Goal: Task Accomplishment & Management: Use online tool/utility

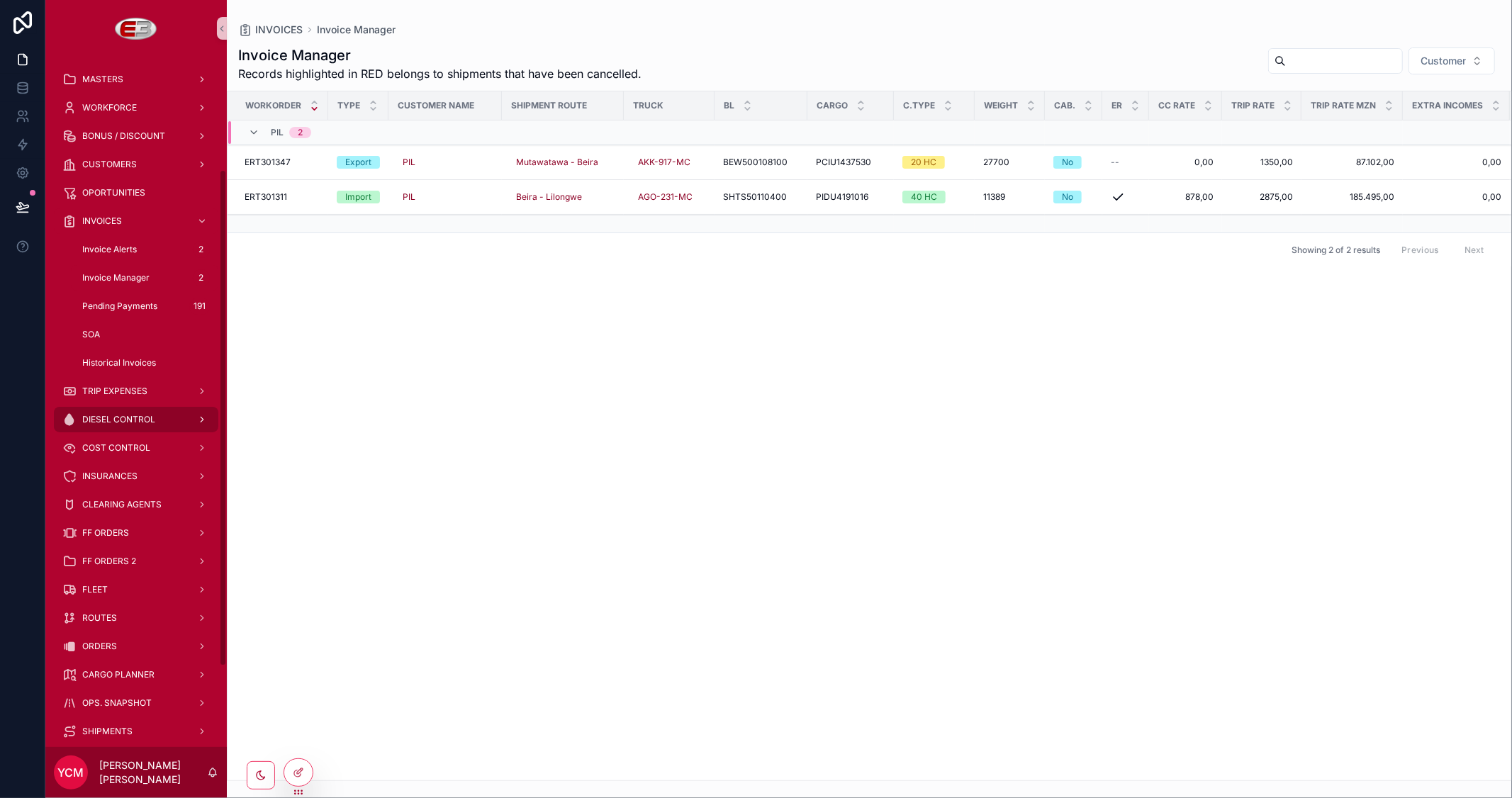
scroll to position [157, 0]
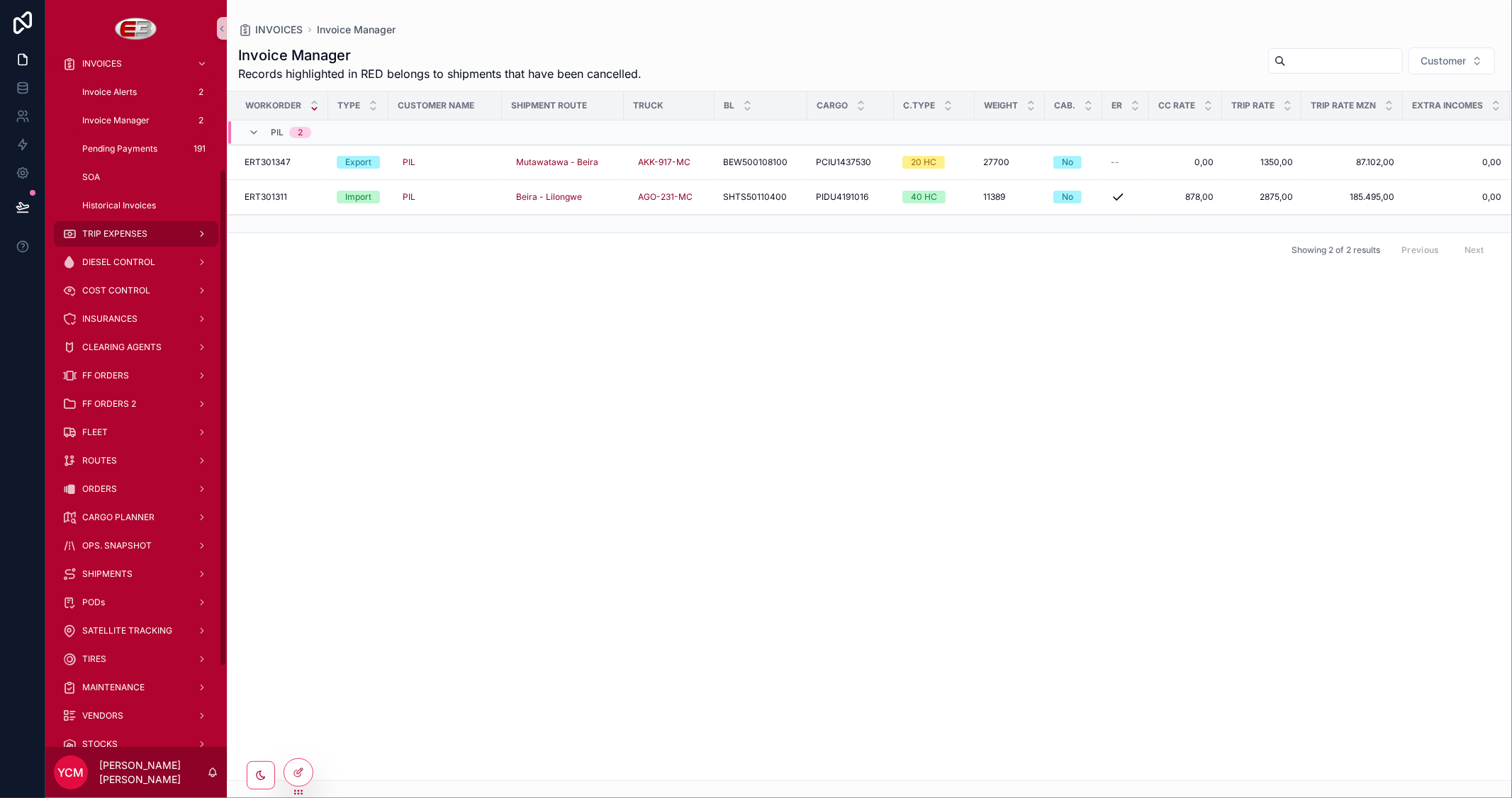
click at [115, 230] on span "TRIP EXPENSES" at bounding box center [115, 233] width 65 height 11
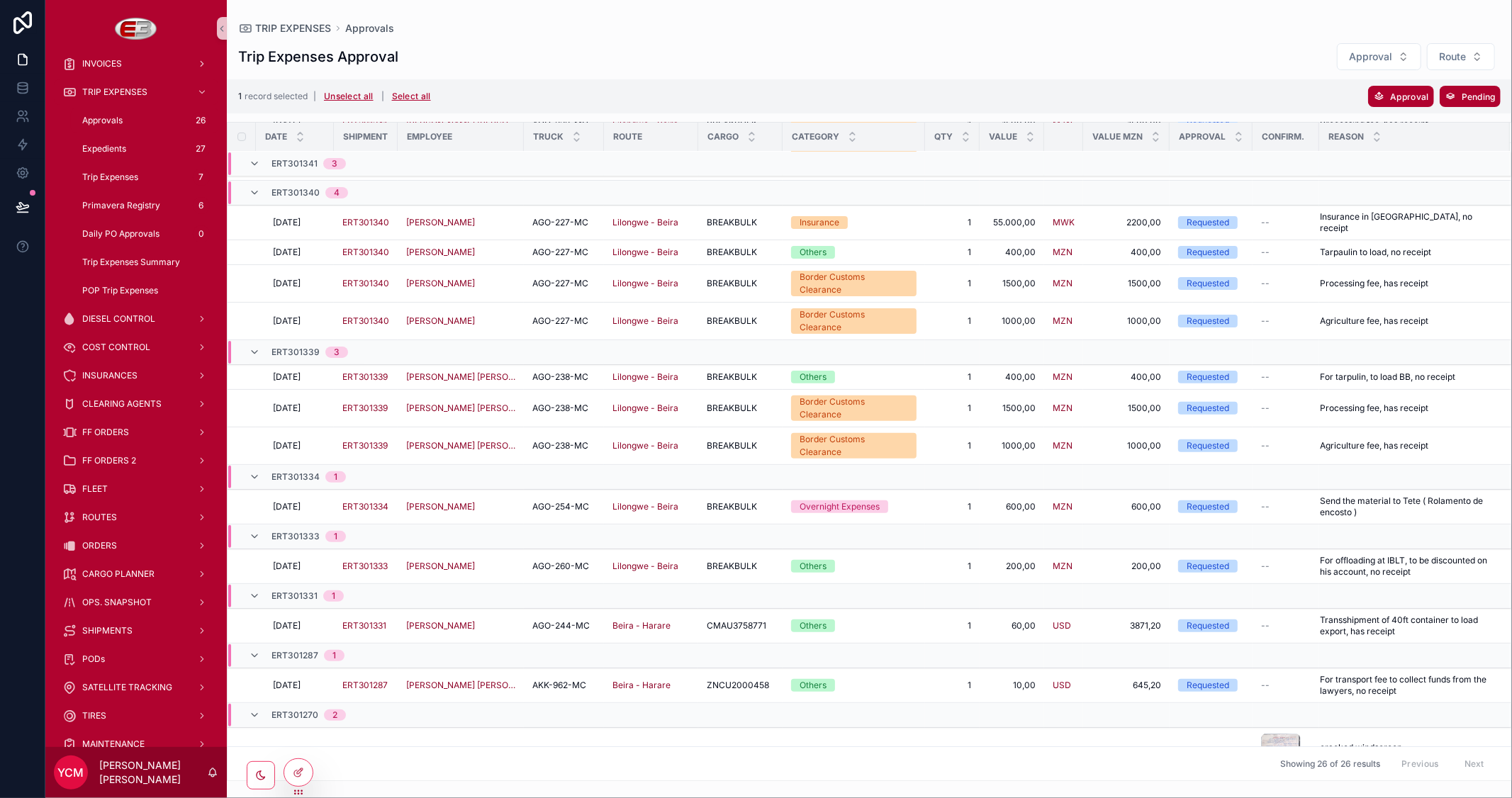
scroll to position [310, 0]
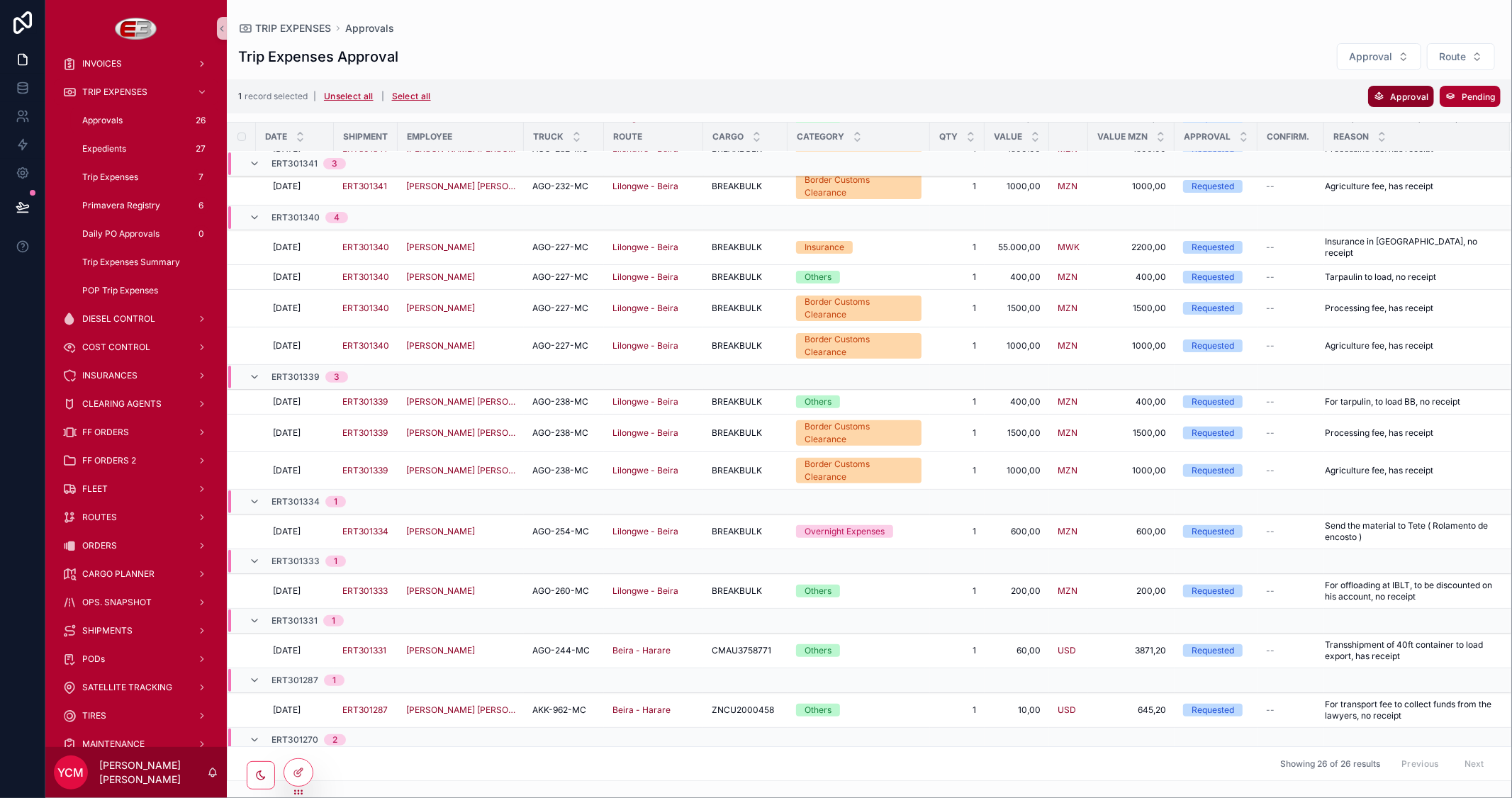
click at [1384, 96] on icon "scrollable content" at bounding box center [1378, 96] width 11 height 11
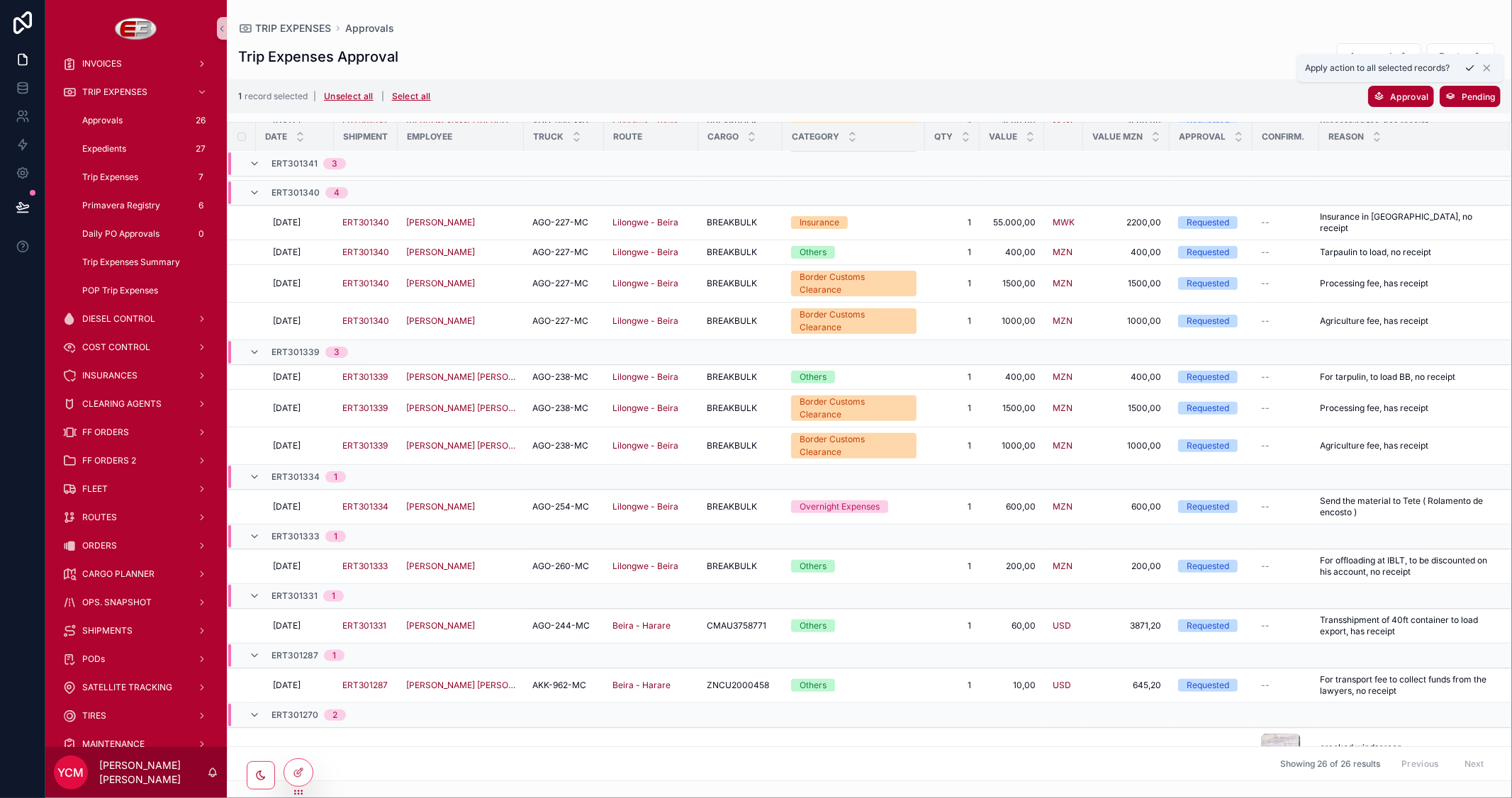
click at [1471, 67] on icon "scrollable content" at bounding box center [1470, 68] width 11 height 11
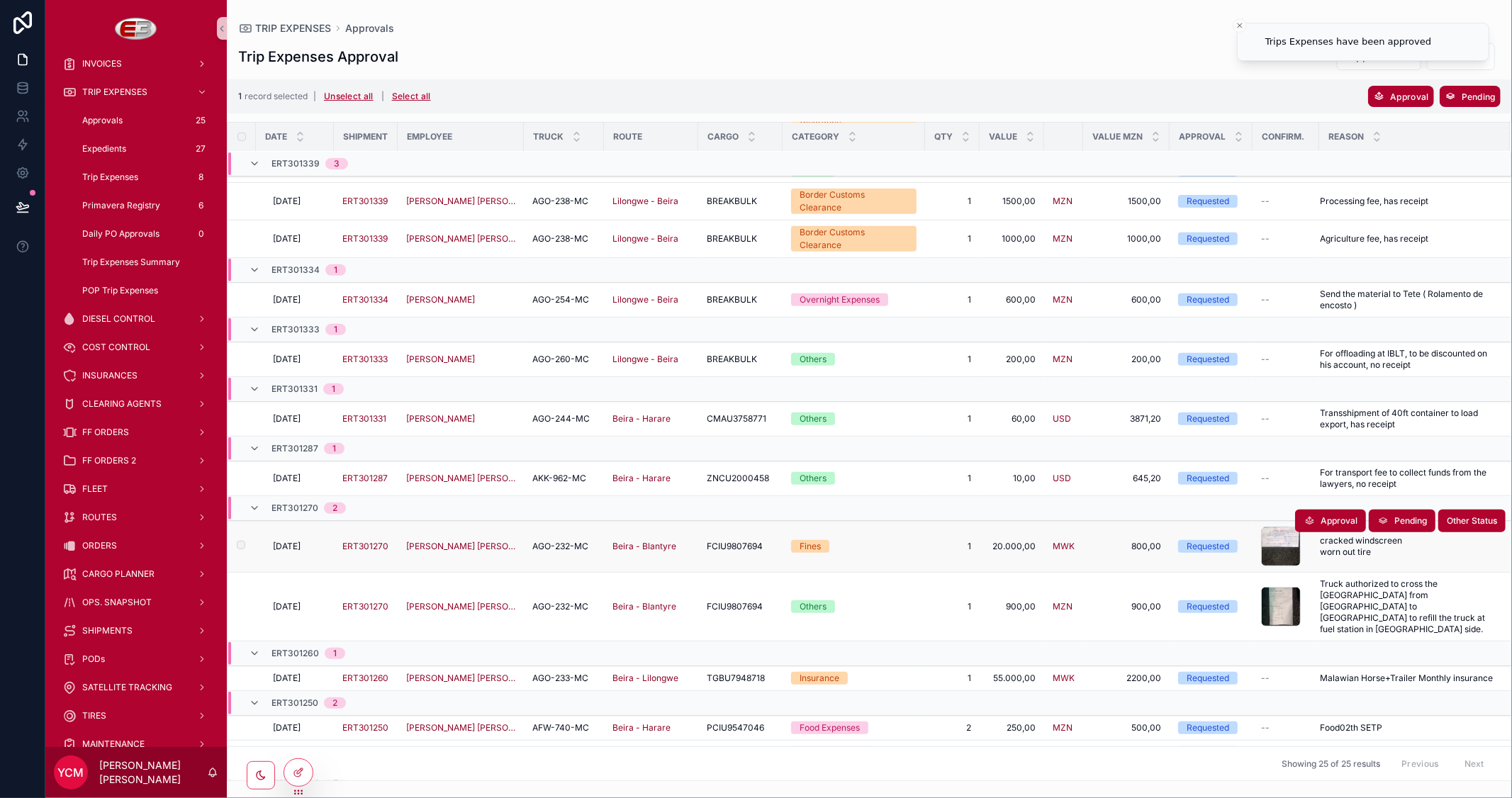
scroll to position [476, 0]
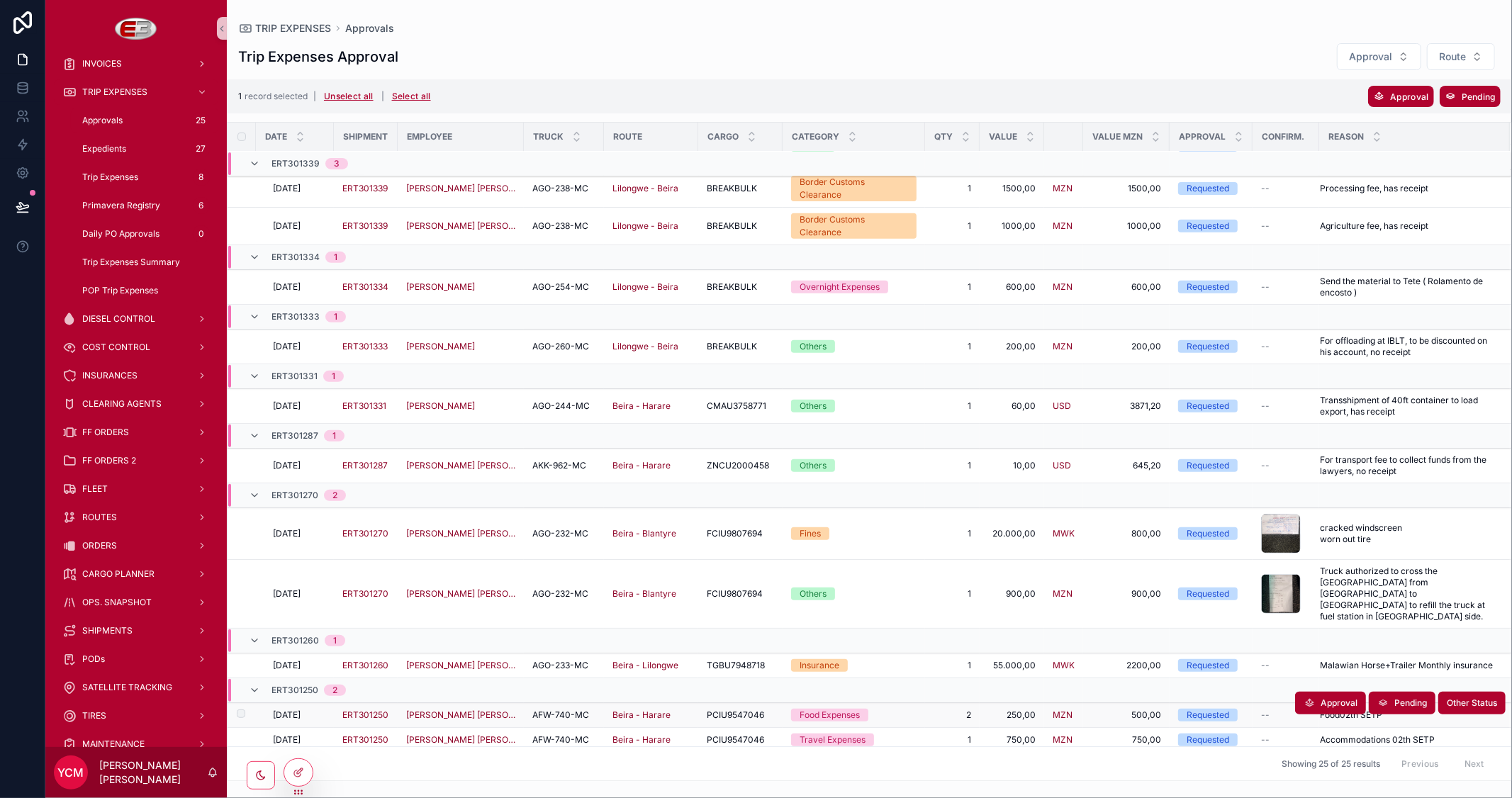
click at [295, 709] on span "[DATE]" at bounding box center [287, 715] width 28 height 11
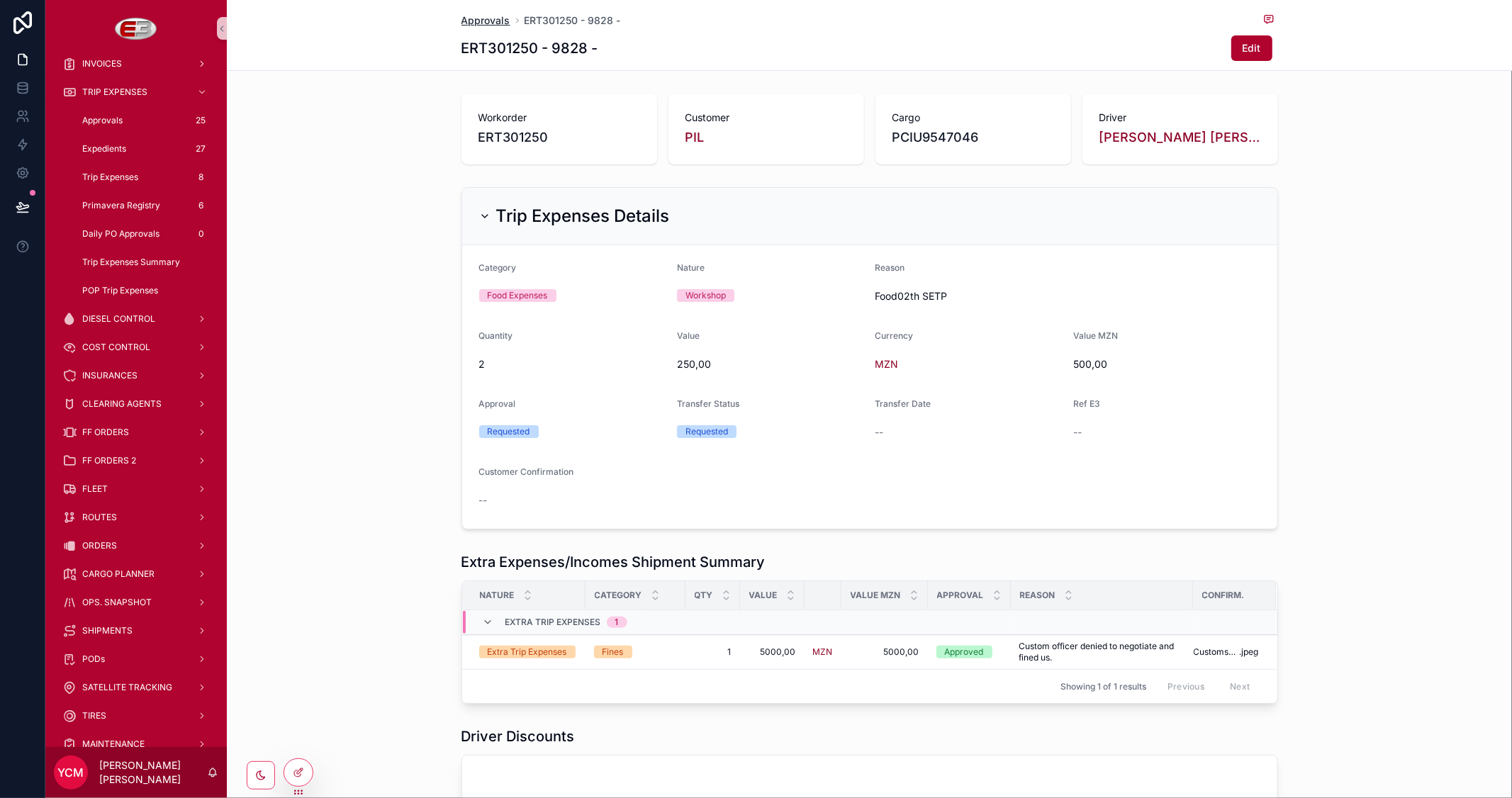
click at [485, 17] on span "Approvals" at bounding box center [486, 20] width 49 height 14
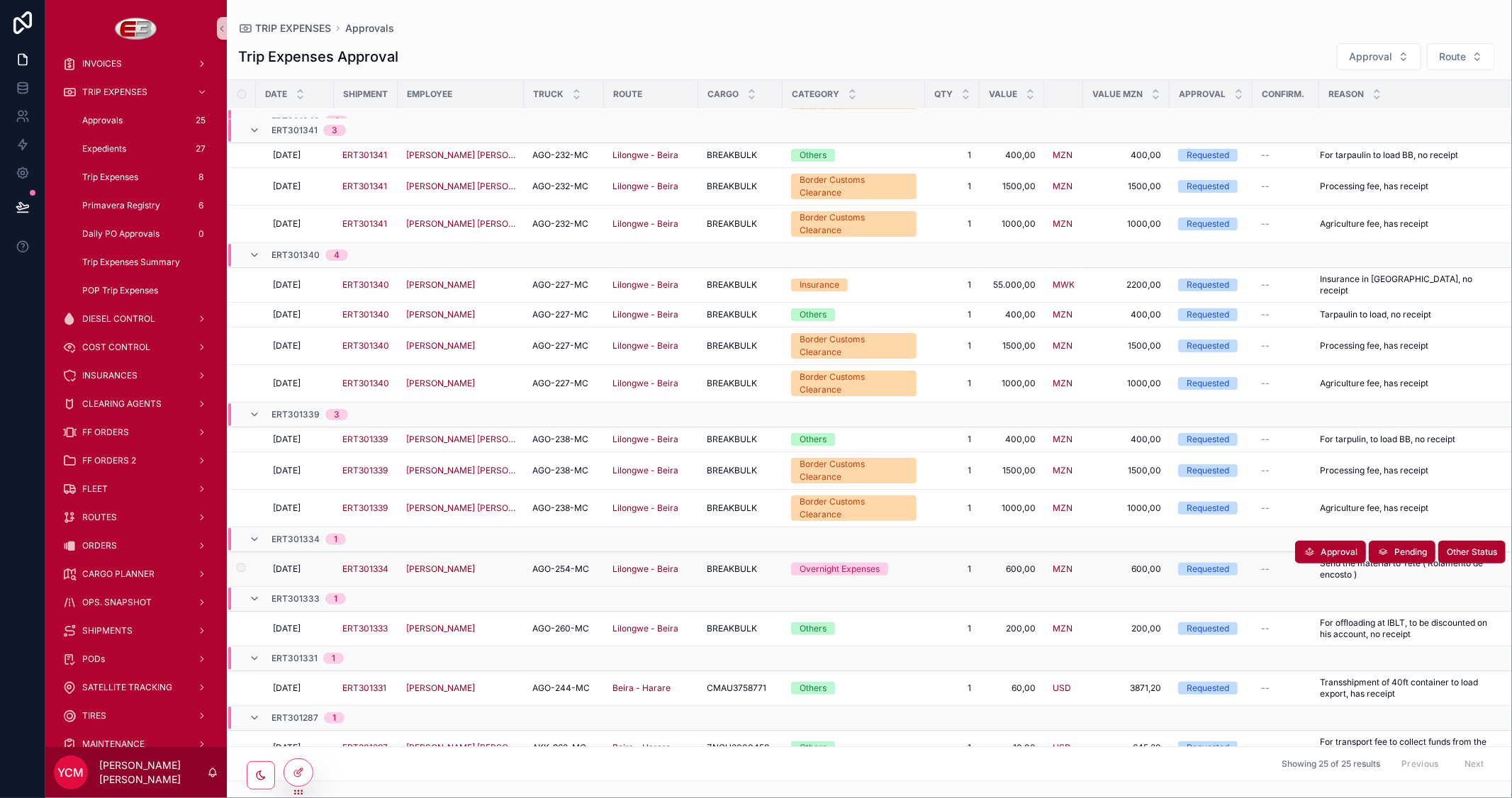
scroll to position [409, 0]
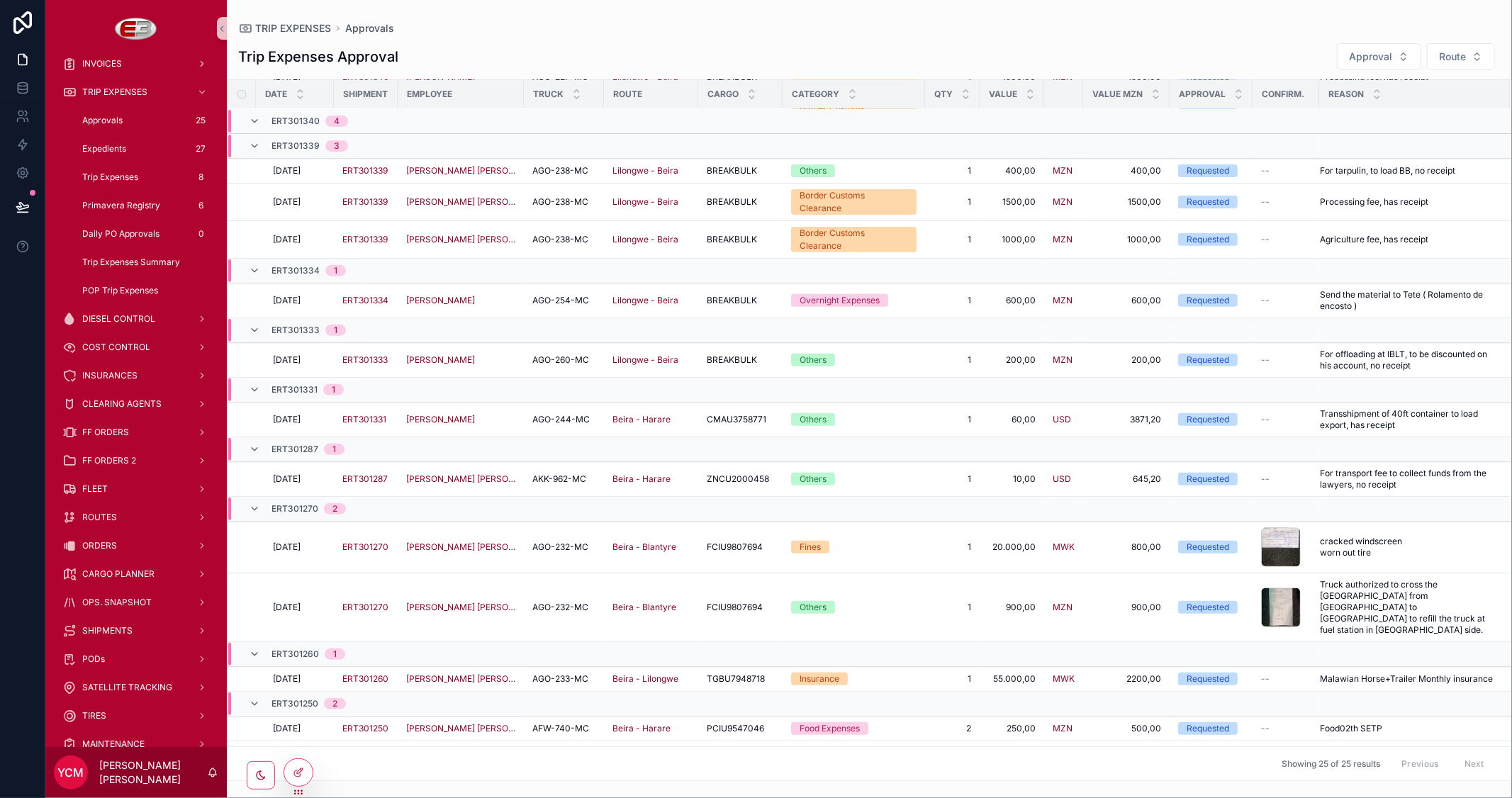
click at [554, 797] on span "ACW-213-MC" at bounding box center [560, 802] width 56 height 11
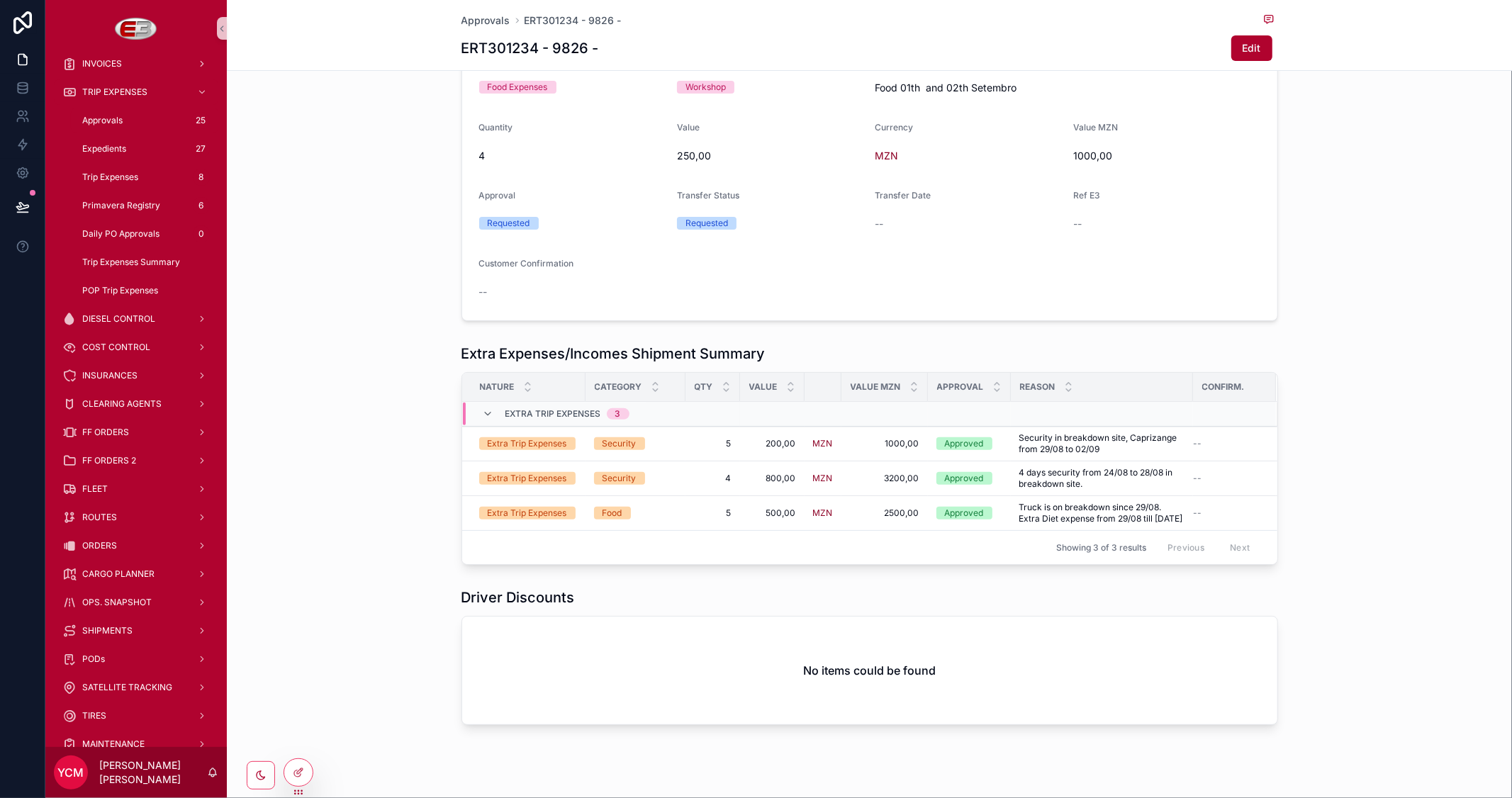
scroll to position [242, 0]
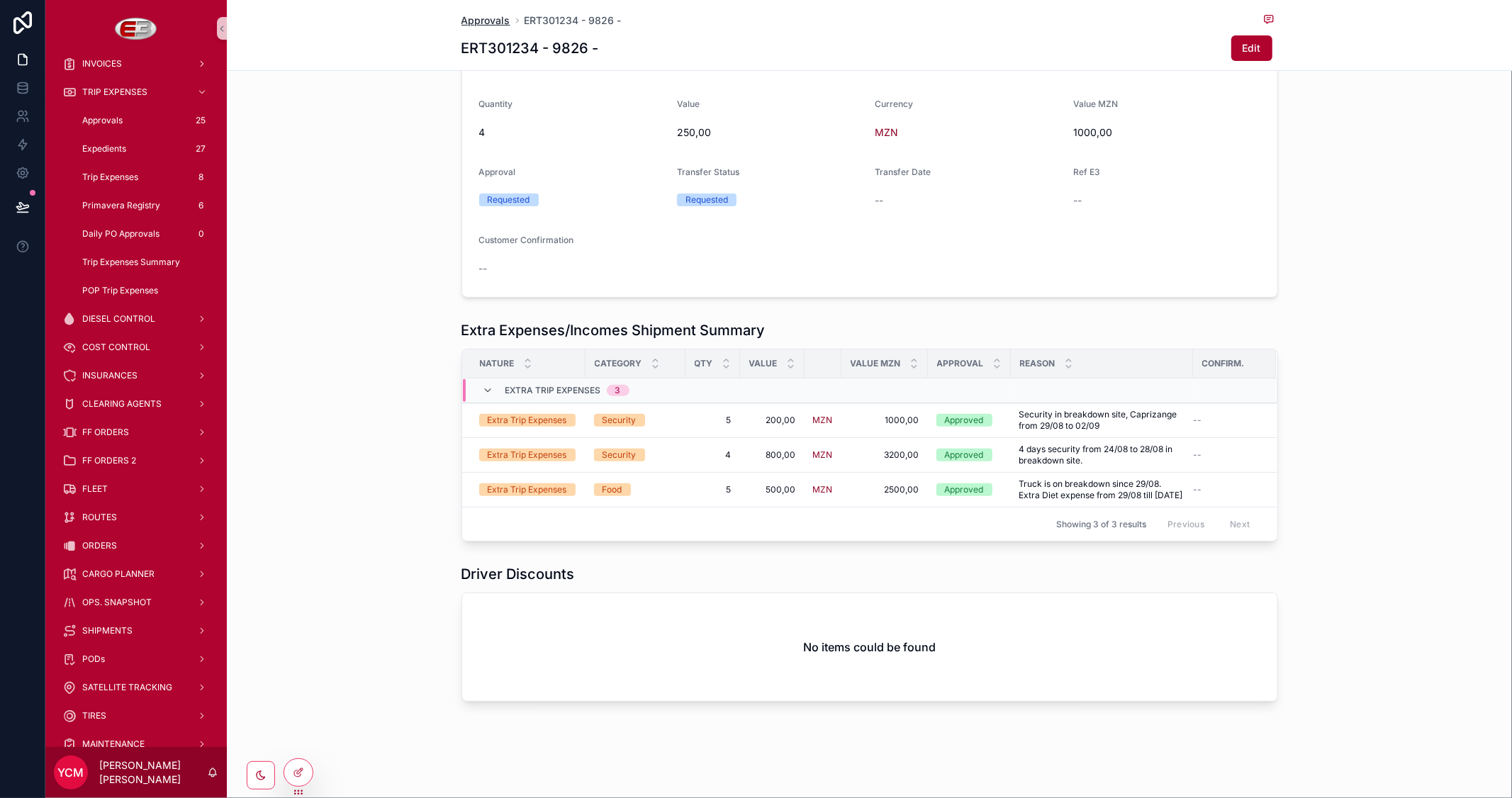
click at [477, 23] on span "Approvals" at bounding box center [486, 20] width 49 height 14
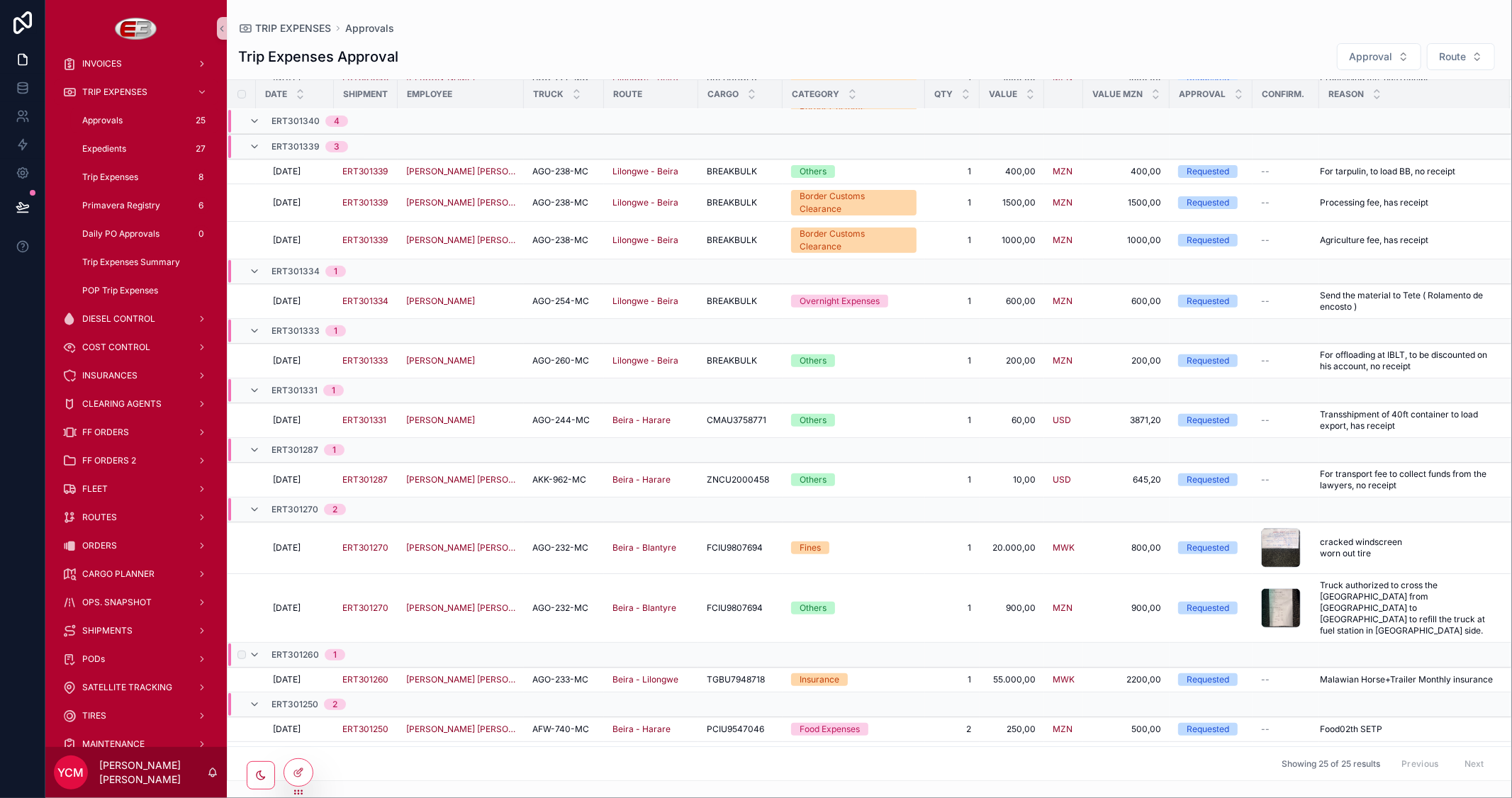
scroll to position [409, 0]
click at [561, 723] on span "AFW-740-MC" at bounding box center [560, 728] width 57 height 11
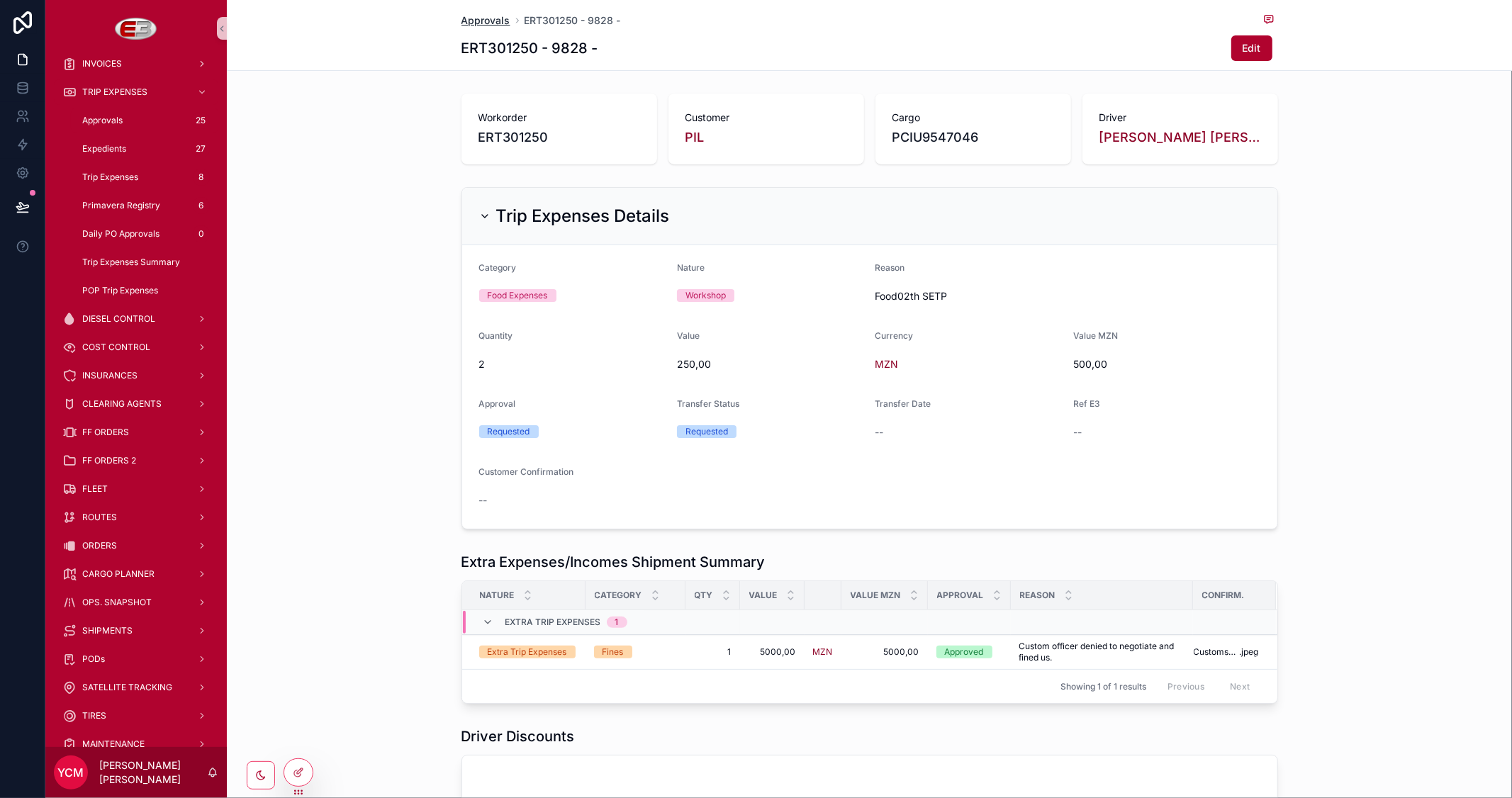
click at [482, 21] on span "Approvals" at bounding box center [486, 20] width 49 height 14
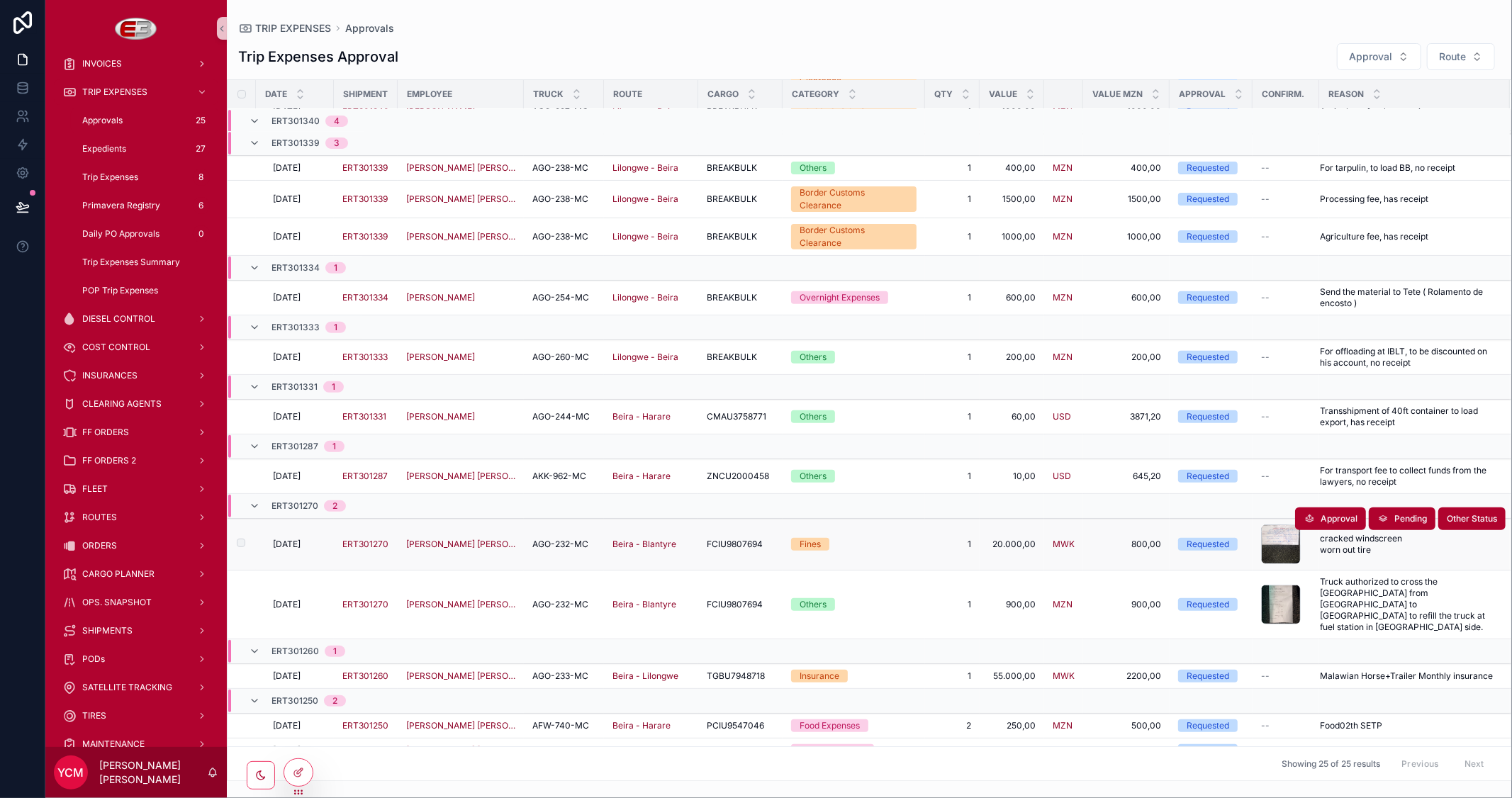
scroll to position [409, 0]
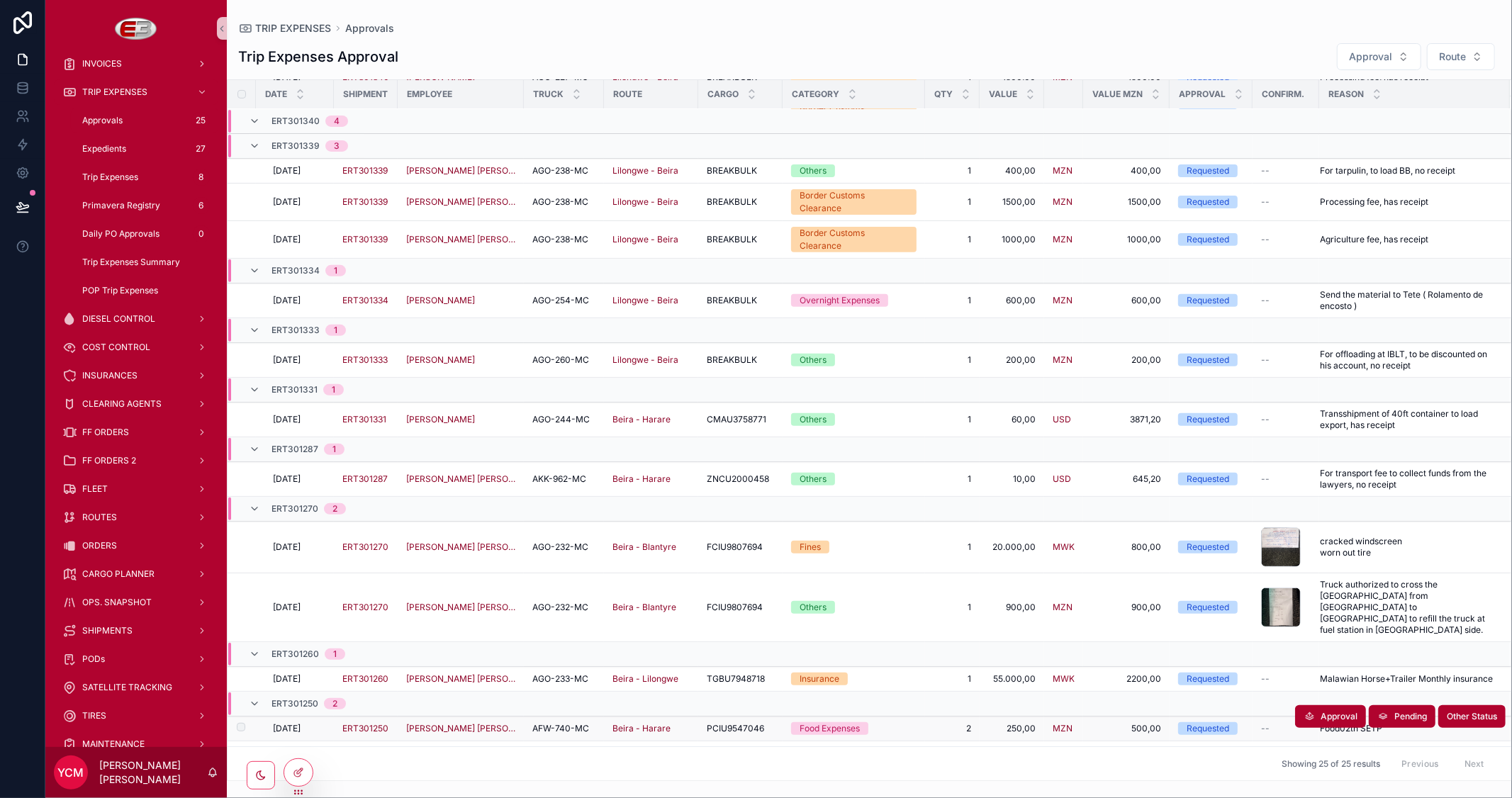
click at [557, 723] on span "AFW-740-MC" at bounding box center [560, 728] width 57 height 11
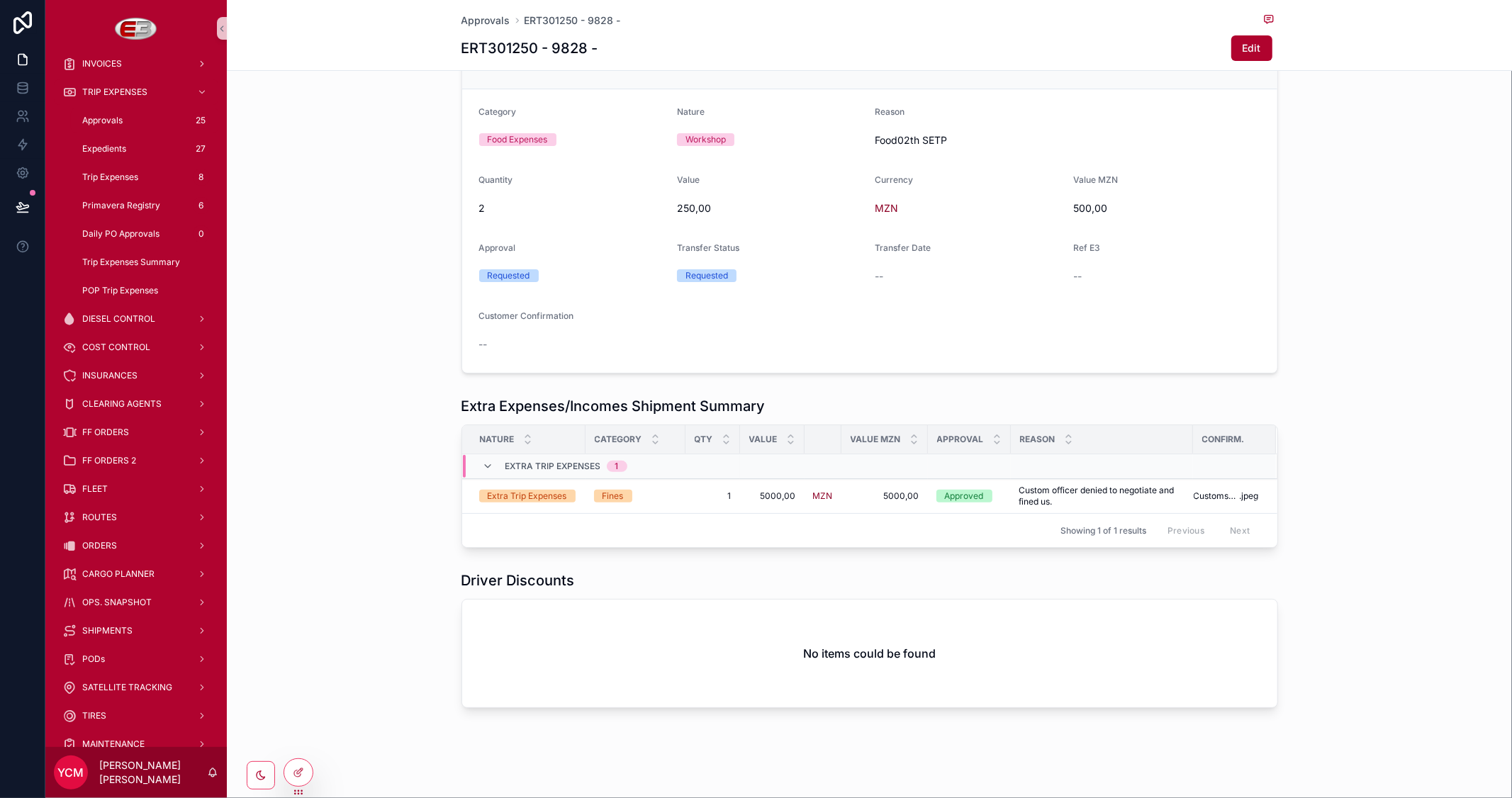
scroll to position [160, 0]
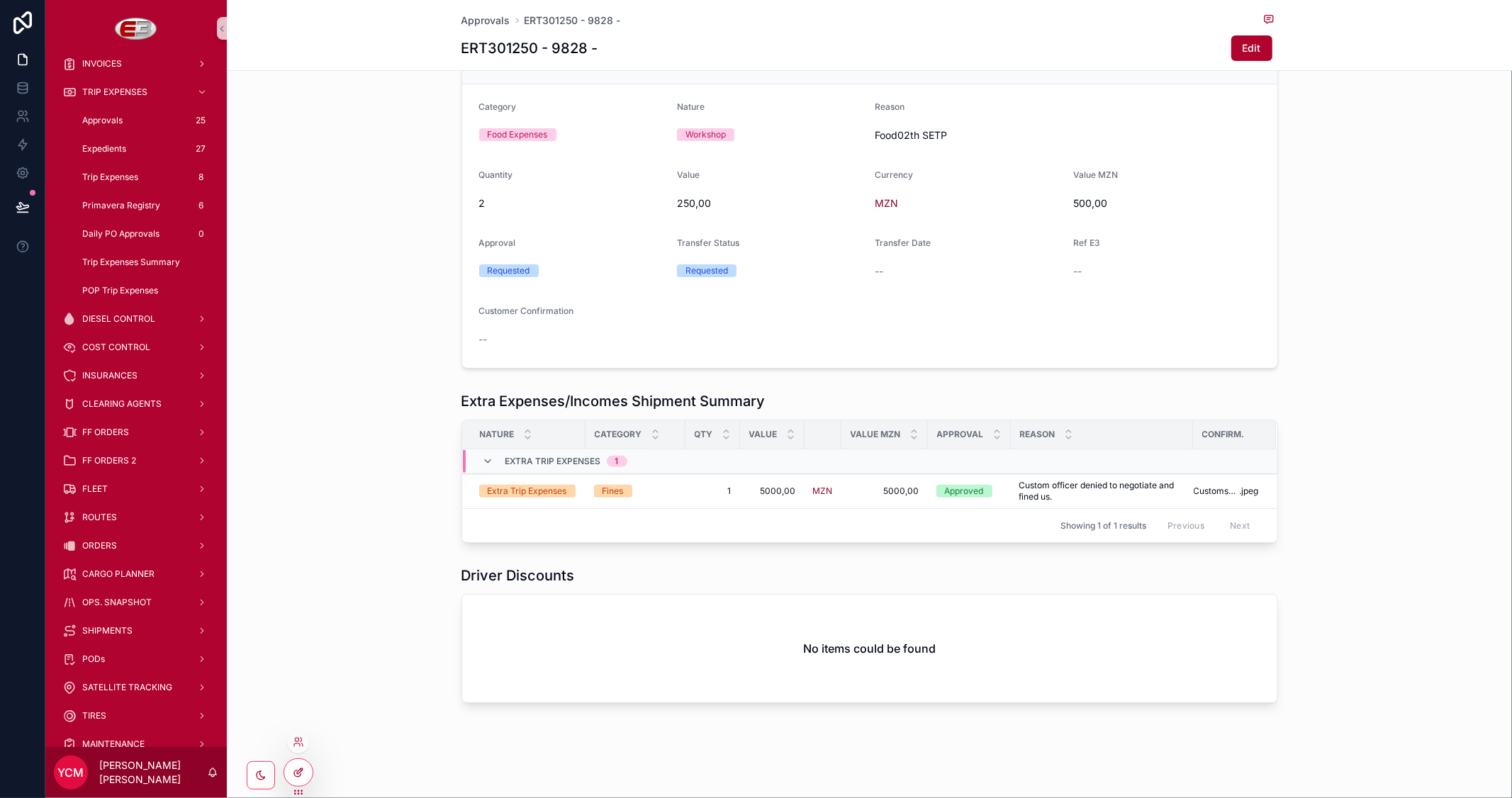
click at [305, 774] on div at bounding box center [298, 773] width 28 height 27
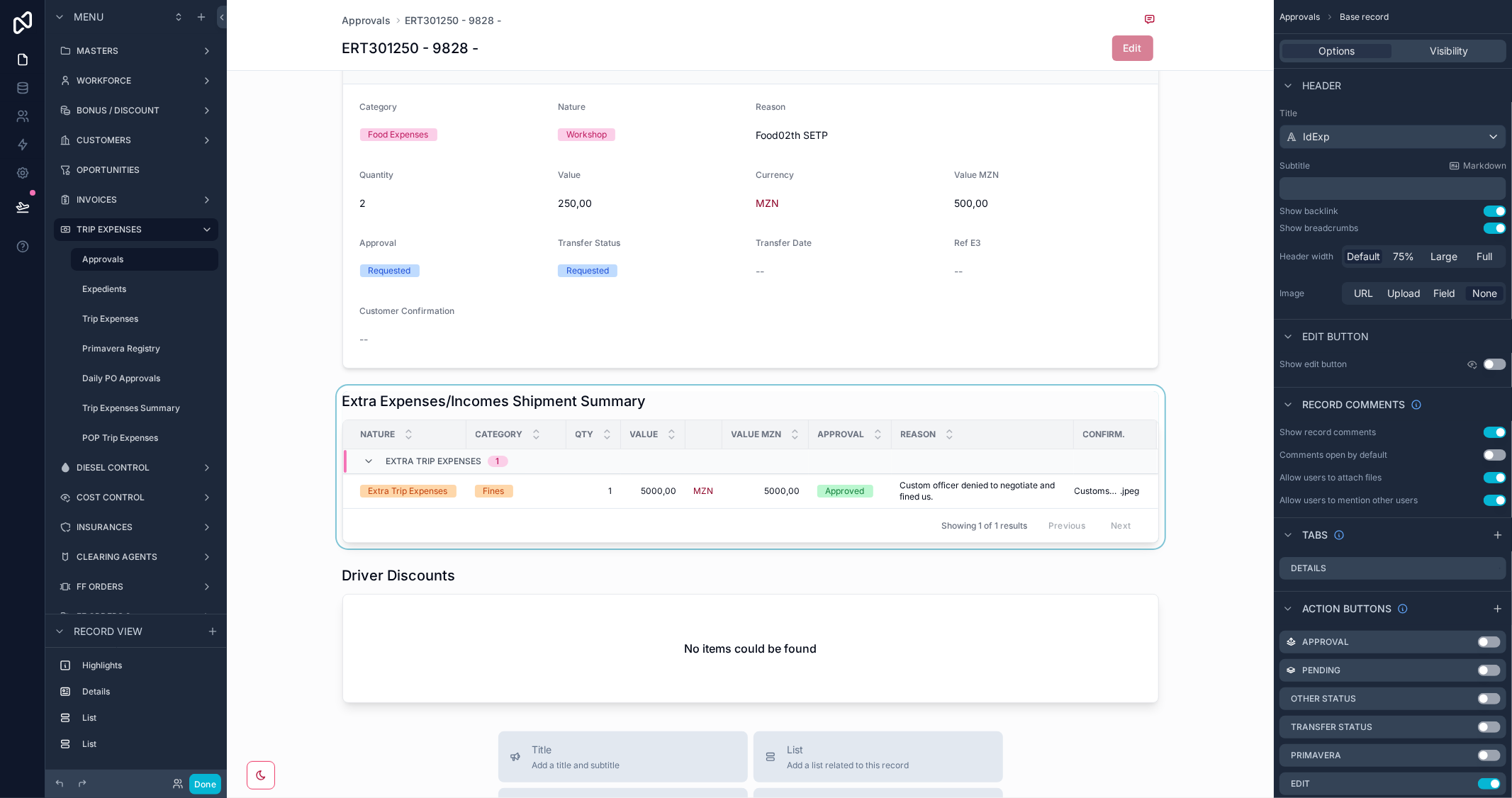
click at [1135, 401] on div "scrollable content" at bounding box center [751, 467] width 1047 height 163
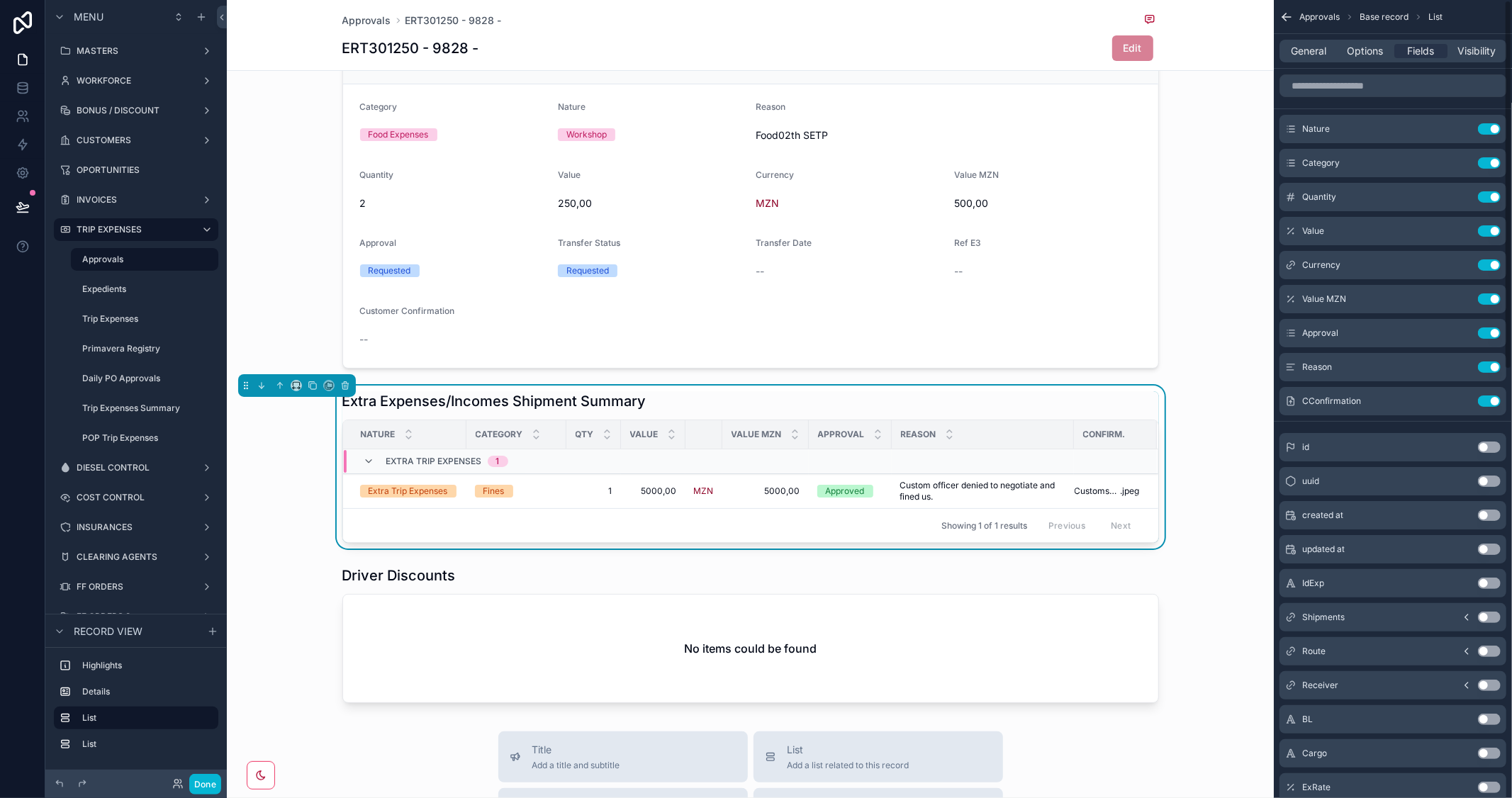
click at [1369, 42] on div "General Options Fields Visibility" at bounding box center [1393, 51] width 227 height 23
click at [1363, 46] on span "Options" at bounding box center [1365, 51] width 36 height 14
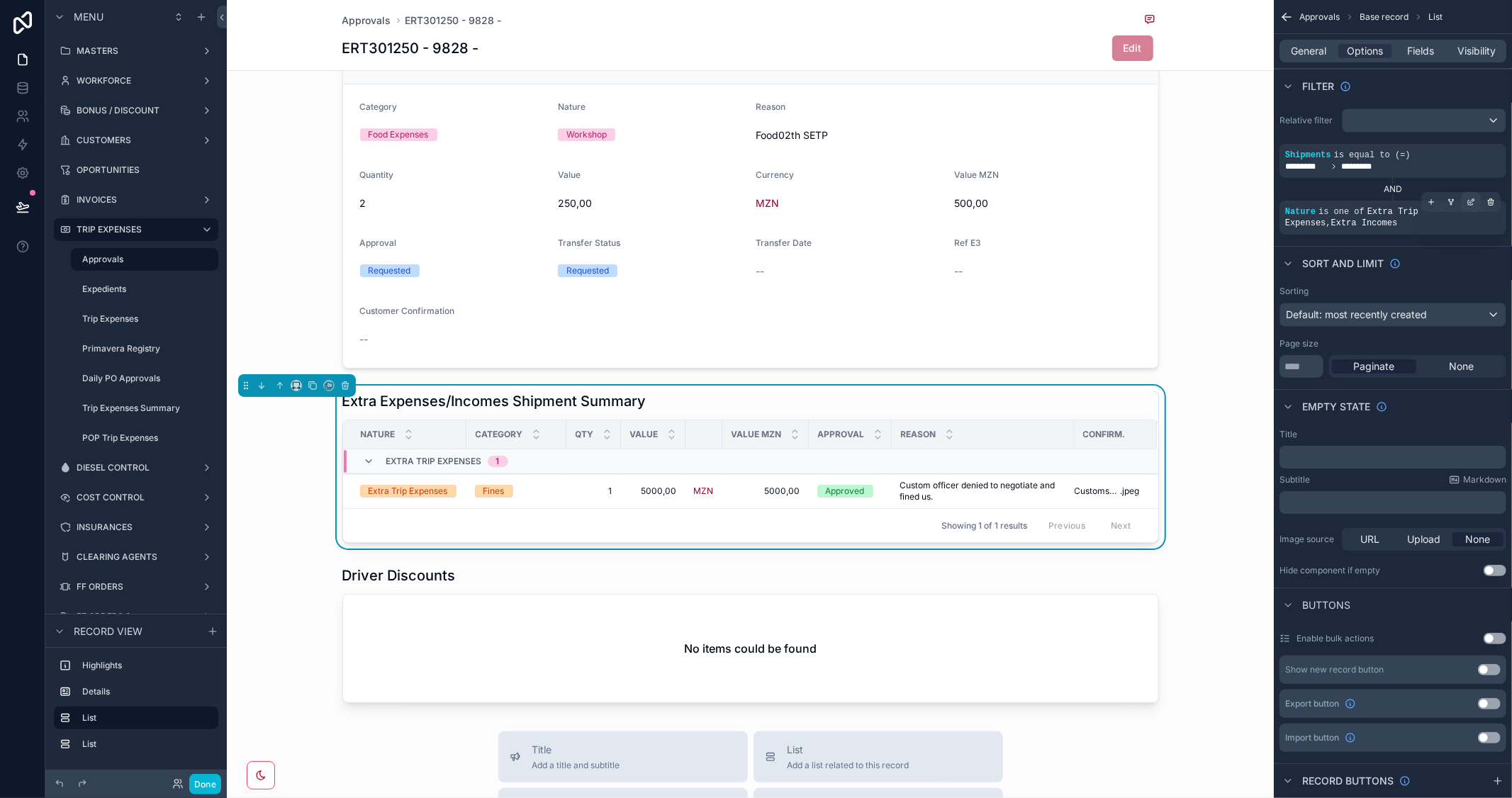
click at [1468, 201] on icon "scrollable content" at bounding box center [1471, 203] width 5 height 5
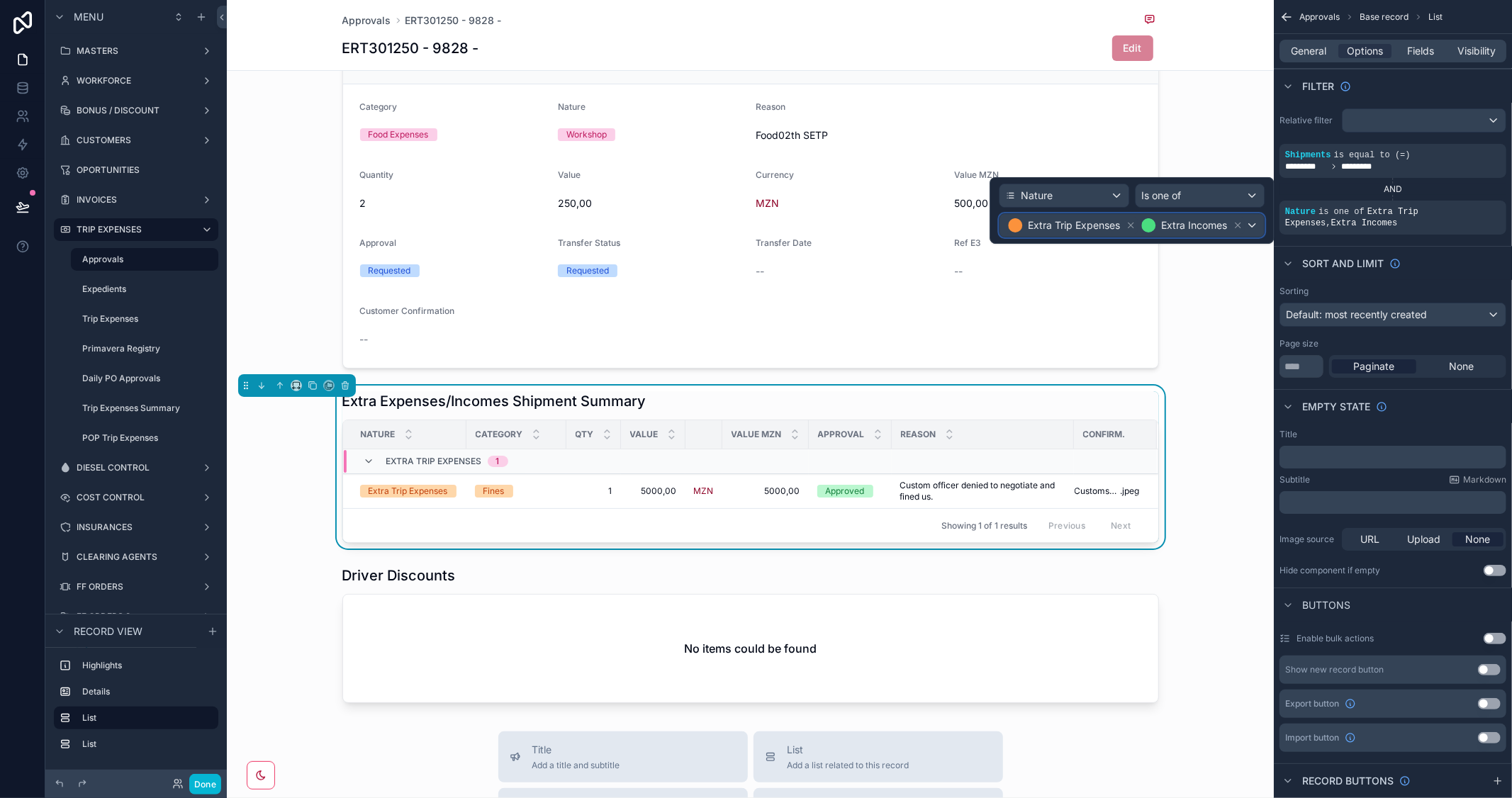
click at [1251, 227] on div "Extra Trip Expenses Extra Incomes" at bounding box center [1131, 225] width 264 height 23
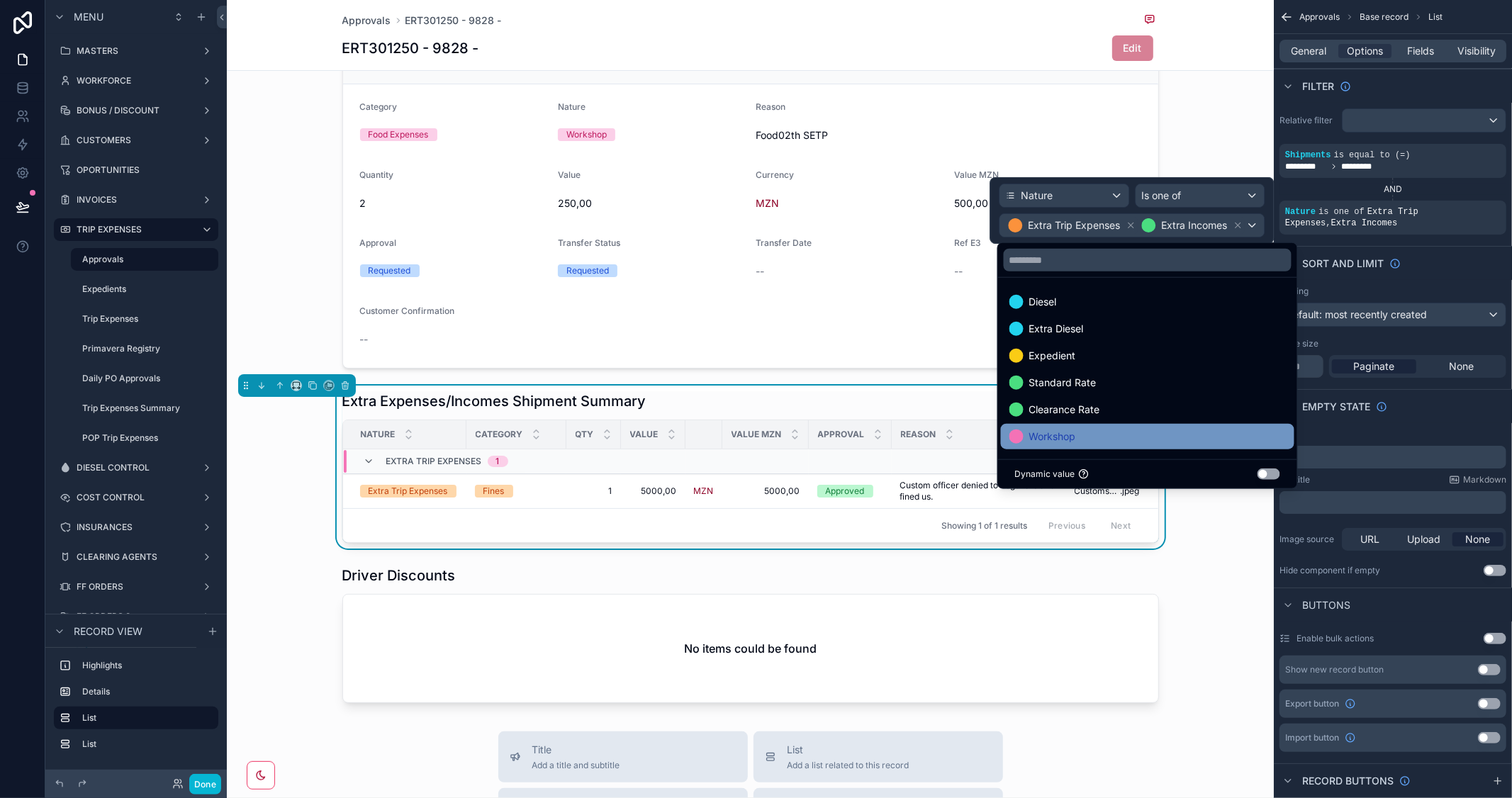
click at [1059, 436] on span "Workshop" at bounding box center [1052, 436] width 46 height 17
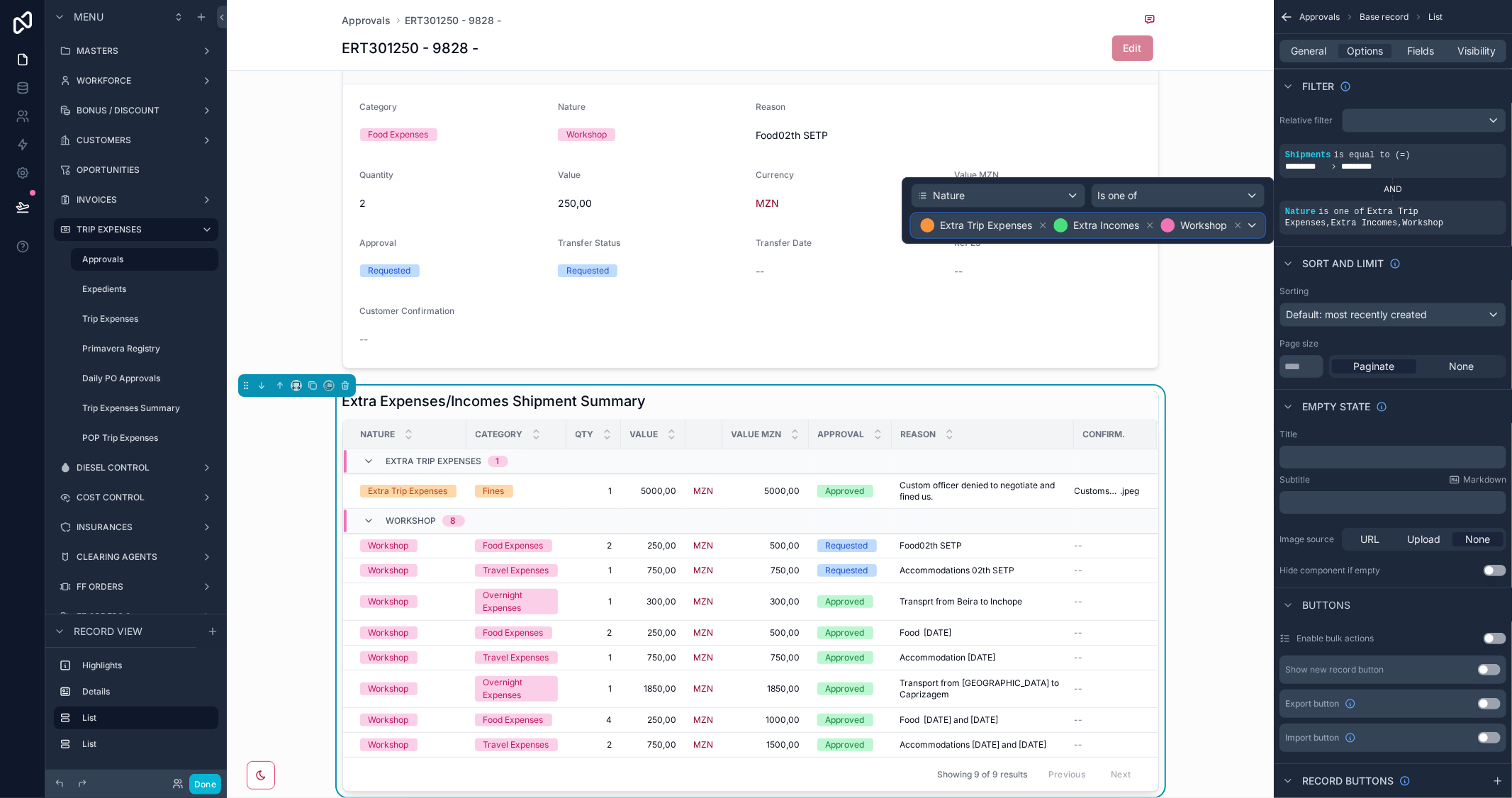
click at [1253, 220] on div "Extra Trip Expenses Extra Incomes Workshop" at bounding box center [1088, 225] width 353 height 23
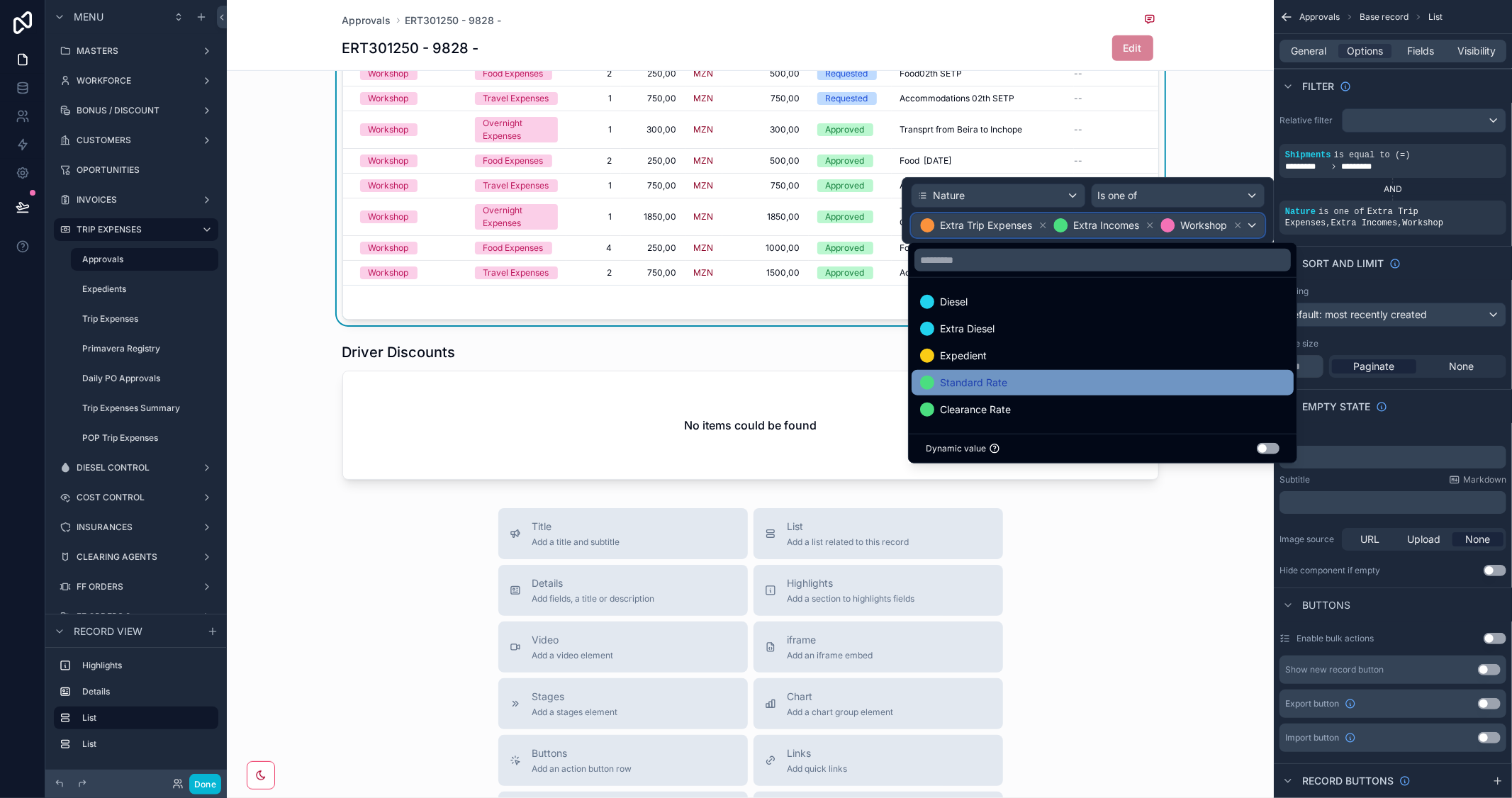
scroll to position [634, 0]
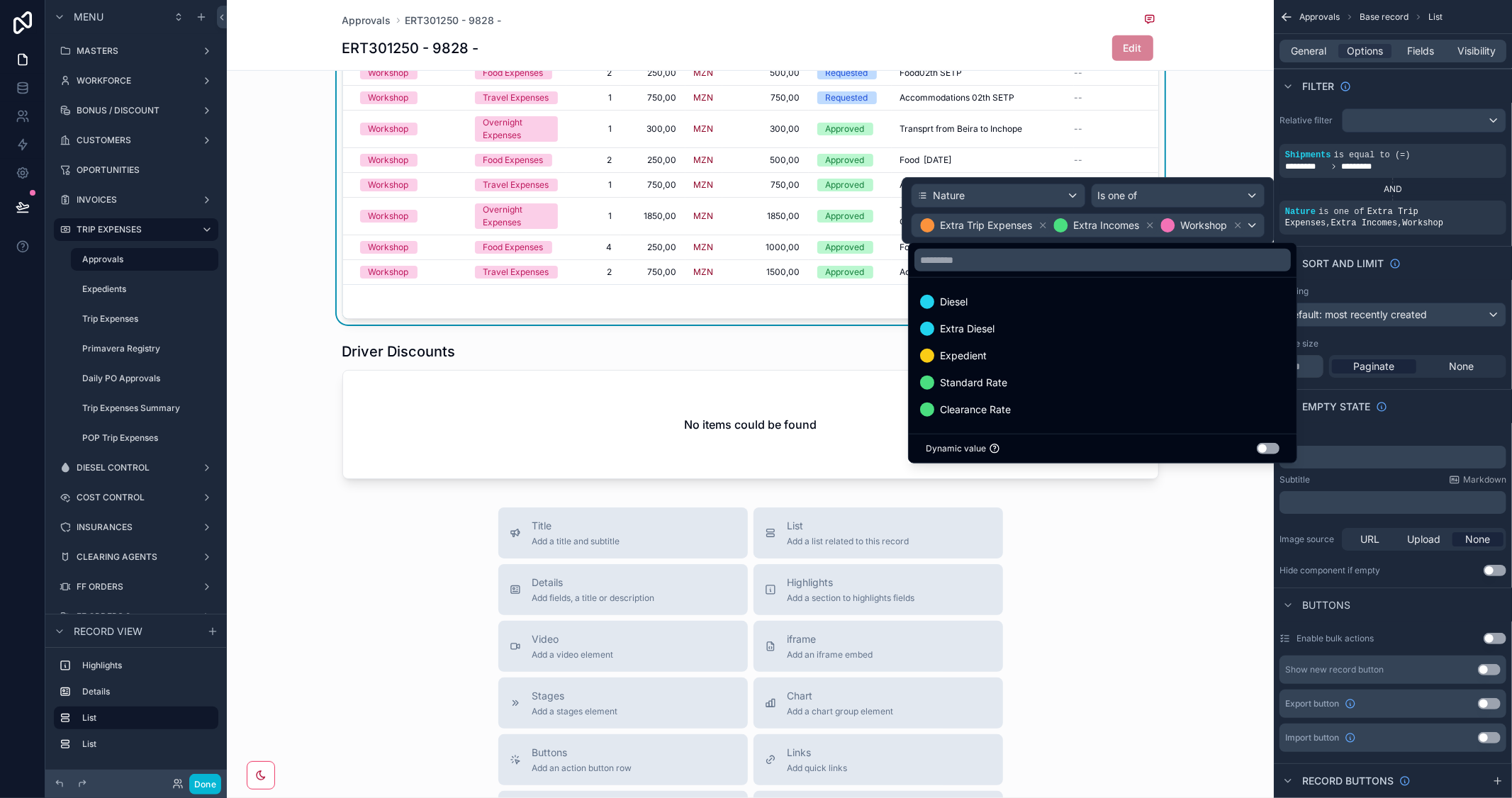
click at [1181, 574] on div "Title Add a title and subtitle List Add a list related to this record Details A…" at bounding box center [751, 759] width 1047 height 504
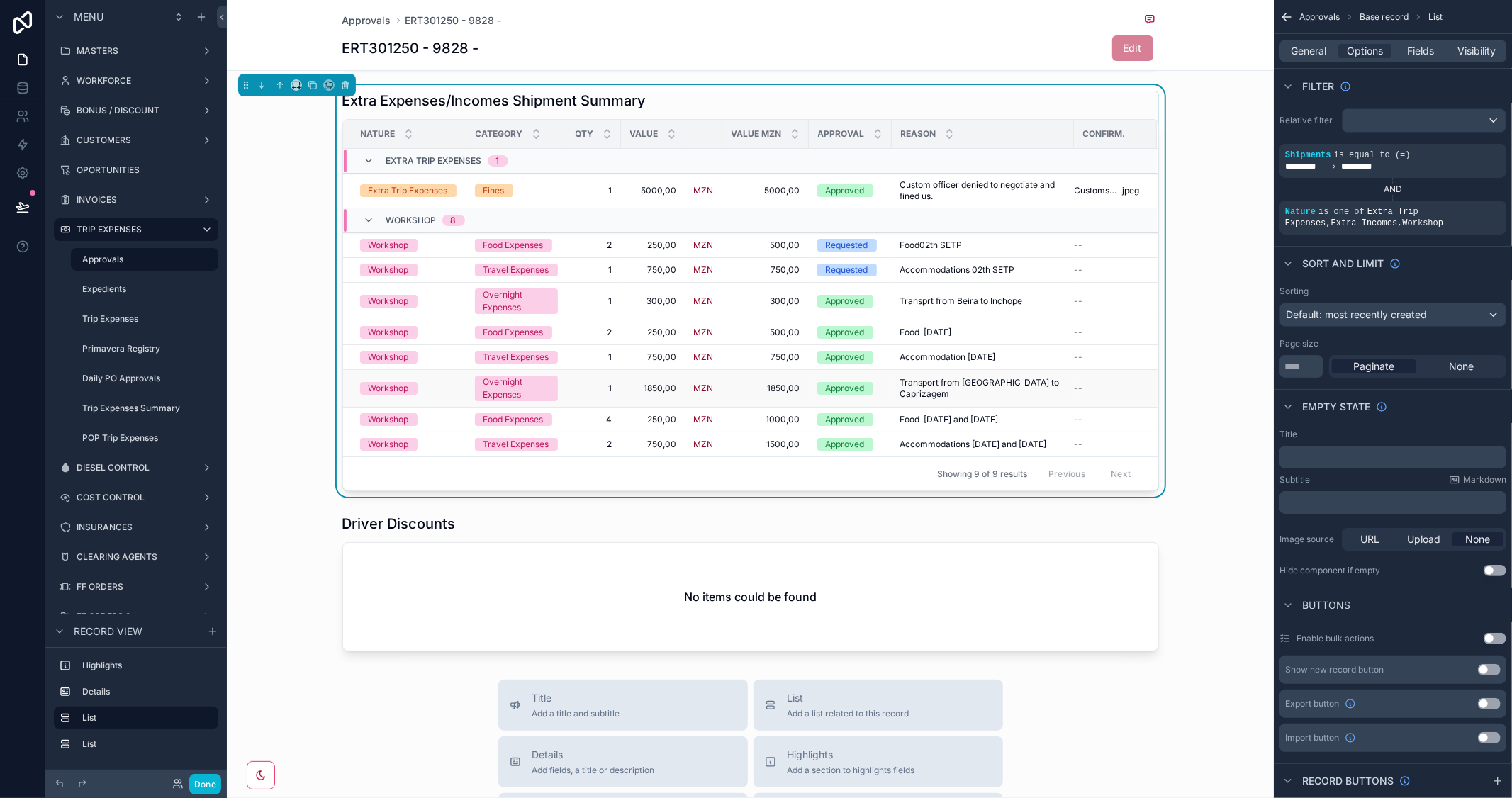
scroll to position [319, 0]
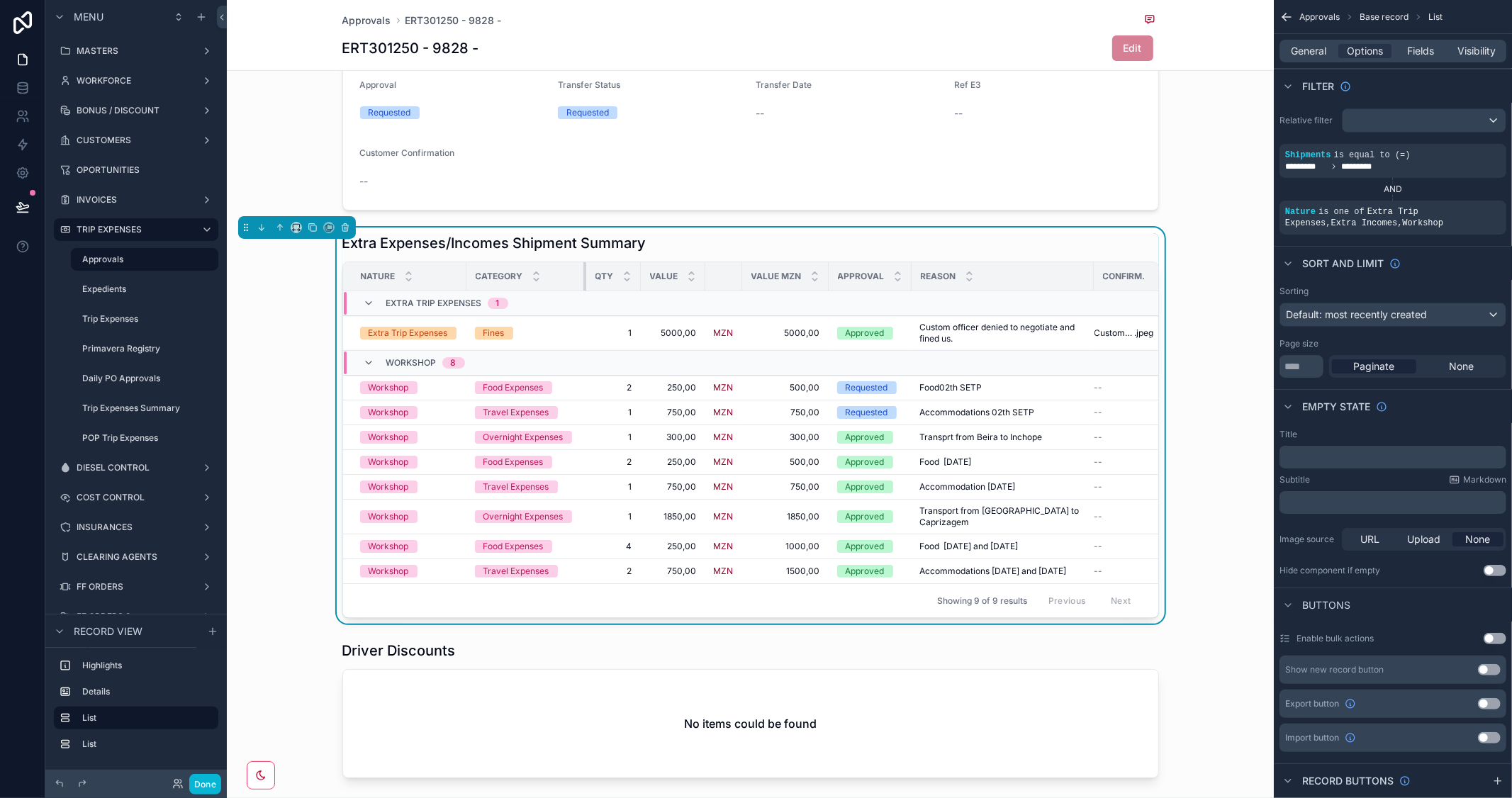
drag, startPoint x: 557, startPoint y: 272, endPoint x: 577, endPoint y: 281, distance: 21.9
click at [583, 281] on div "scrollable content" at bounding box center [586, 276] width 5 height 28
click at [208, 781] on button "Done" at bounding box center [205, 784] width 32 height 20
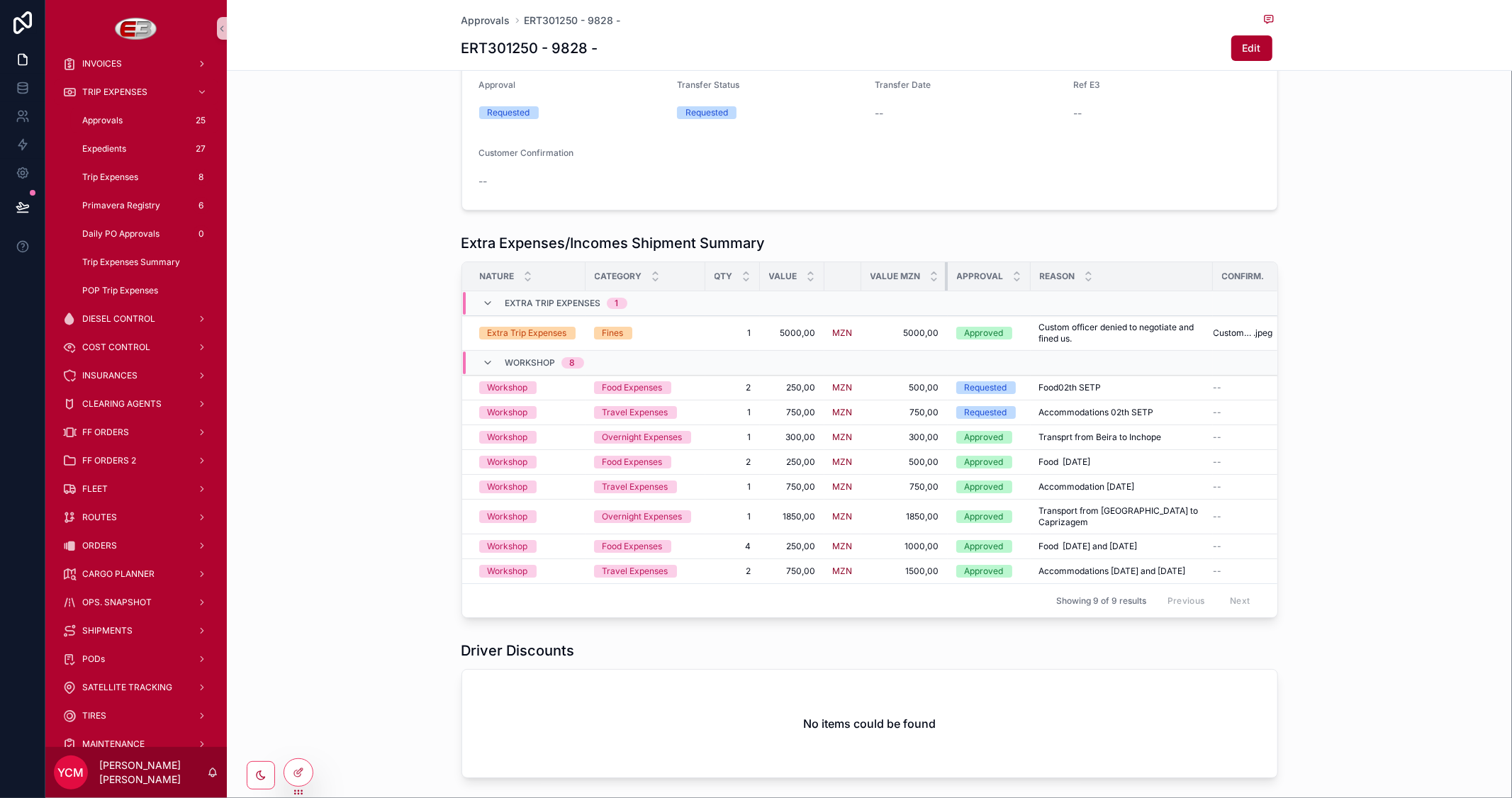
drag, startPoint x: 938, startPoint y: 272, endPoint x: 887, endPoint y: 272, distance: 51.0
click at [887, 272] on th "Value MZN" at bounding box center [904, 276] width 87 height 29
click at [297, 771] on icon at bounding box center [300, 771] width 5 height 5
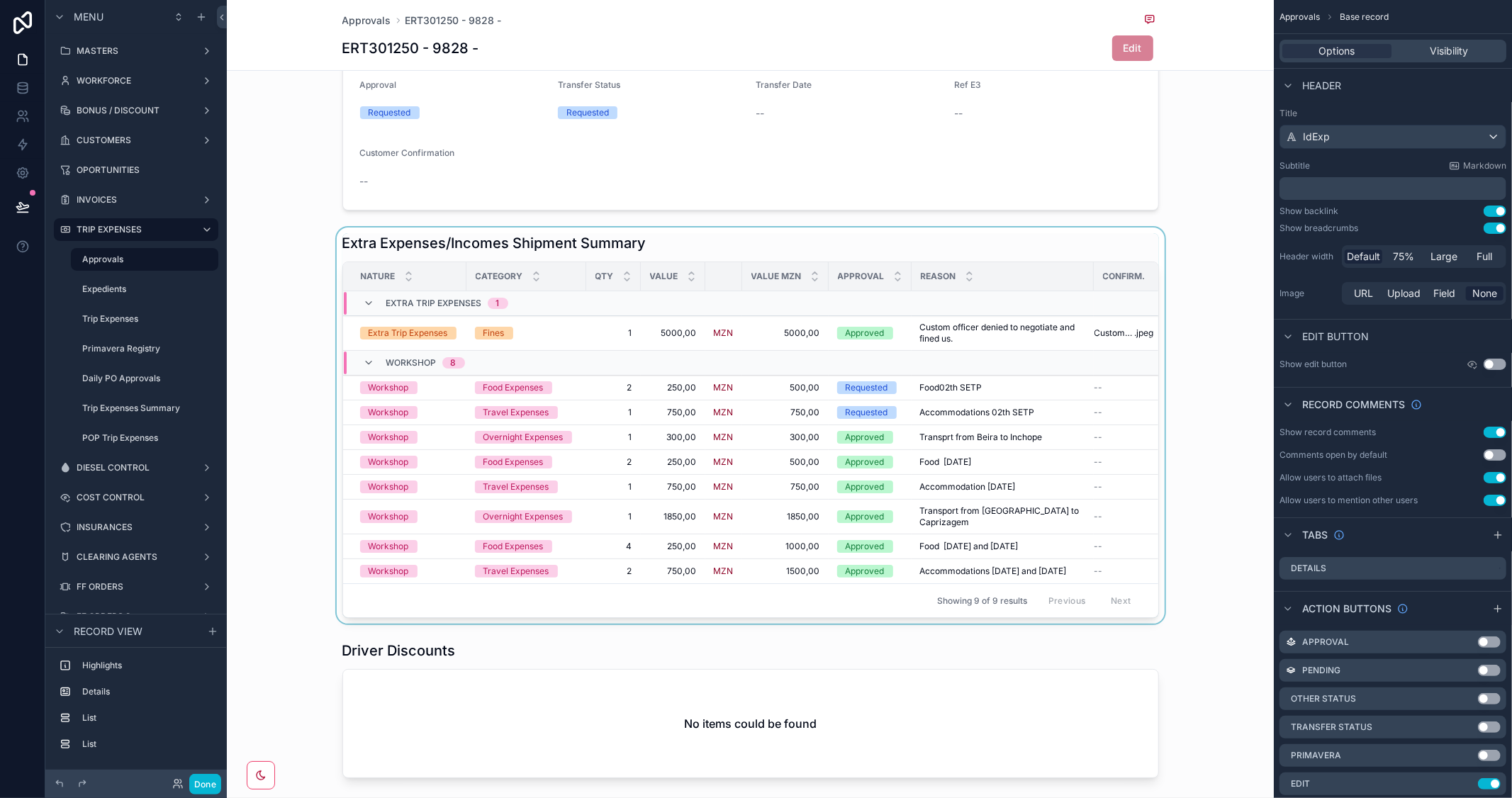
click at [1109, 252] on div "scrollable content" at bounding box center [751, 425] width 1047 height 396
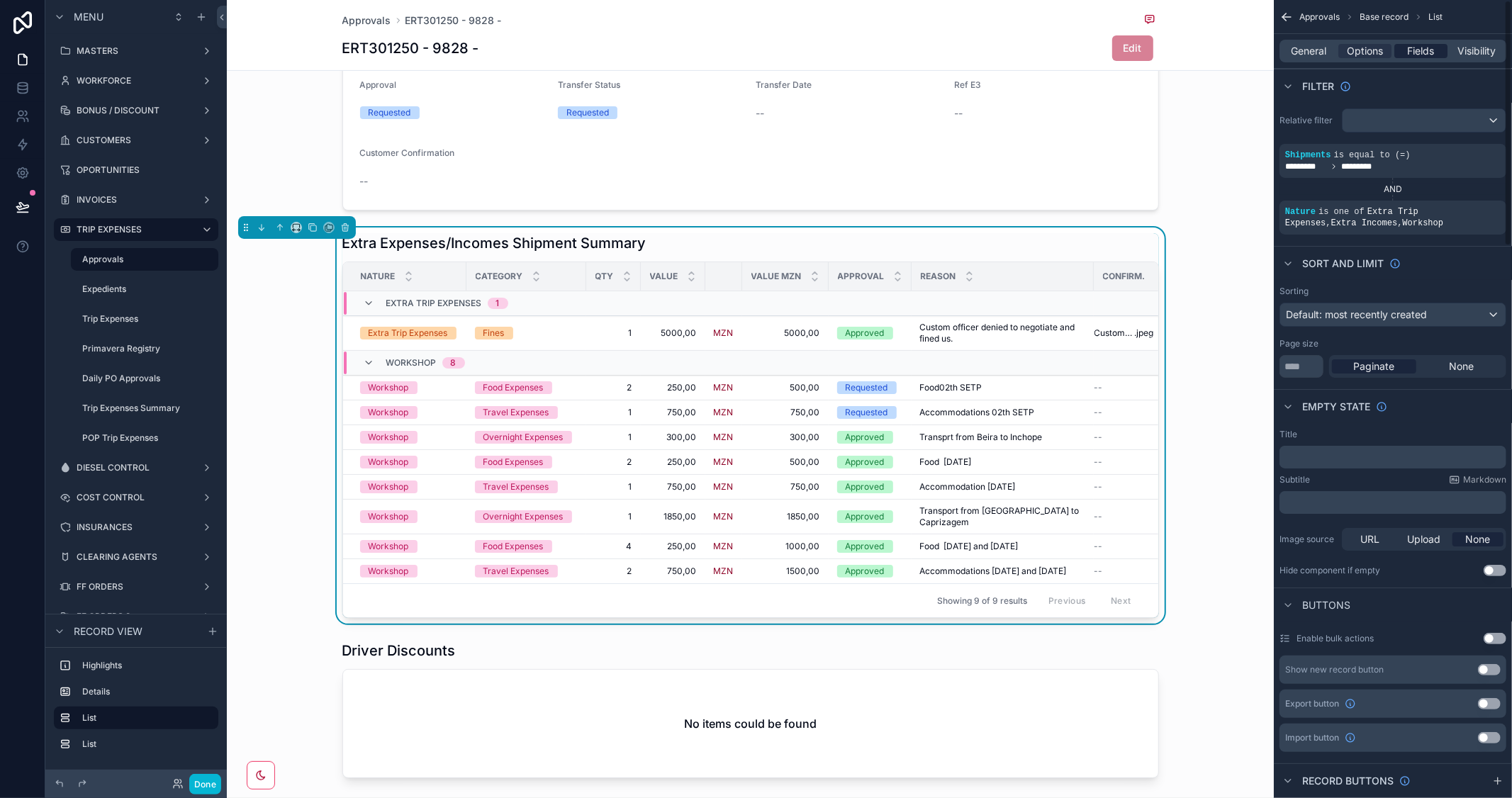
click at [1421, 57] on span "Fields" at bounding box center [1421, 51] width 27 height 14
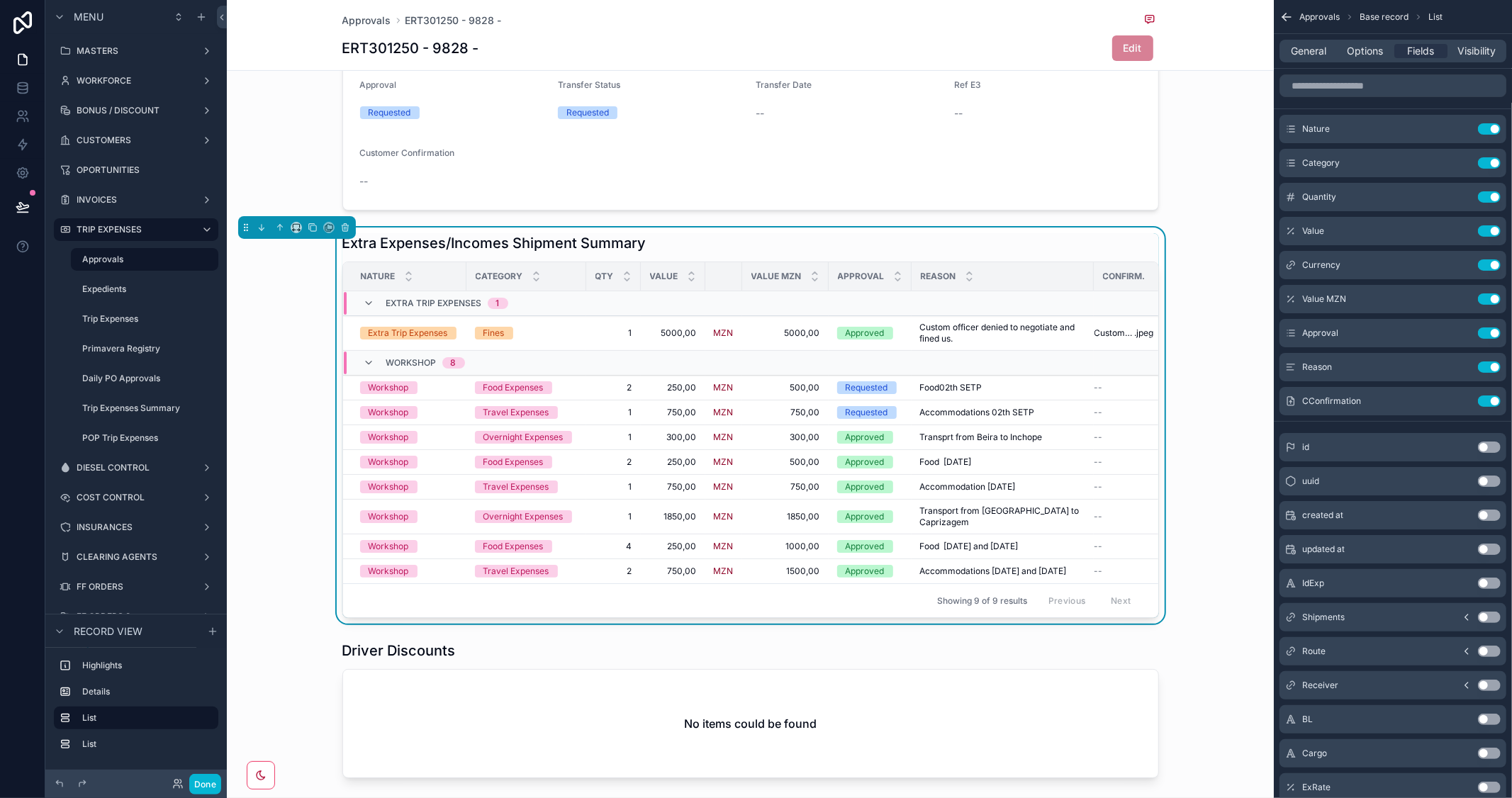
click at [1497, 450] on button "Use setting" at bounding box center [1489, 447] width 23 height 11
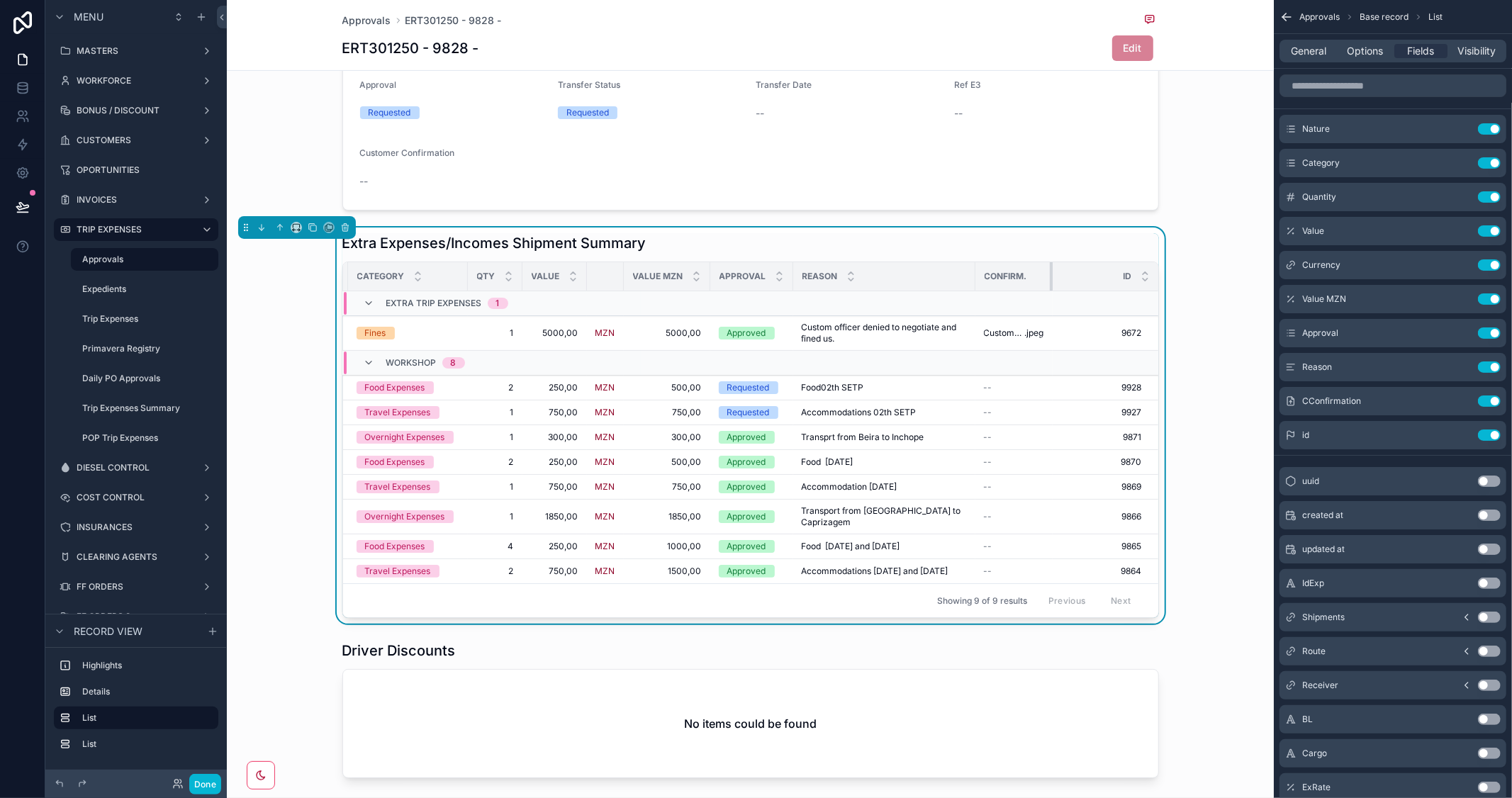
click at [1044, 274] on tr "Nature Category QTY Value Value MZN Approval Reason Confirm. Id" at bounding box center [692, 276] width 936 height 29
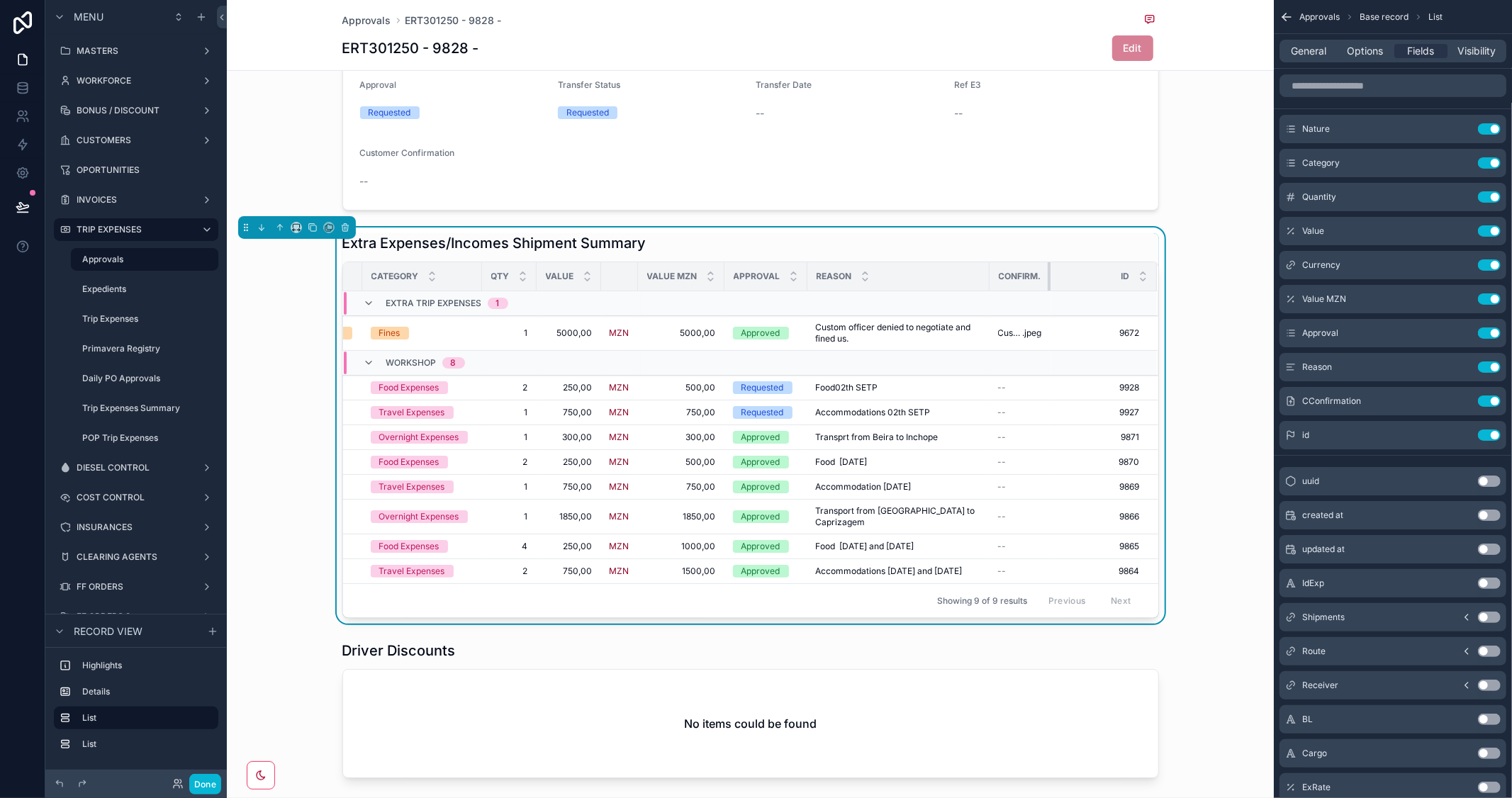
scroll to position [0, 103]
drag, startPoint x: 1043, startPoint y: 273, endPoint x: 1022, endPoint y: 274, distance: 21.0
click at [1022, 274] on th "Confirm." at bounding box center [1022, 276] width 61 height 29
click at [1482, 432] on button "Use setting" at bounding box center [1489, 435] width 23 height 11
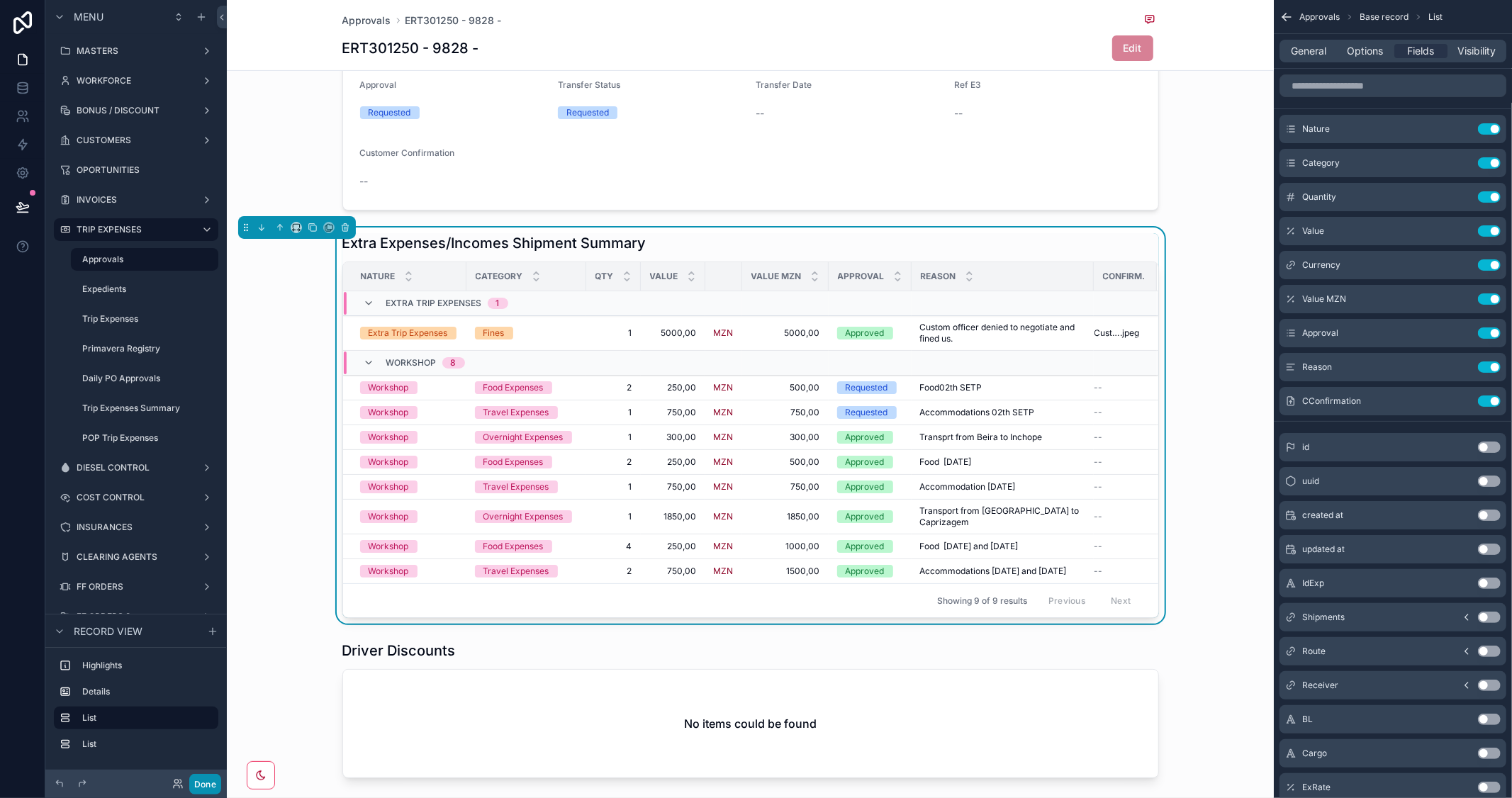
click at [206, 784] on button "Done" at bounding box center [205, 784] width 32 height 20
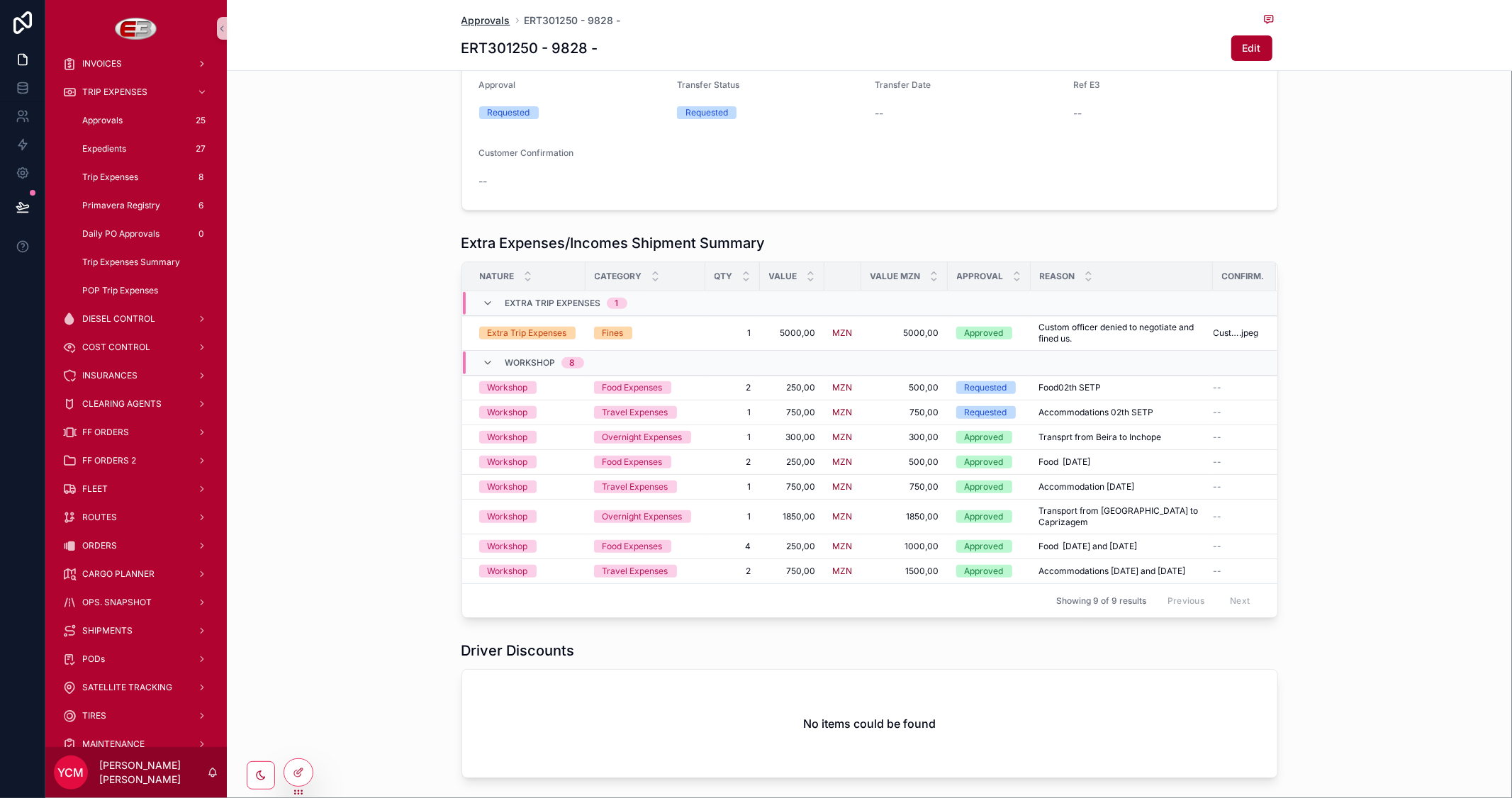
click at [475, 17] on span "Approvals" at bounding box center [486, 20] width 49 height 14
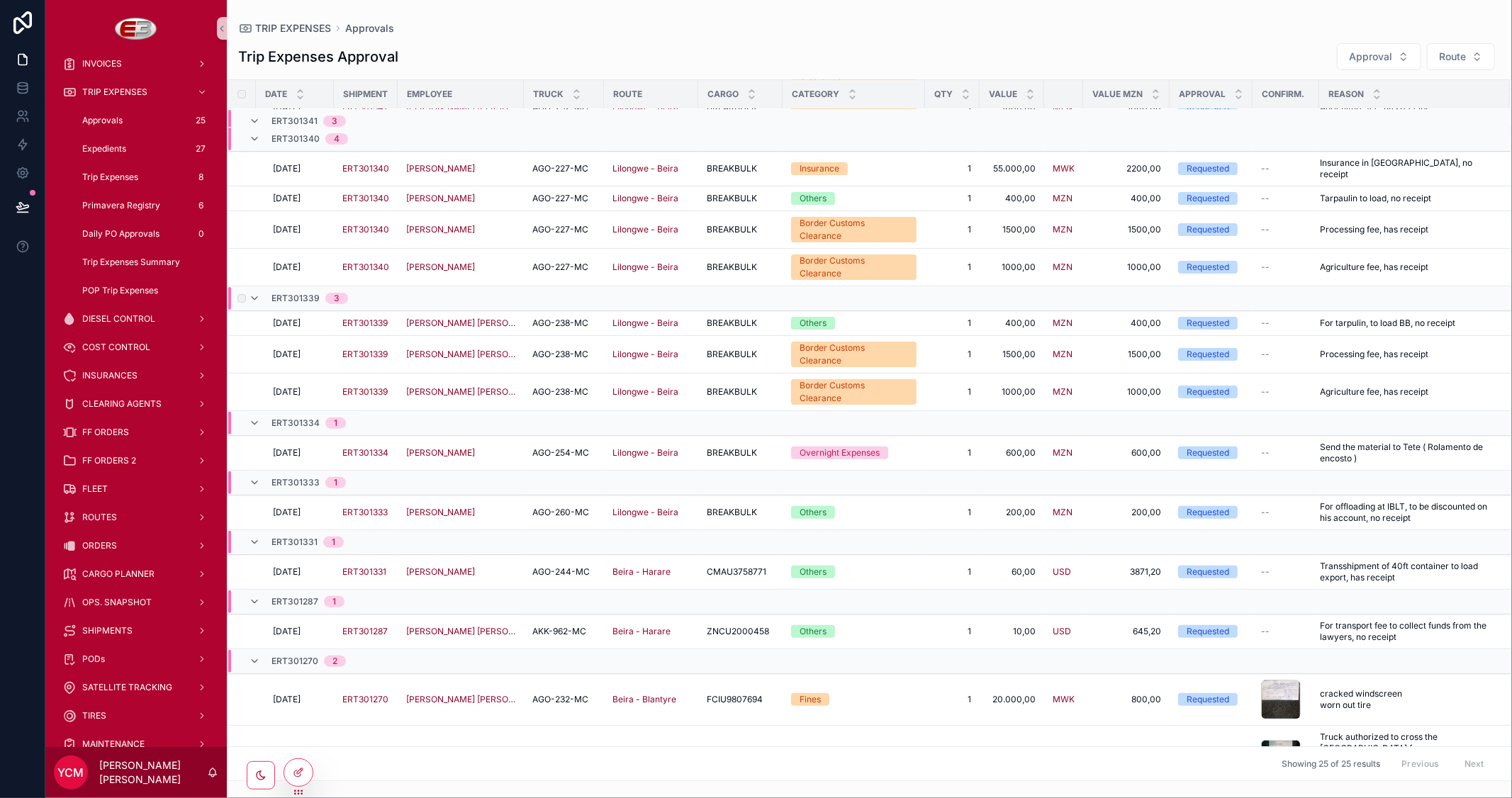
scroll to position [409, 0]
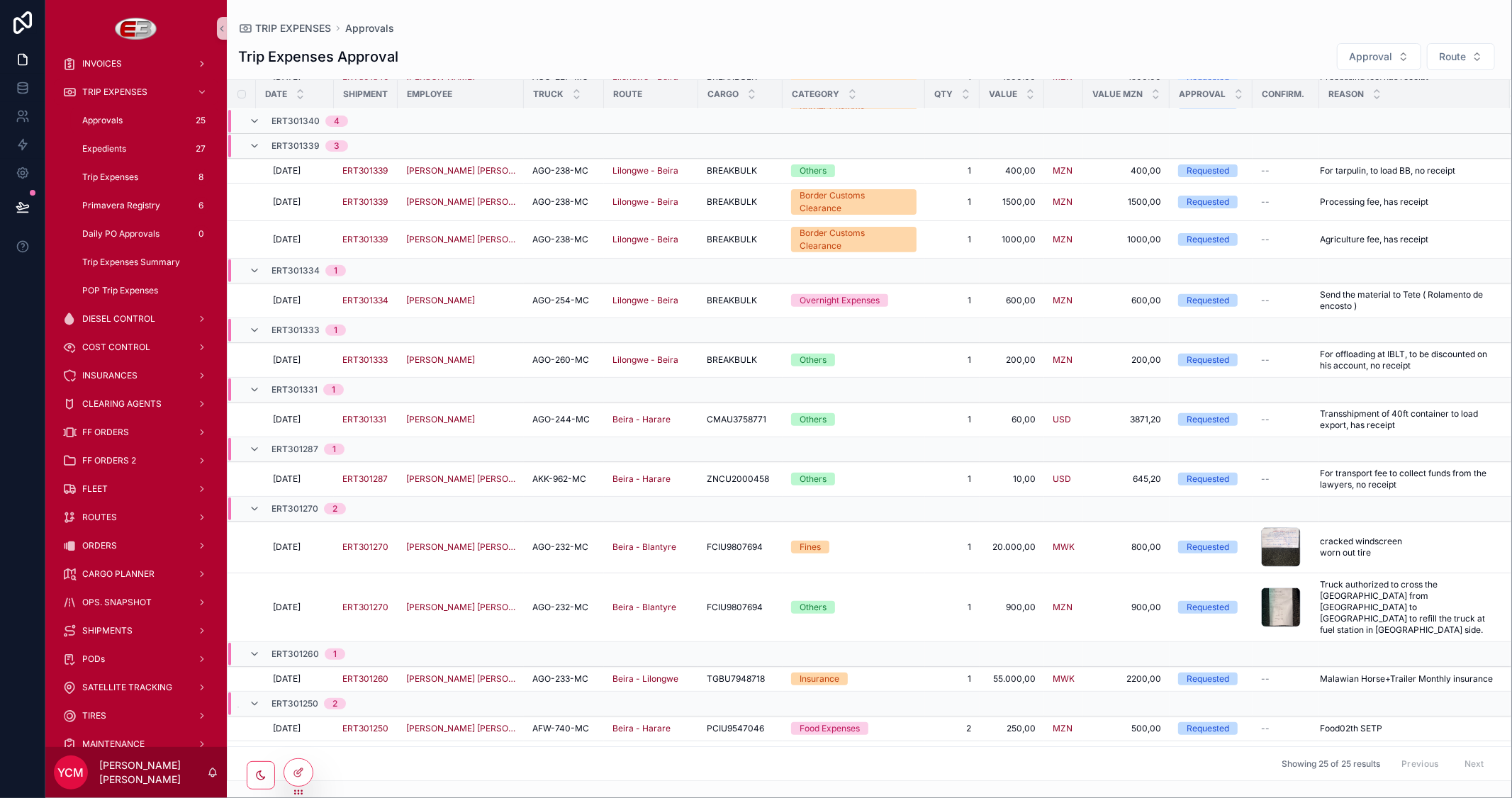
click at [0, 0] on label "scrollable content" at bounding box center [0, 0] width 0 height 0
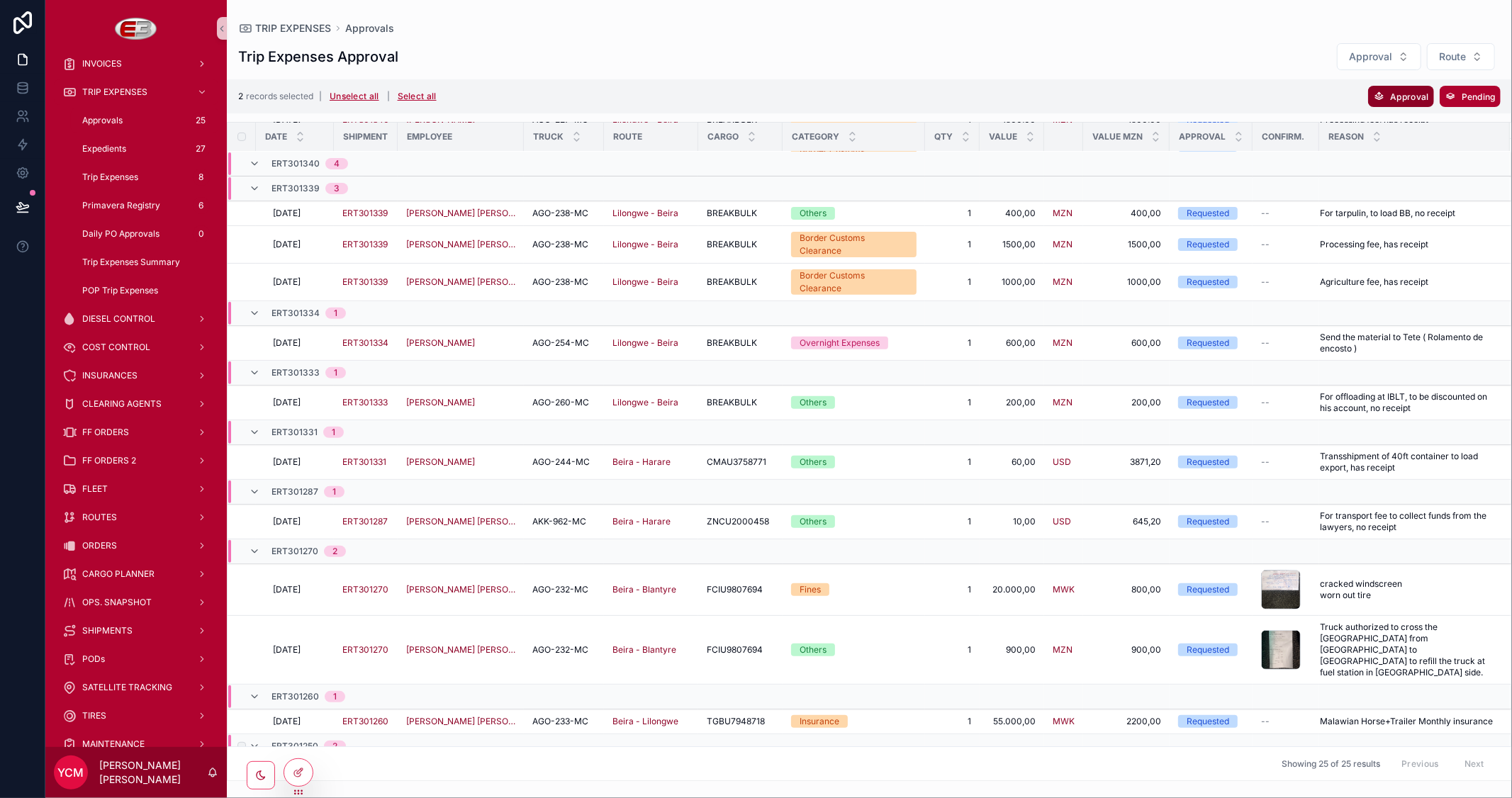
click at [1399, 103] on button "Approval" at bounding box center [1401, 96] width 65 height 21
click at [1469, 64] on icon "scrollable content" at bounding box center [1470, 68] width 11 height 11
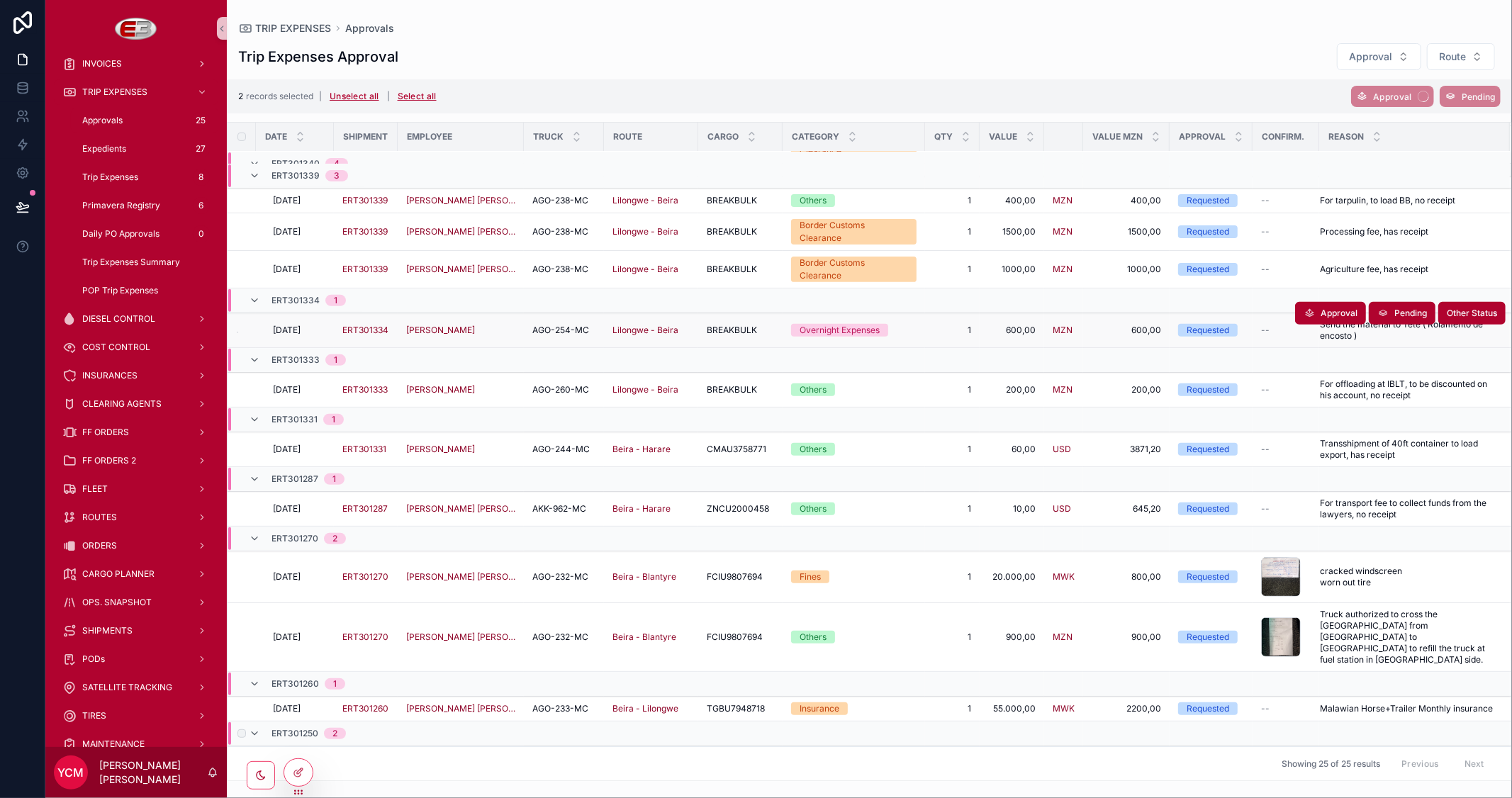
scroll to position [451, 0]
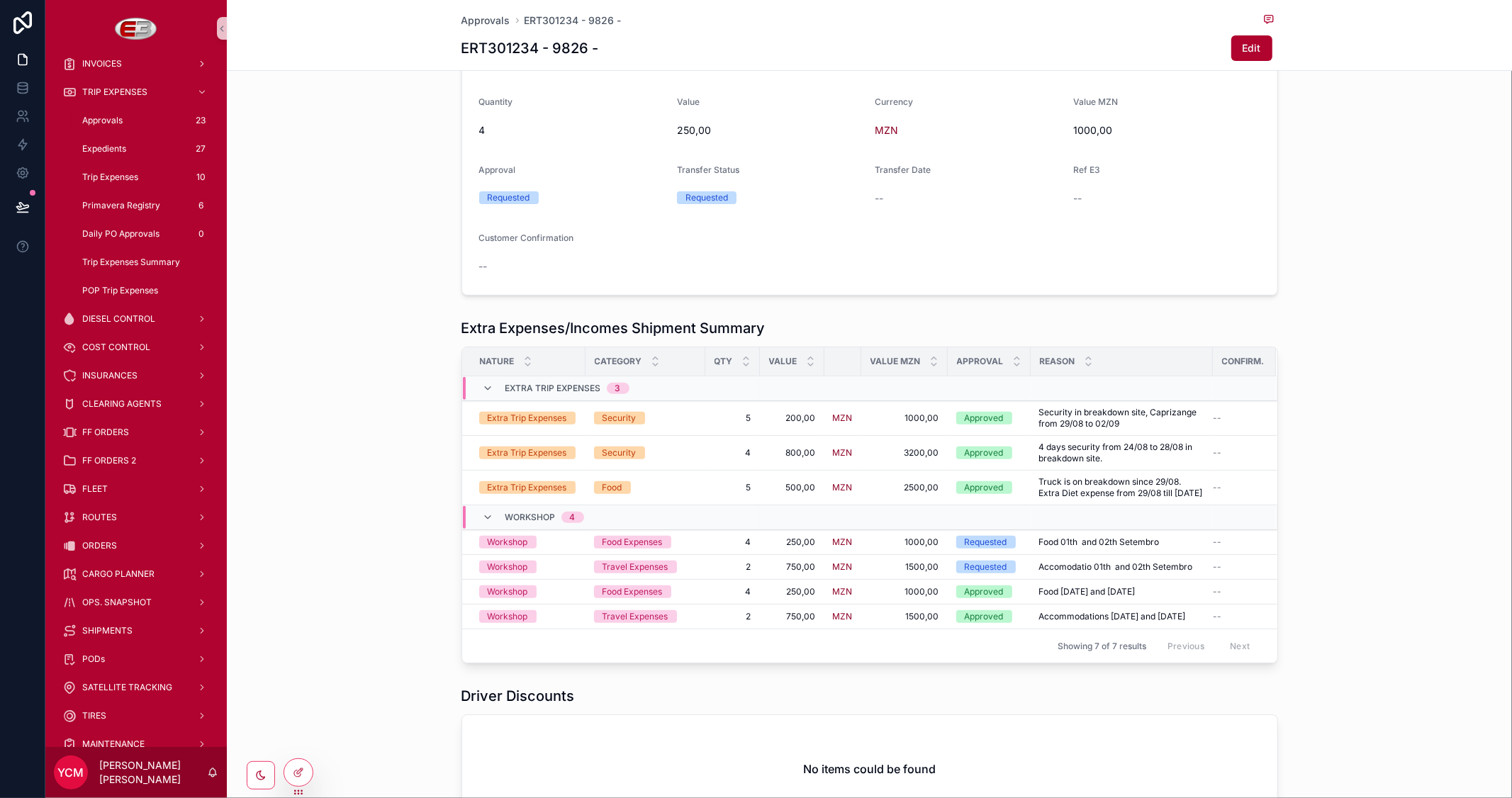
scroll to position [236, 0]
click at [483, 17] on span "Approvals" at bounding box center [486, 20] width 49 height 14
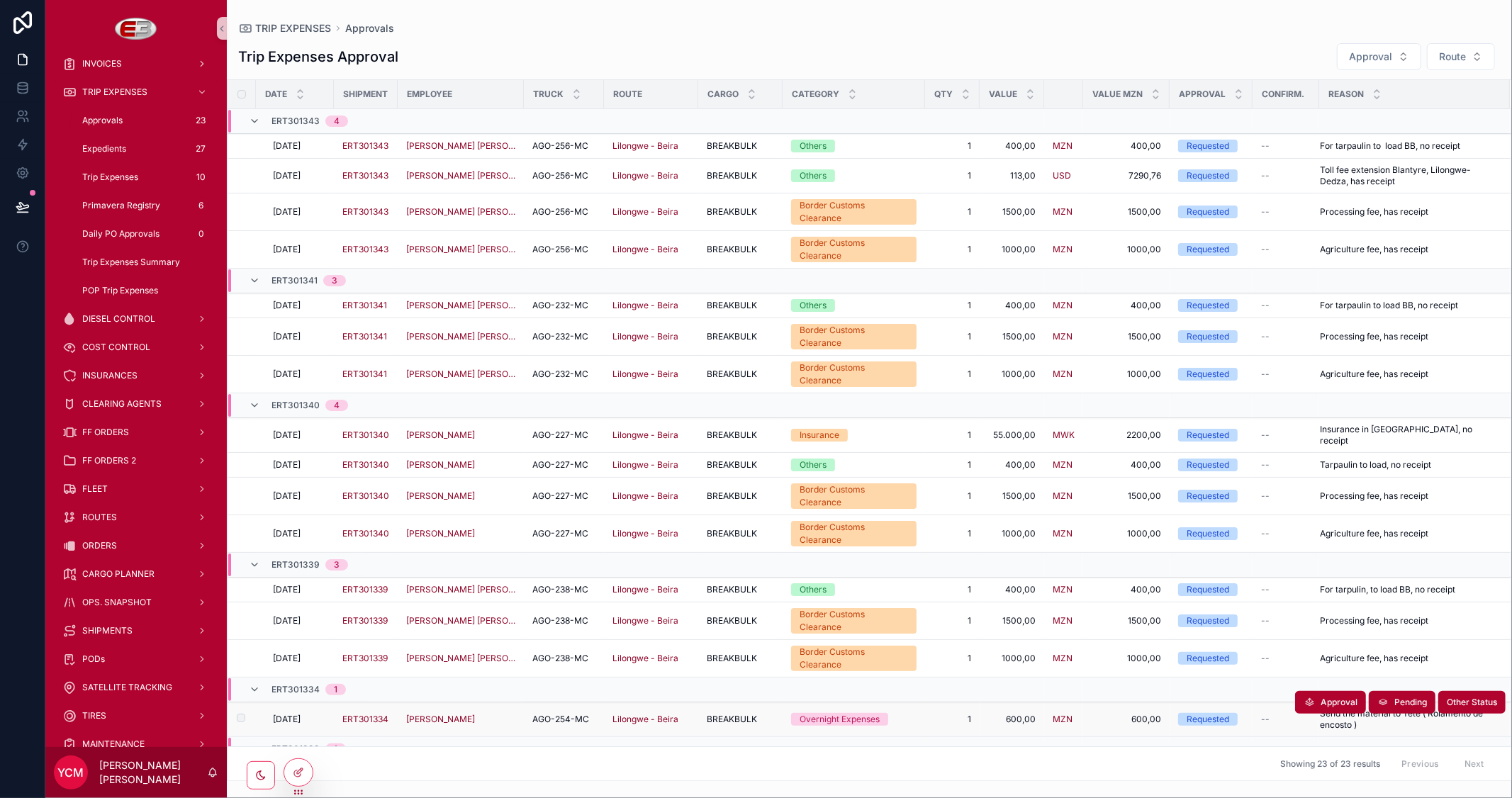
scroll to position [338, 0]
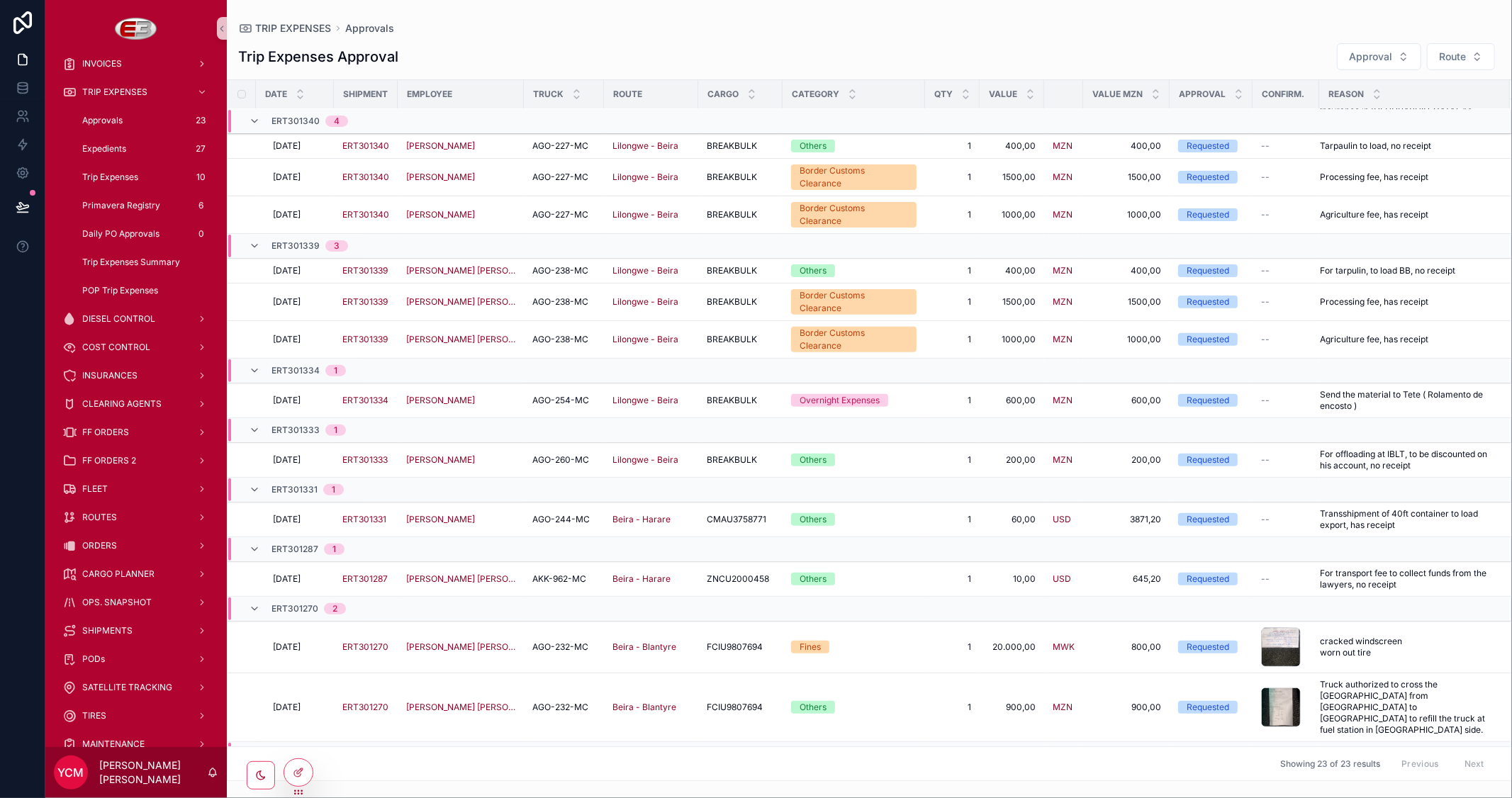
click at [246, 793] on div "scrollable content" at bounding box center [239, 804] width 17 height 23
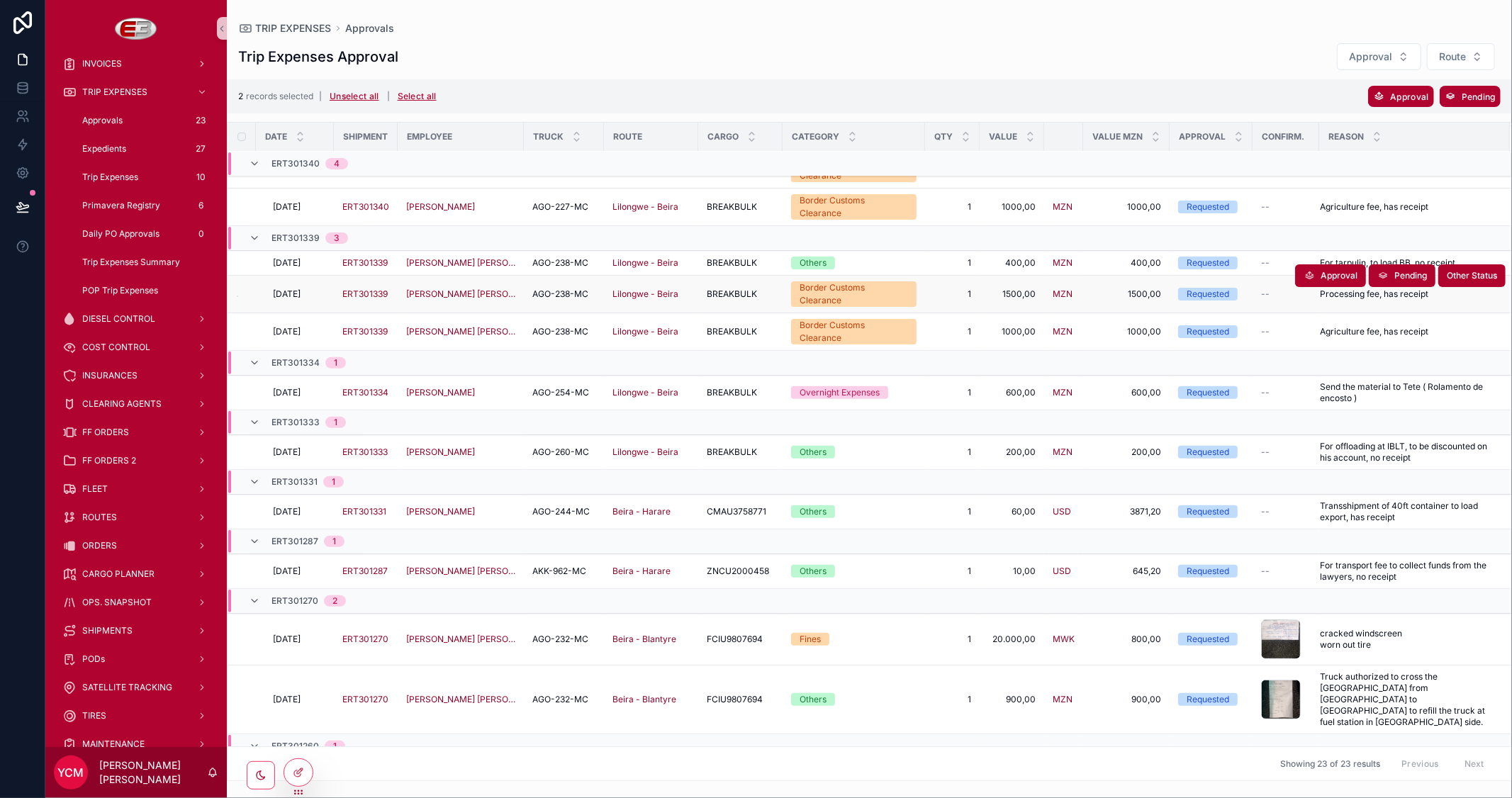
scroll to position [357, 0]
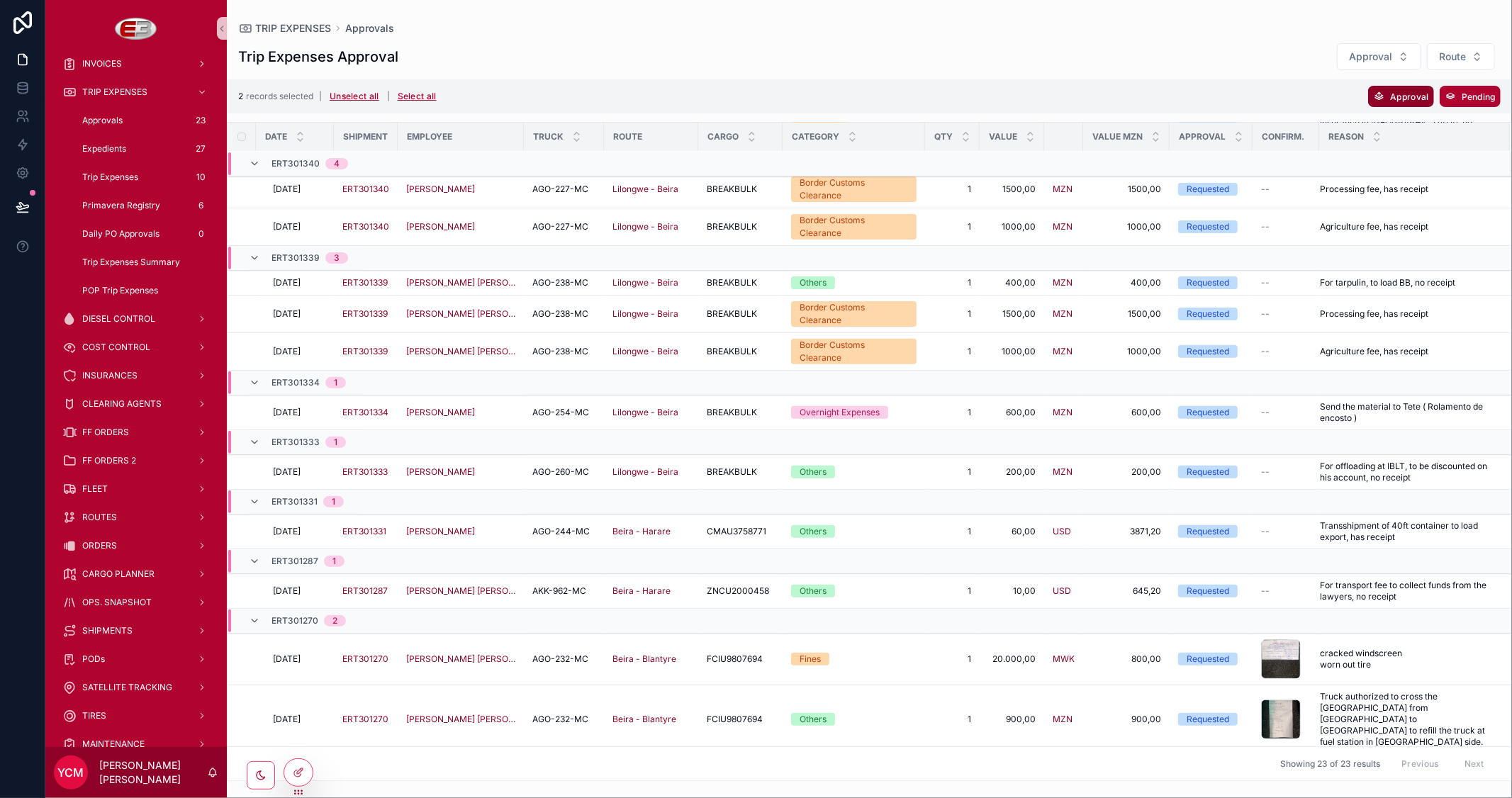
click at [1392, 96] on span "Approval" at bounding box center [1409, 96] width 39 height 11
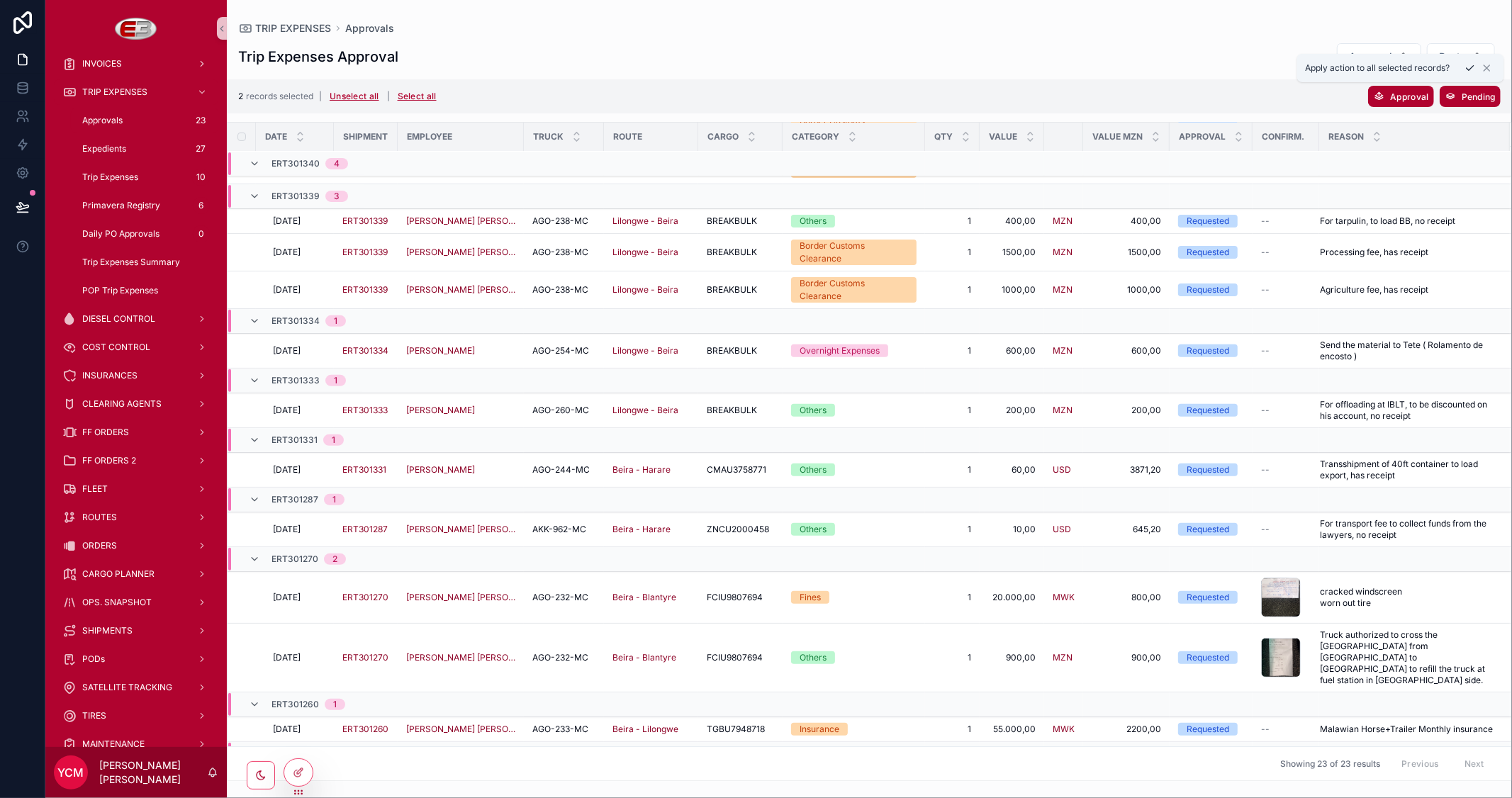
click at [1473, 67] on icon "scrollable content" at bounding box center [1470, 68] width 11 height 11
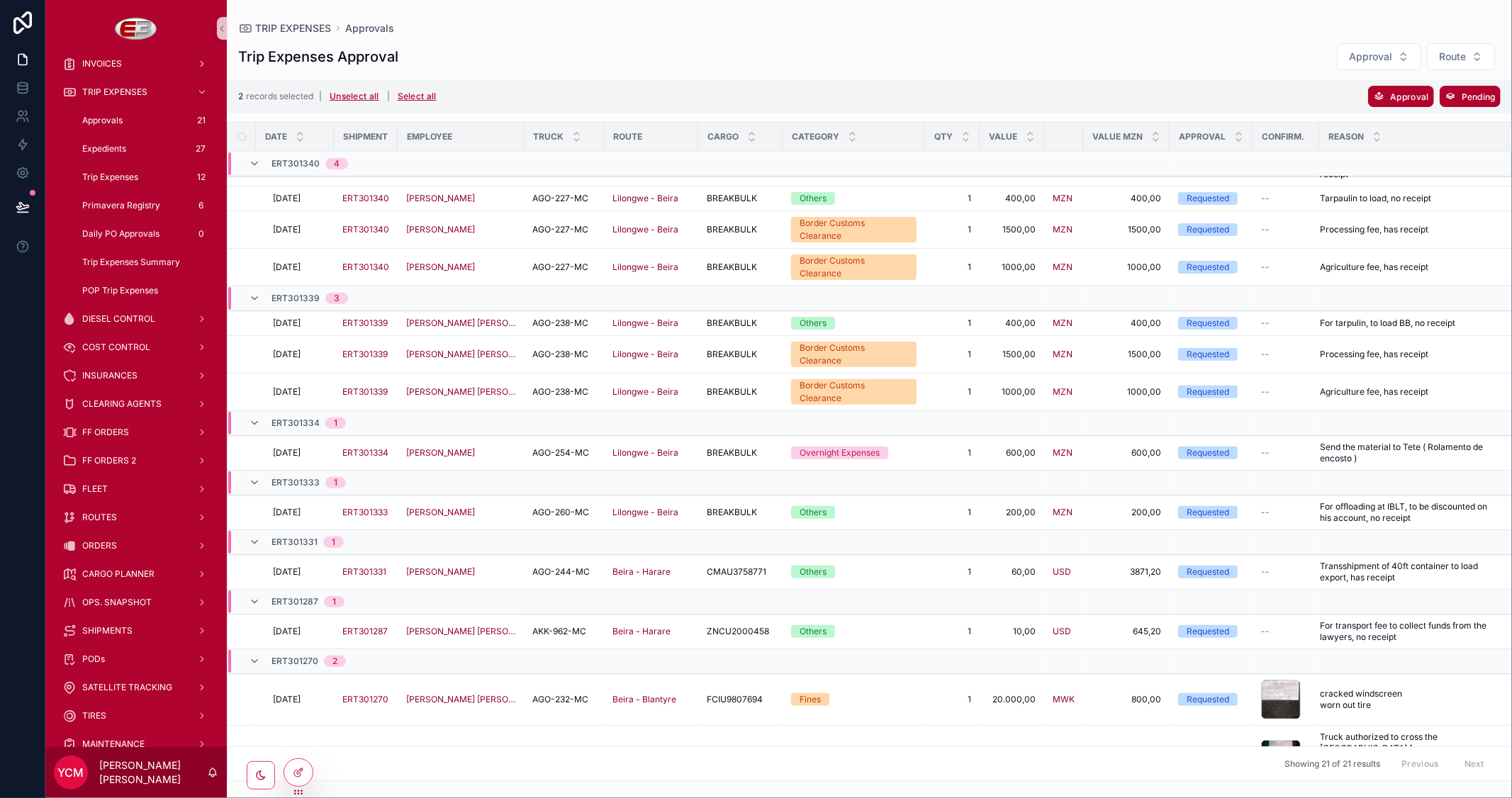
scroll to position [308, 0]
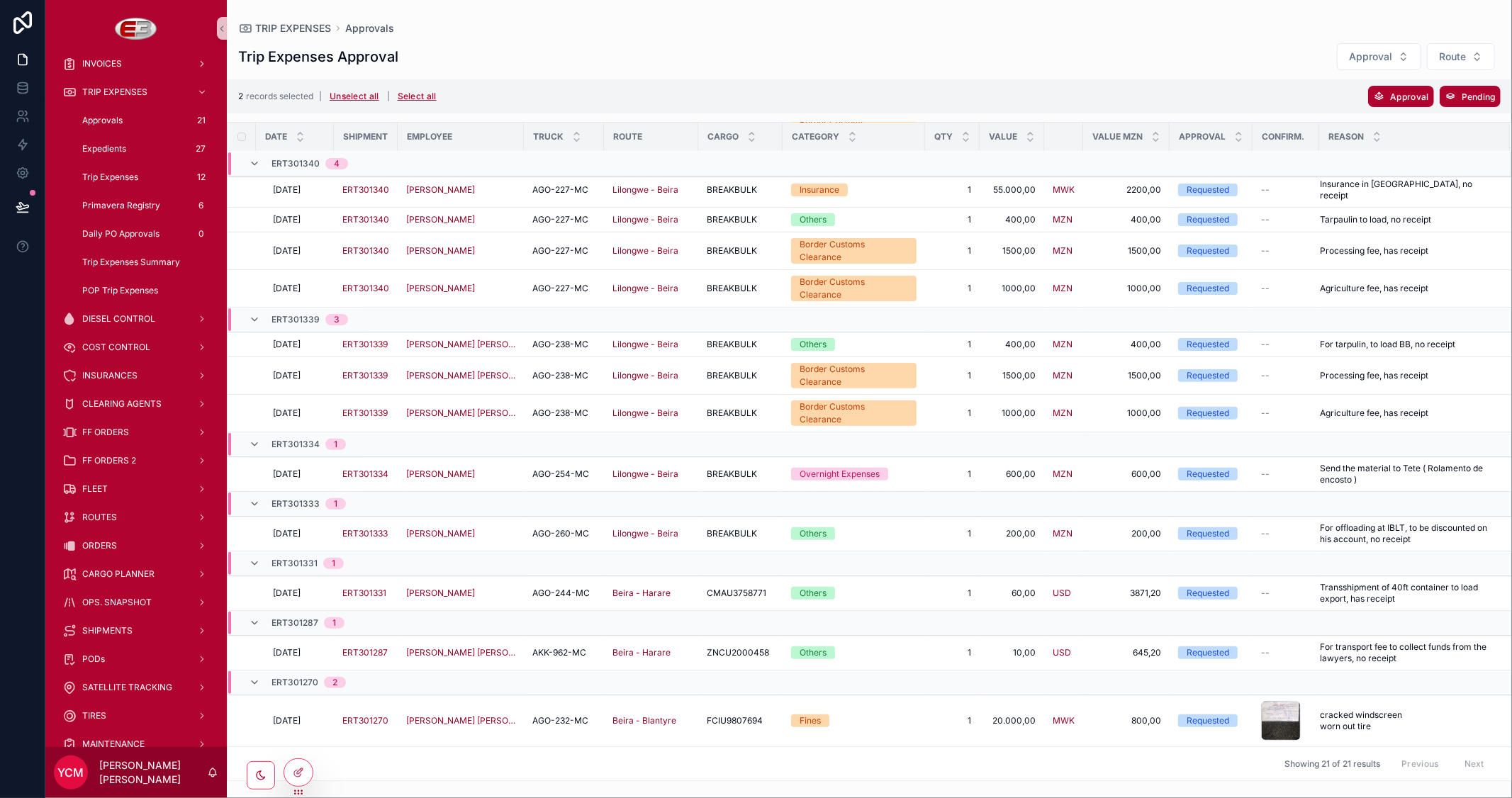
click at [237, 588] on label "scrollable content" at bounding box center [232, 593] width 9 height 11
click at [1399, 96] on span "Approval" at bounding box center [1409, 96] width 39 height 11
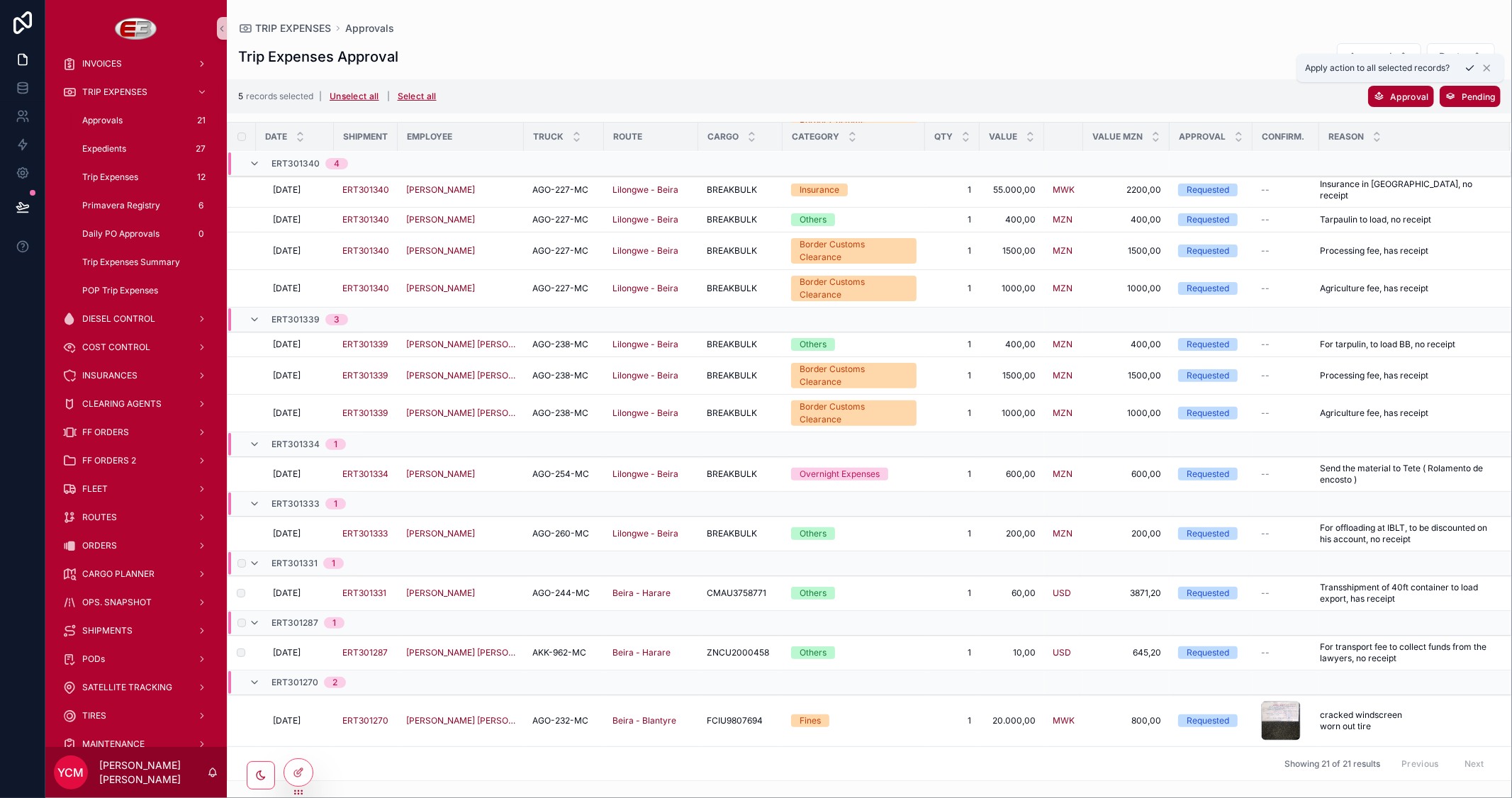
click at [1469, 67] on icon "scrollable content" at bounding box center [1470, 68] width 11 height 11
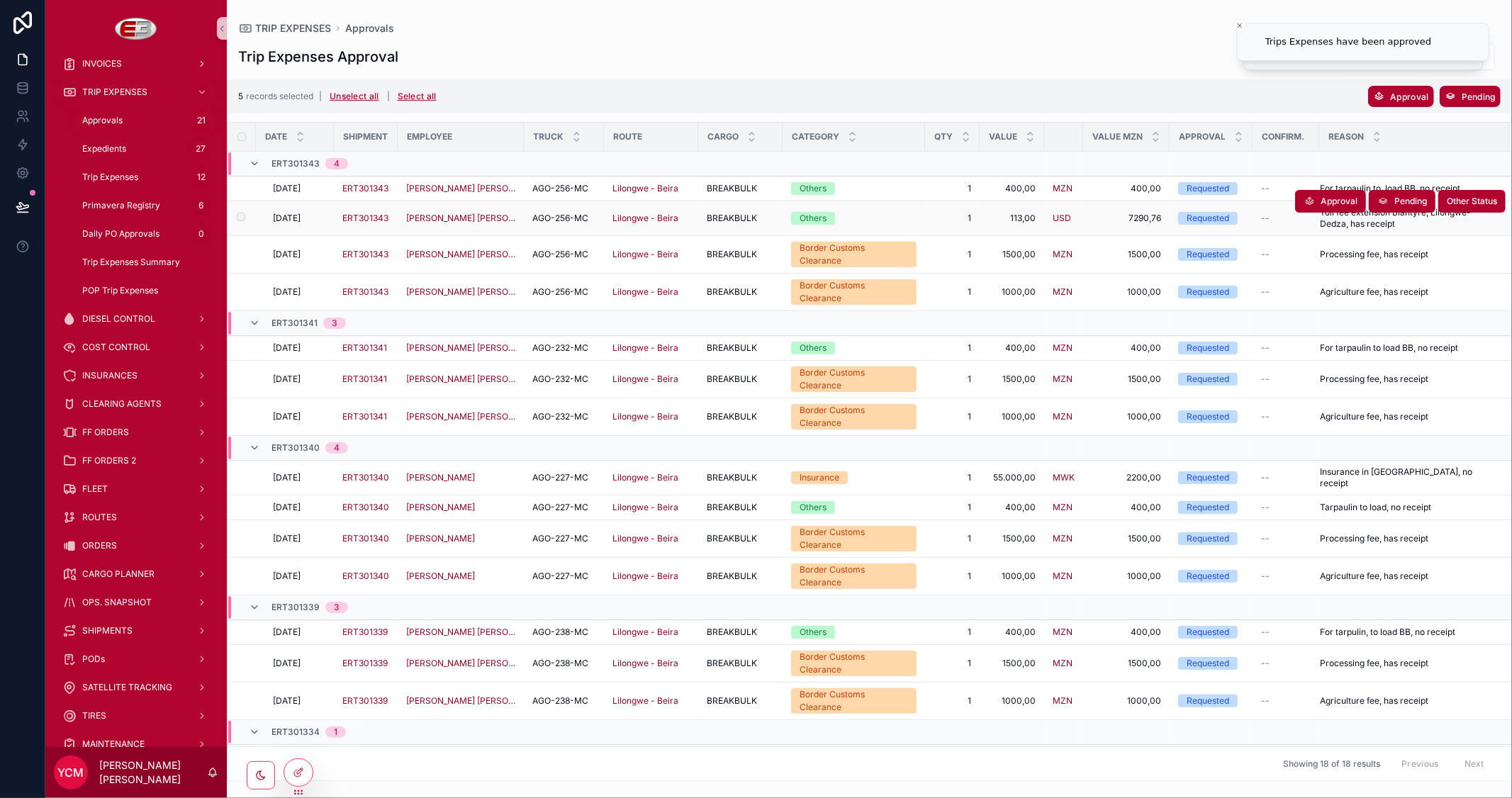
scroll to position [109, 0]
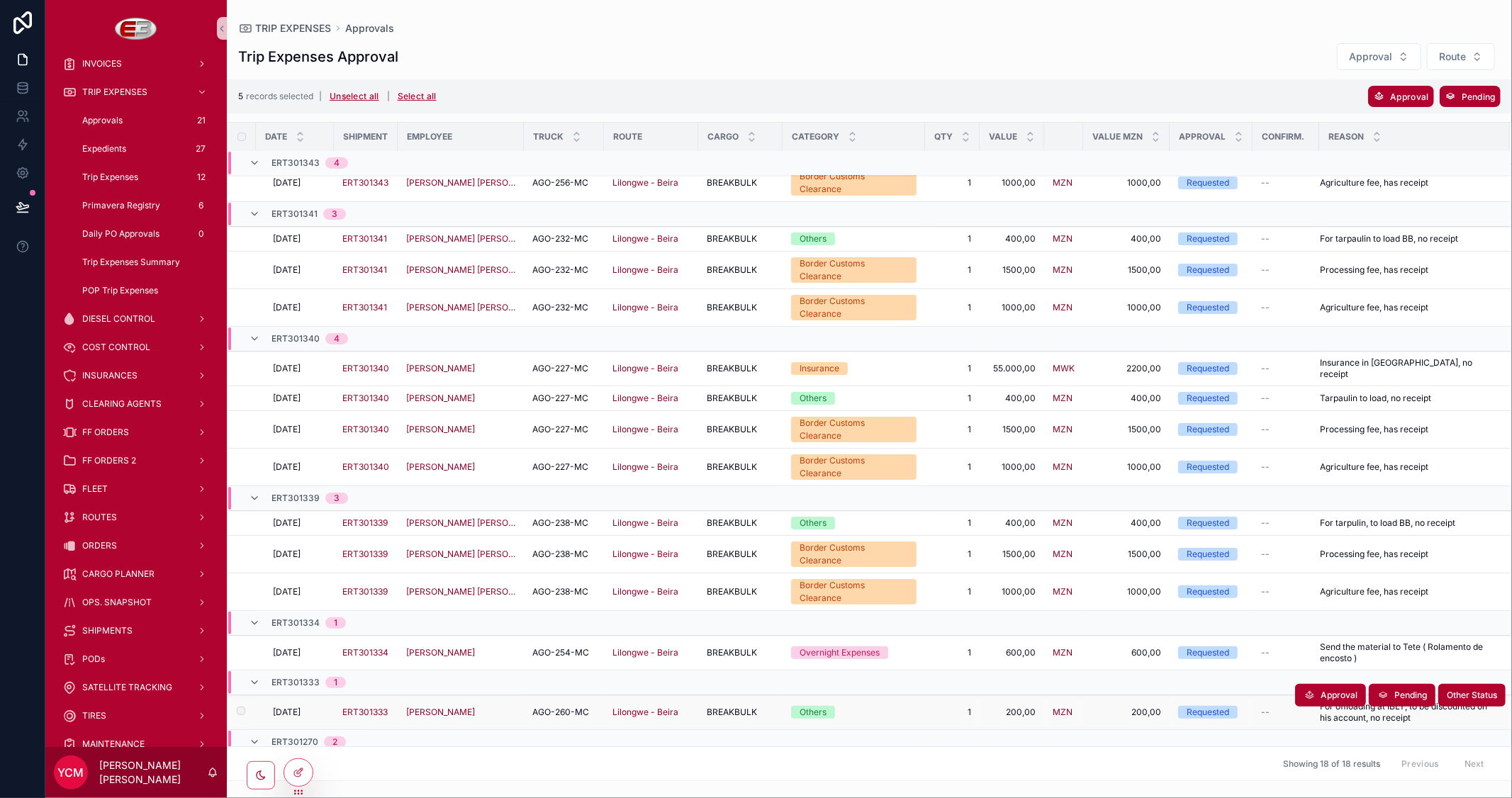
click at [553, 707] on span "AGO-260-MC" at bounding box center [560, 712] width 57 height 11
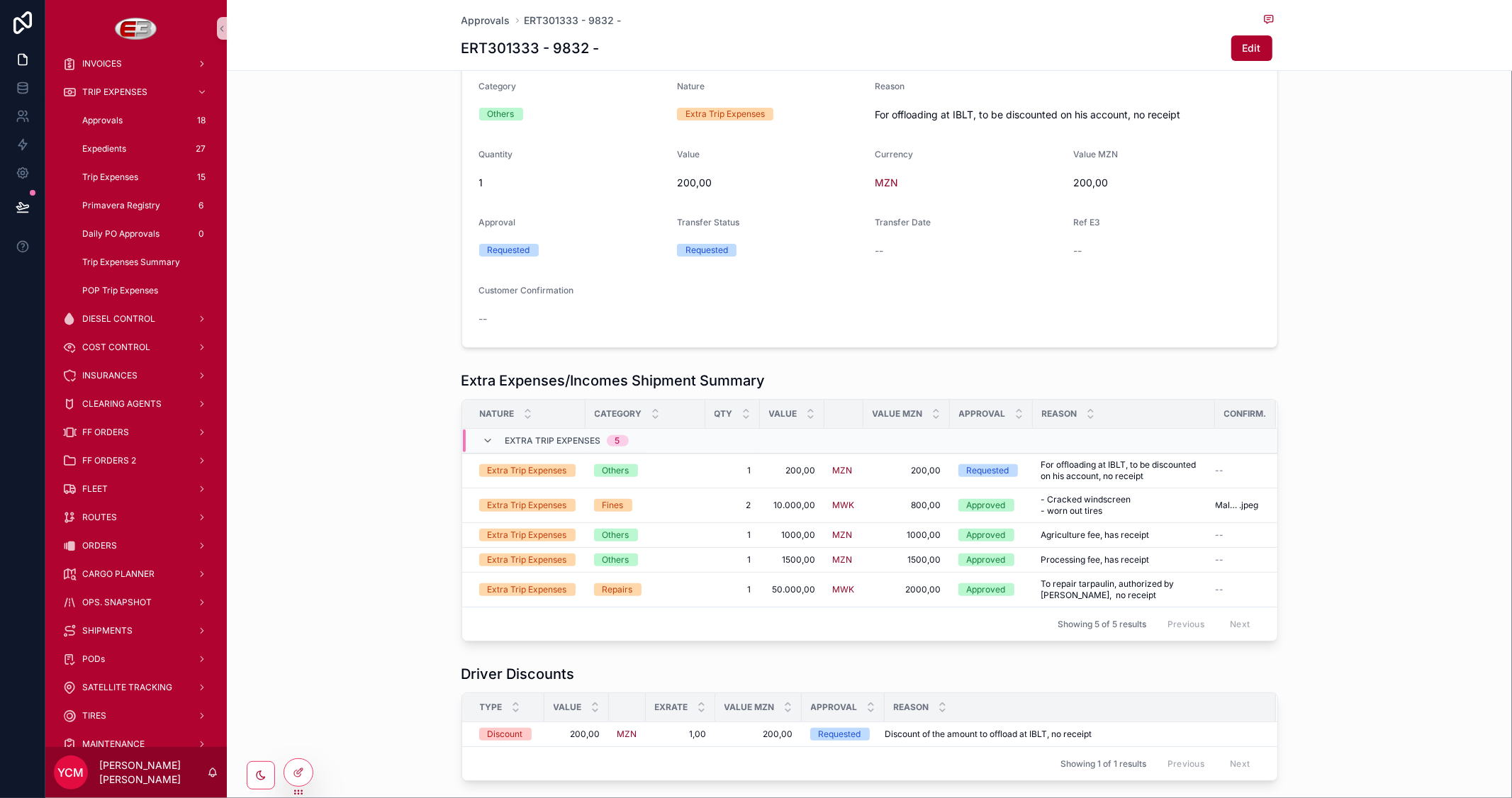
scroll to position [259, 0]
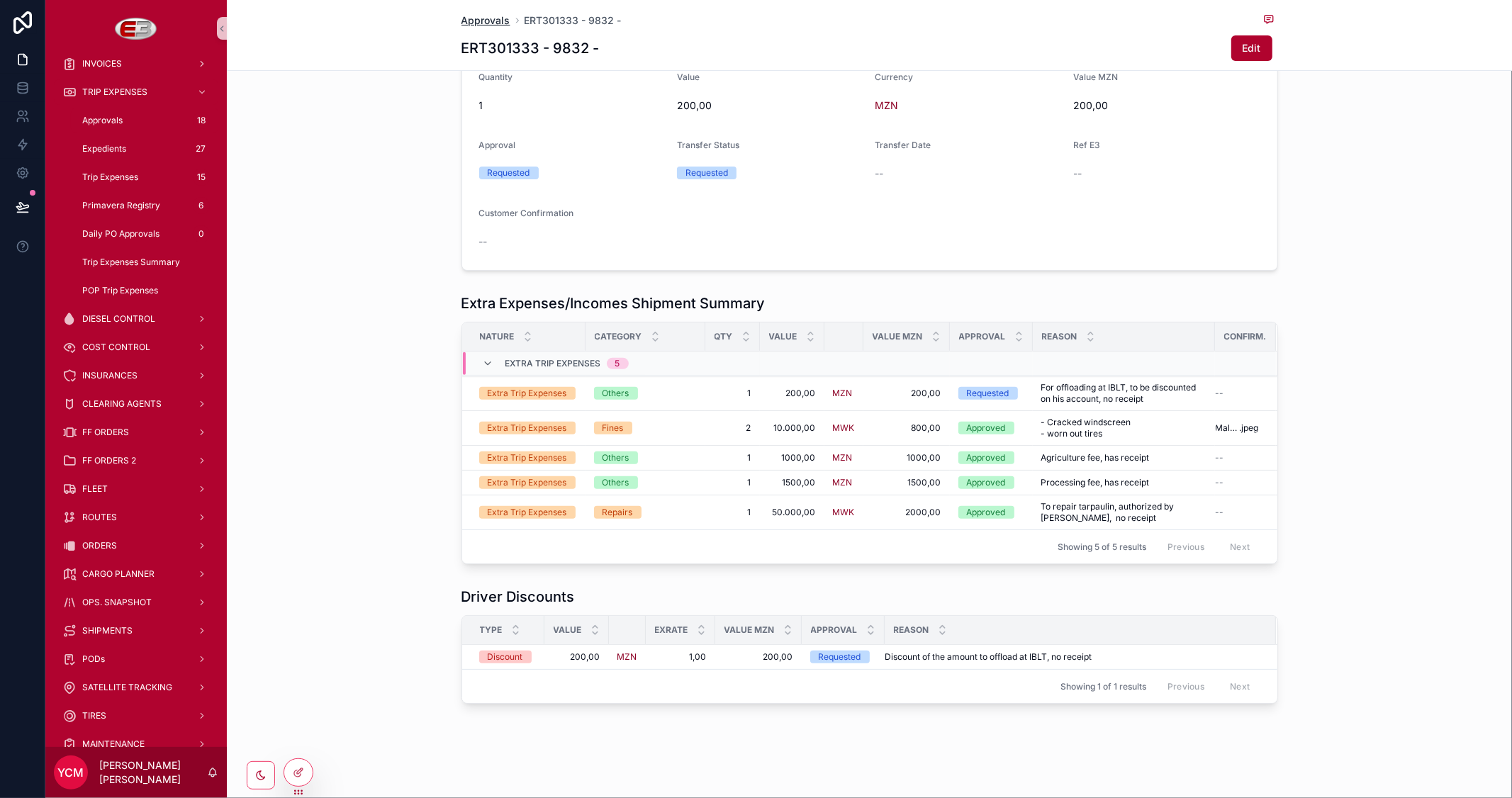
click at [486, 18] on span "Approvals" at bounding box center [486, 20] width 49 height 14
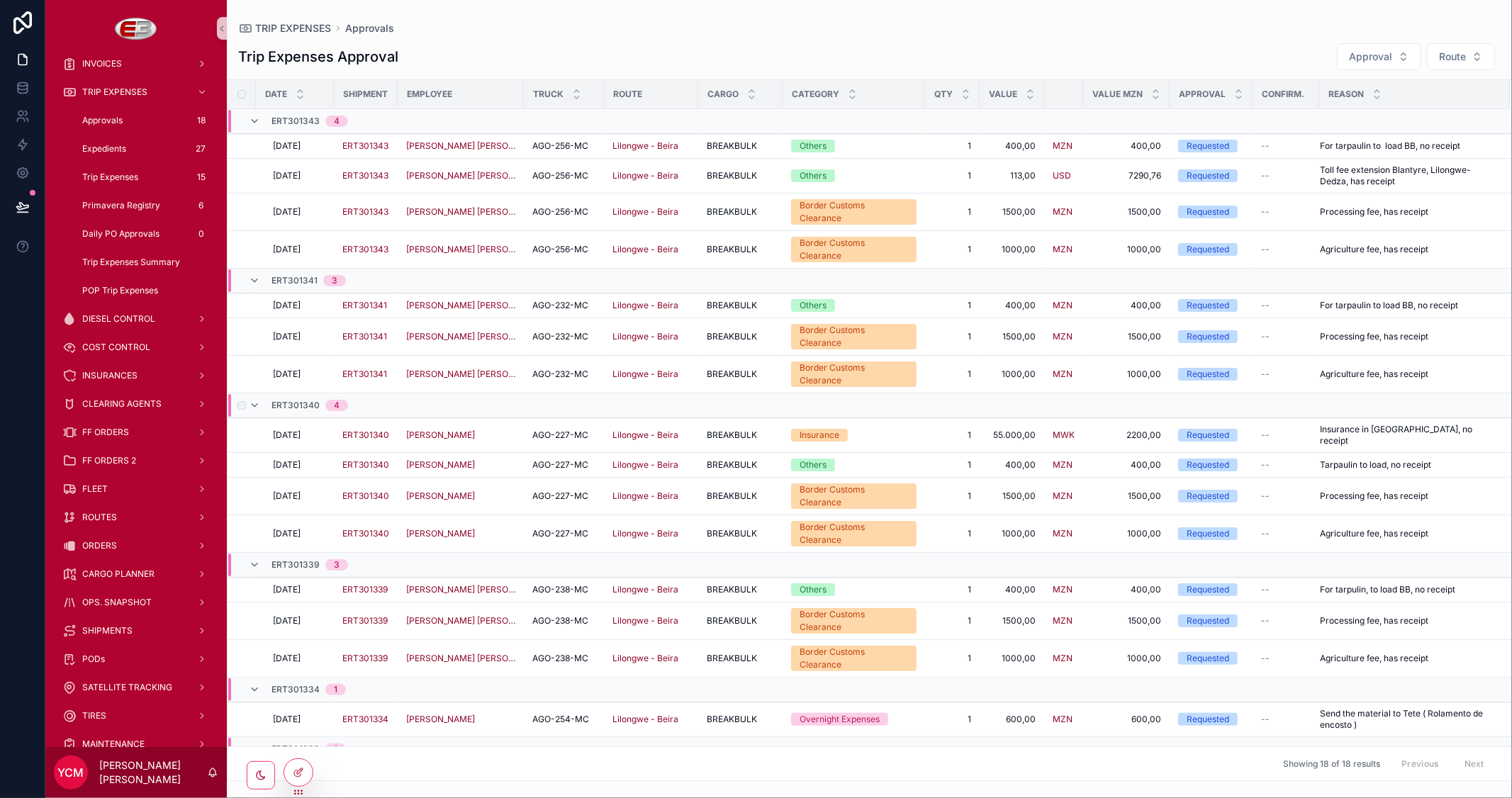
scroll to position [68, 0]
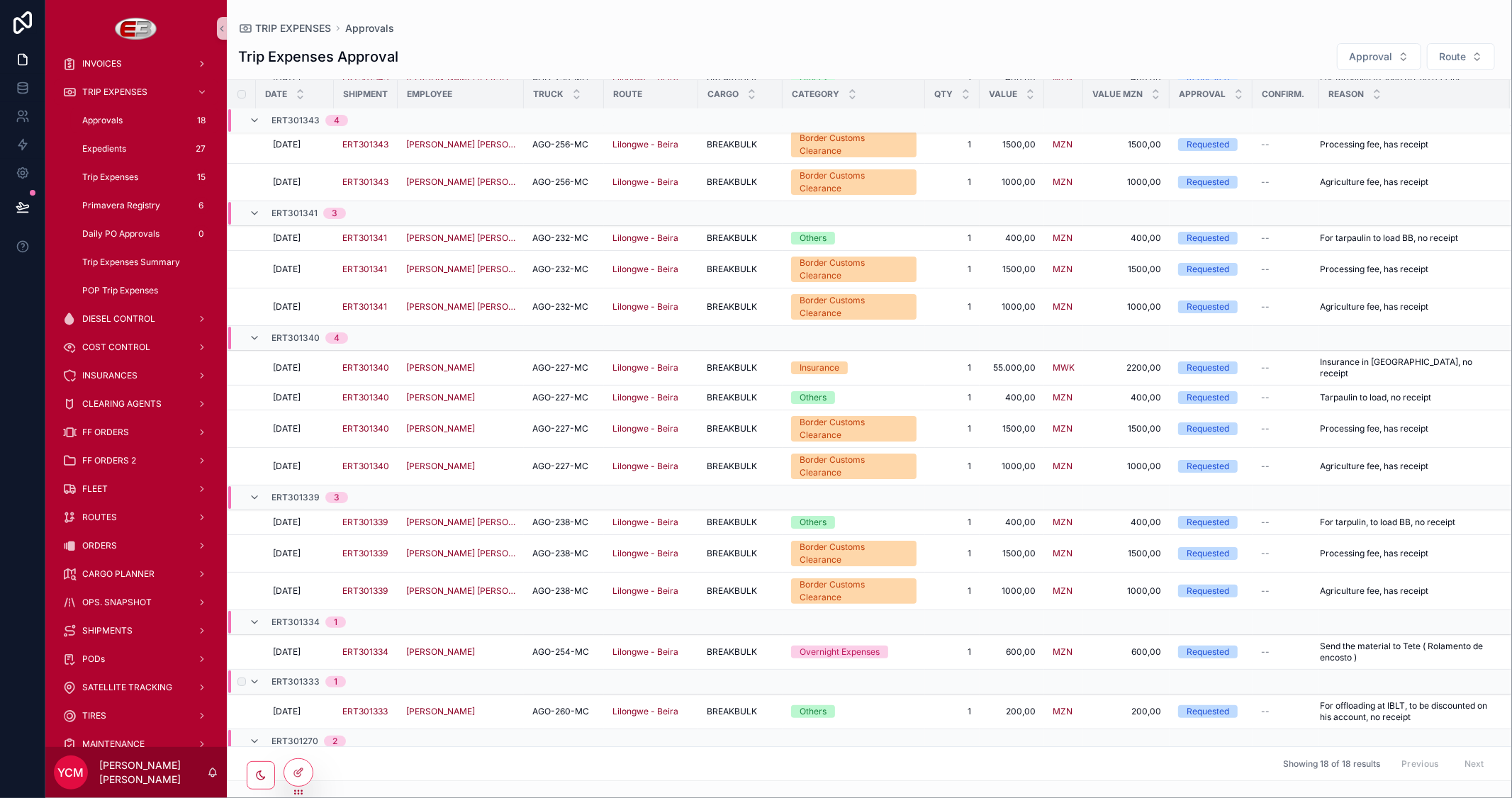
click at [239, 678] on label "scrollable content" at bounding box center [242, 682] width 9 height 9
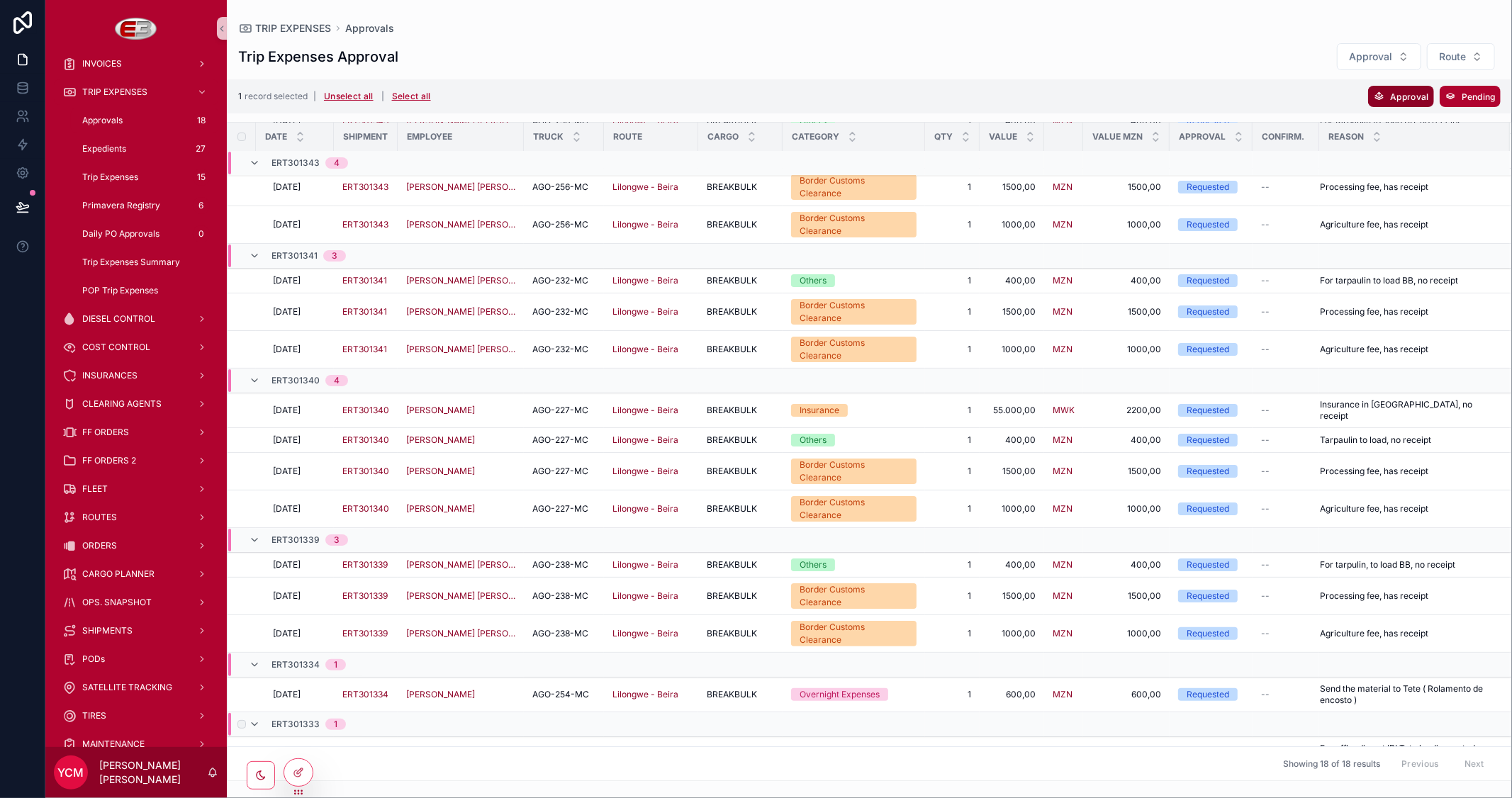
click at [1394, 100] on span "Approval" at bounding box center [1409, 96] width 39 height 11
click at [1468, 68] on icon "scrollable content" at bounding box center [1470, 68] width 11 height 11
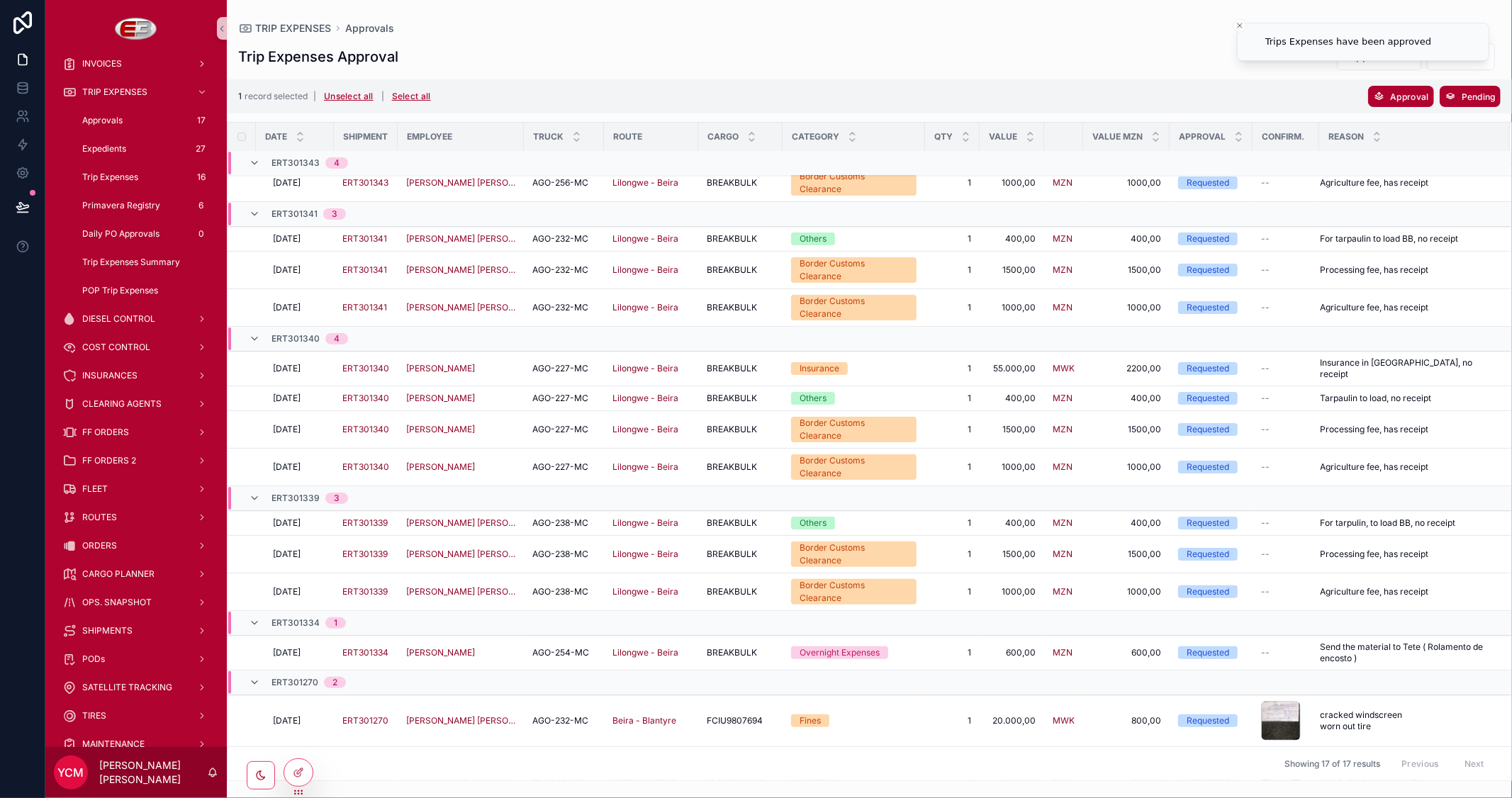
scroll to position [50, 0]
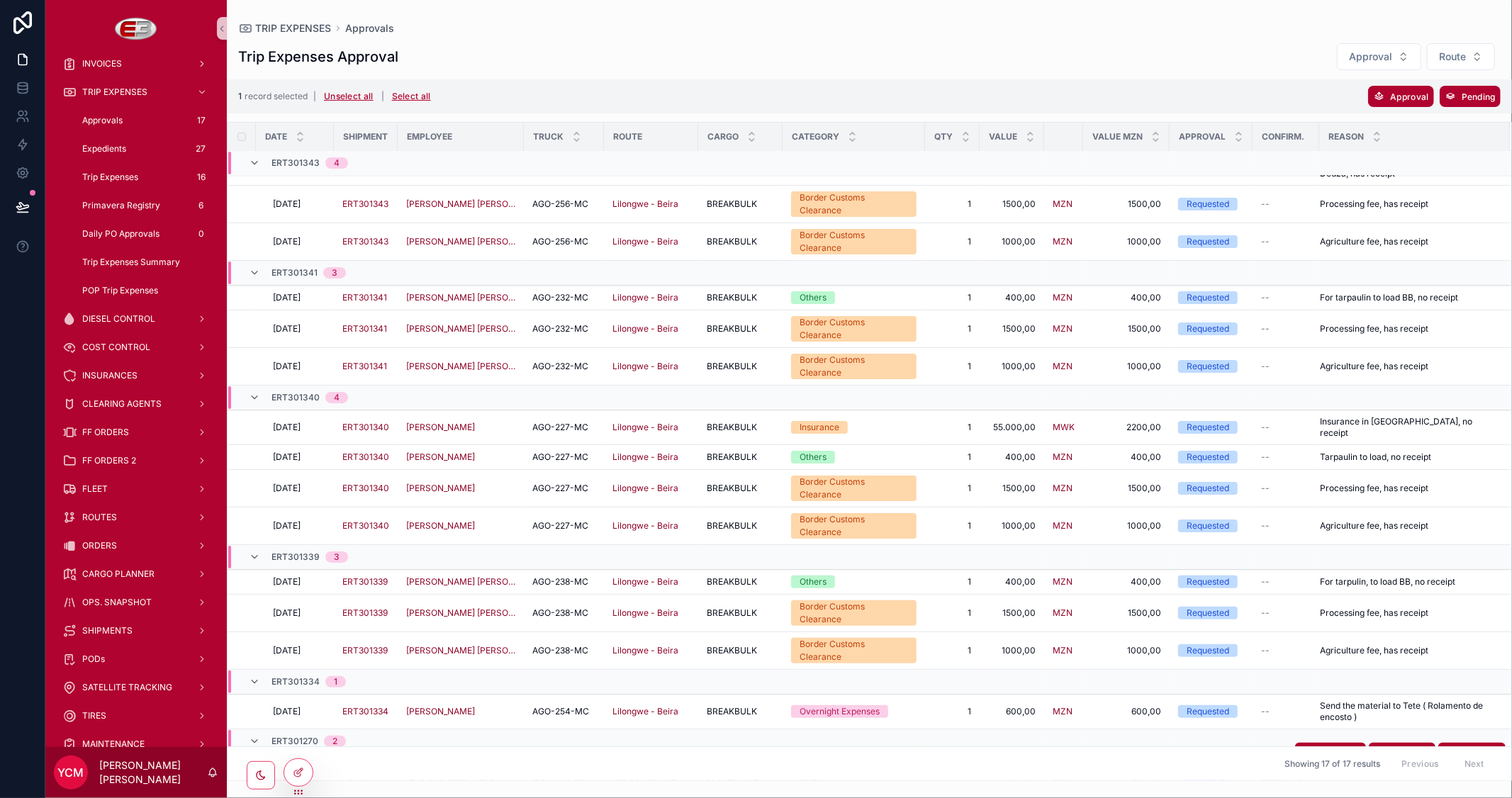
click at [1280, 759] on div "scrollable content" at bounding box center [1280, 779] width 39 height 39
click at [1406, 97] on span "Approval" at bounding box center [1409, 96] width 39 height 11
click at [1473, 65] on icon "scrollable content" at bounding box center [1470, 70] width 11 height 11
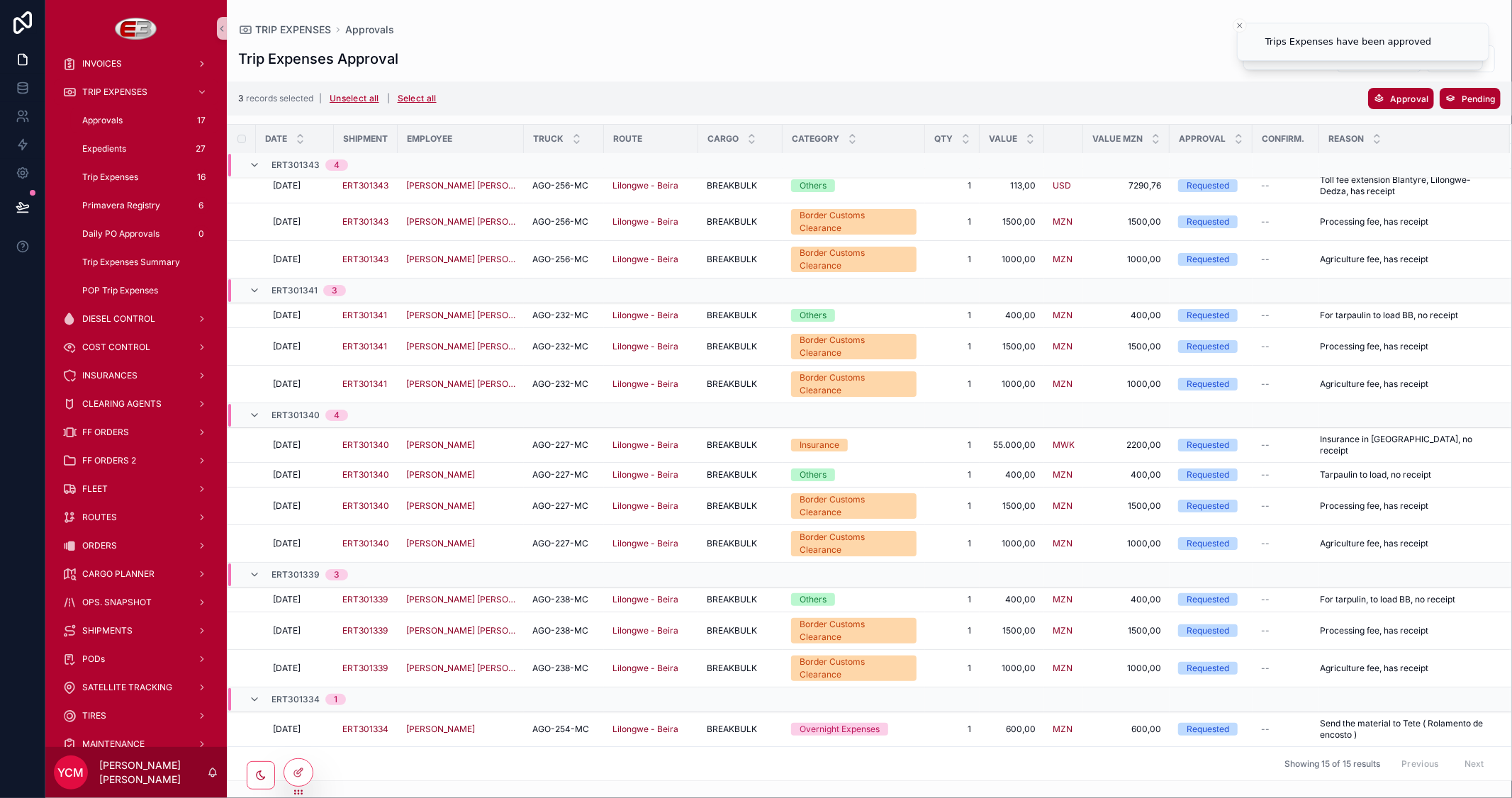
scroll to position [0, 0]
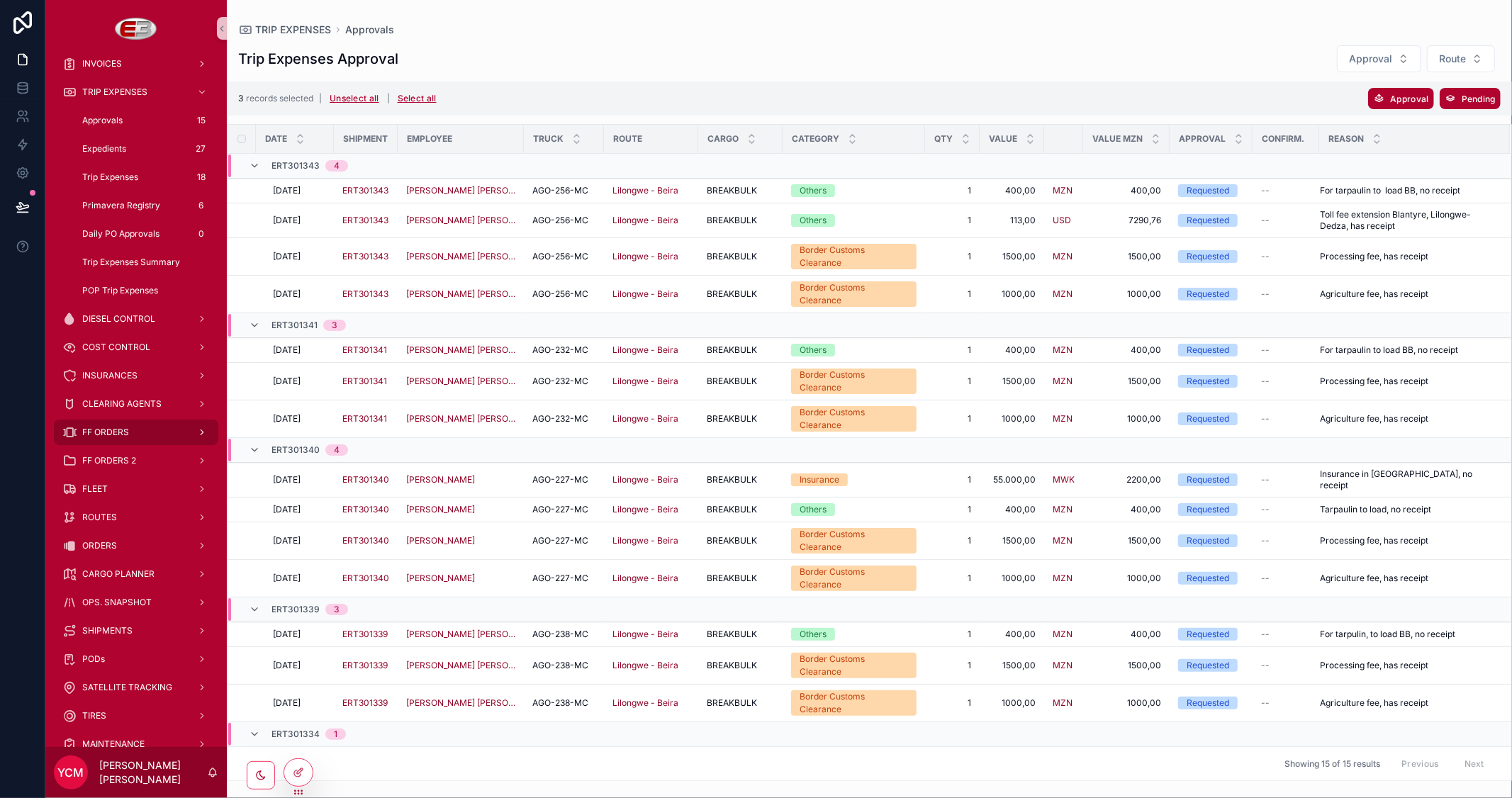
click at [119, 434] on span "FF ORDERS" at bounding box center [105, 432] width 46 height 11
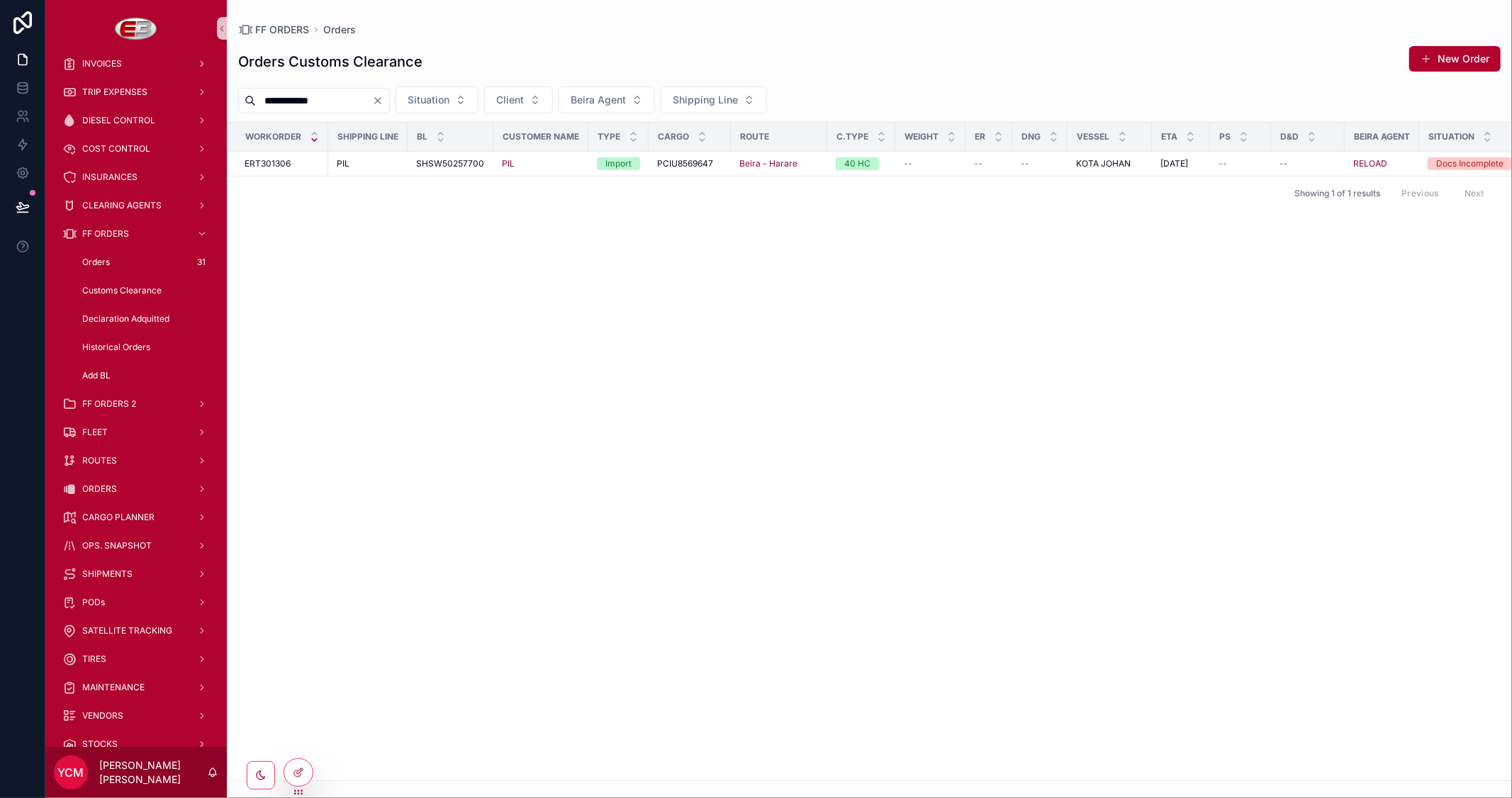
type input "**********"
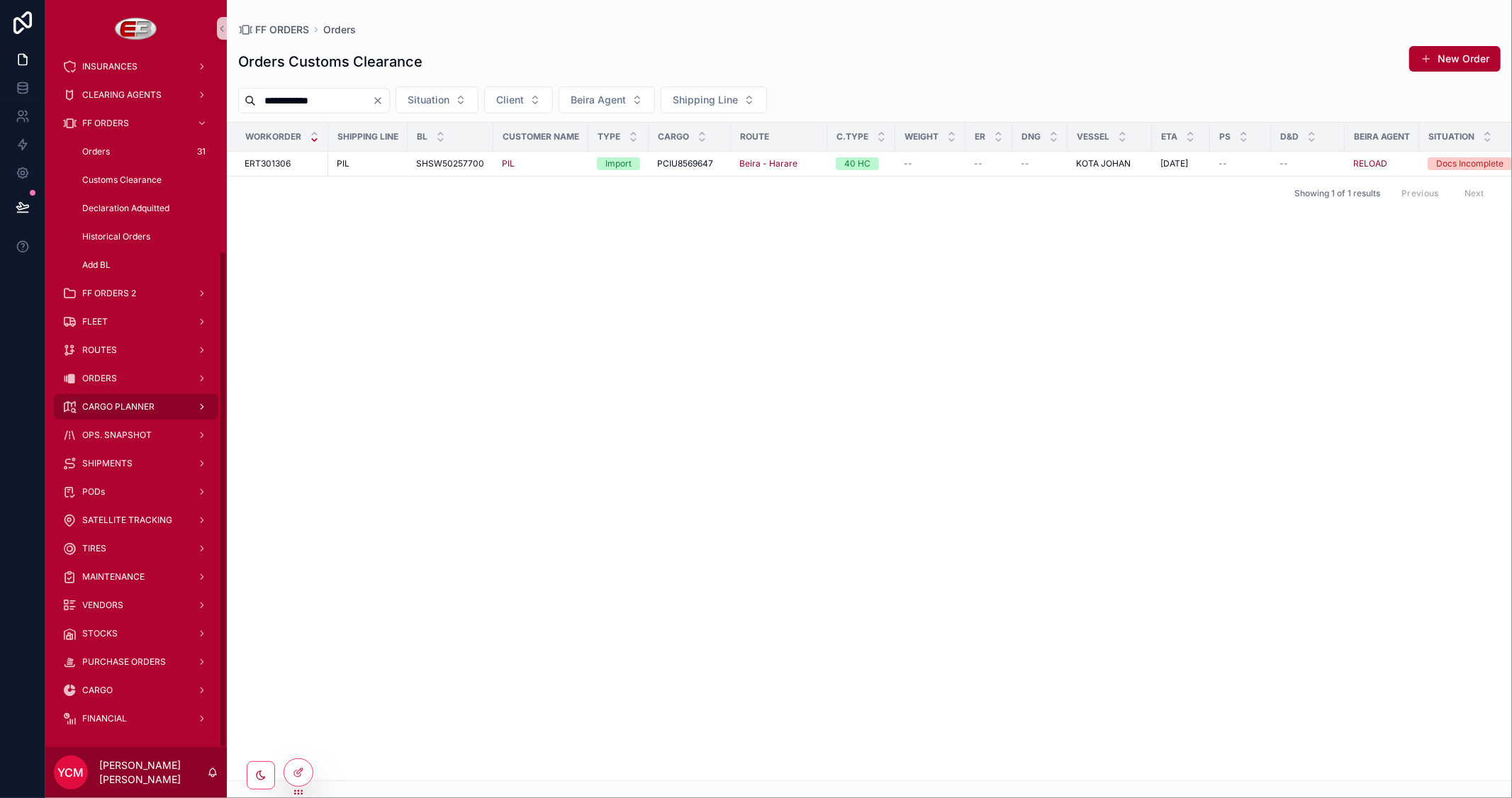
scroll to position [270, 0]
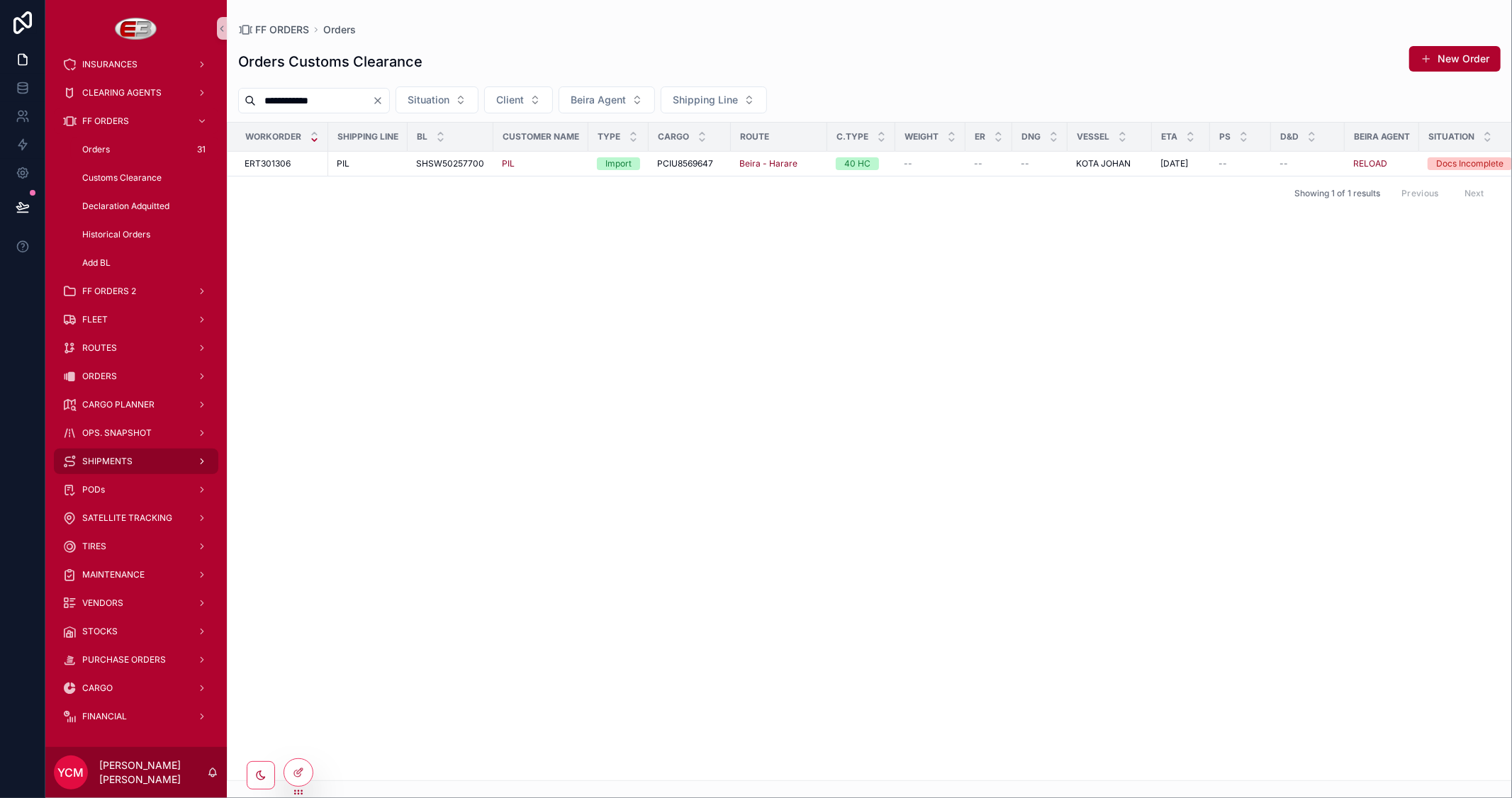
click at [116, 457] on span "SHIPMENTS" at bounding box center [107, 461] width 50 height 11
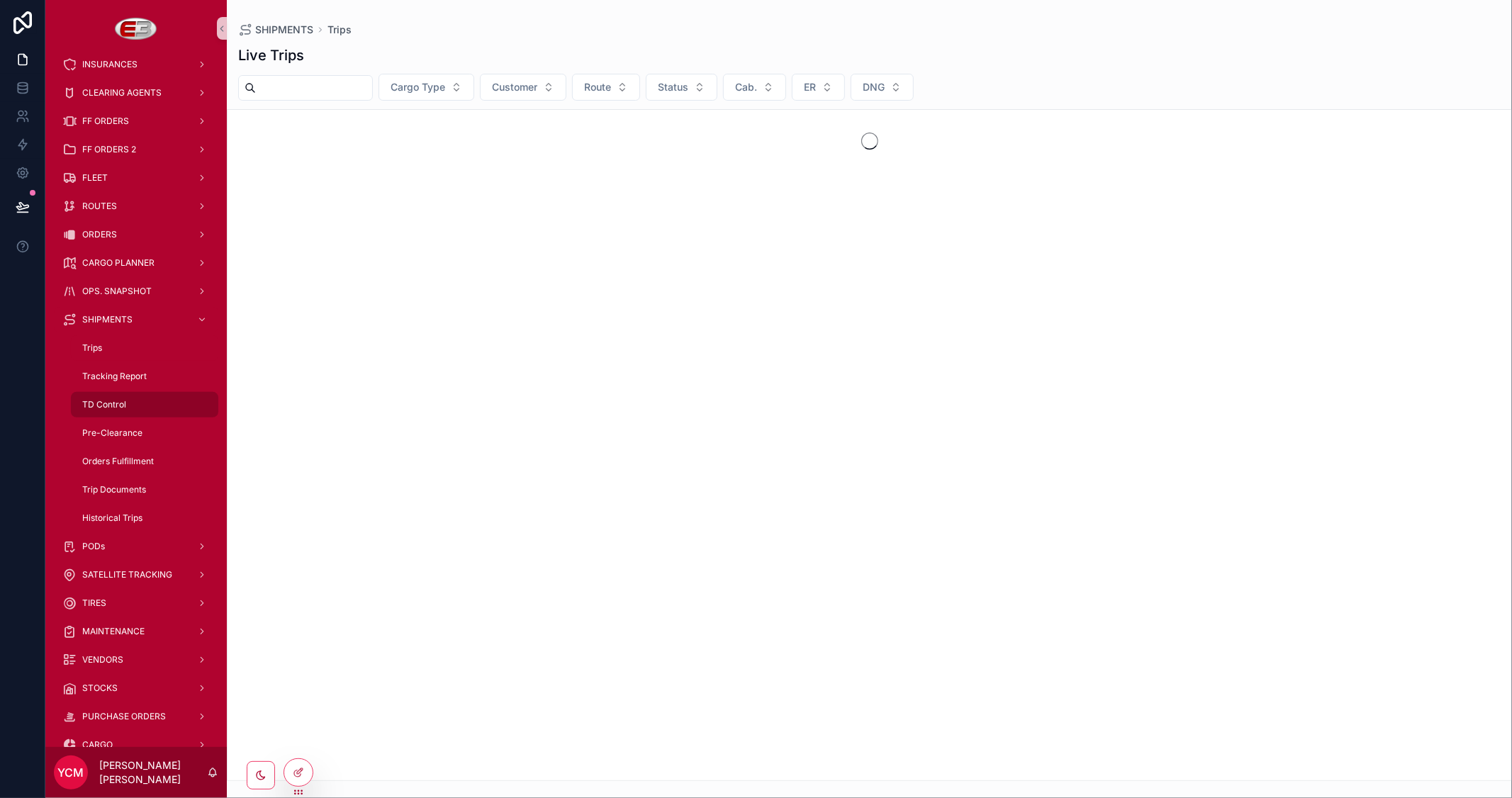
click at [111, 397] on div "TD Control" at bounding box center [145, 405] width 131 height 23
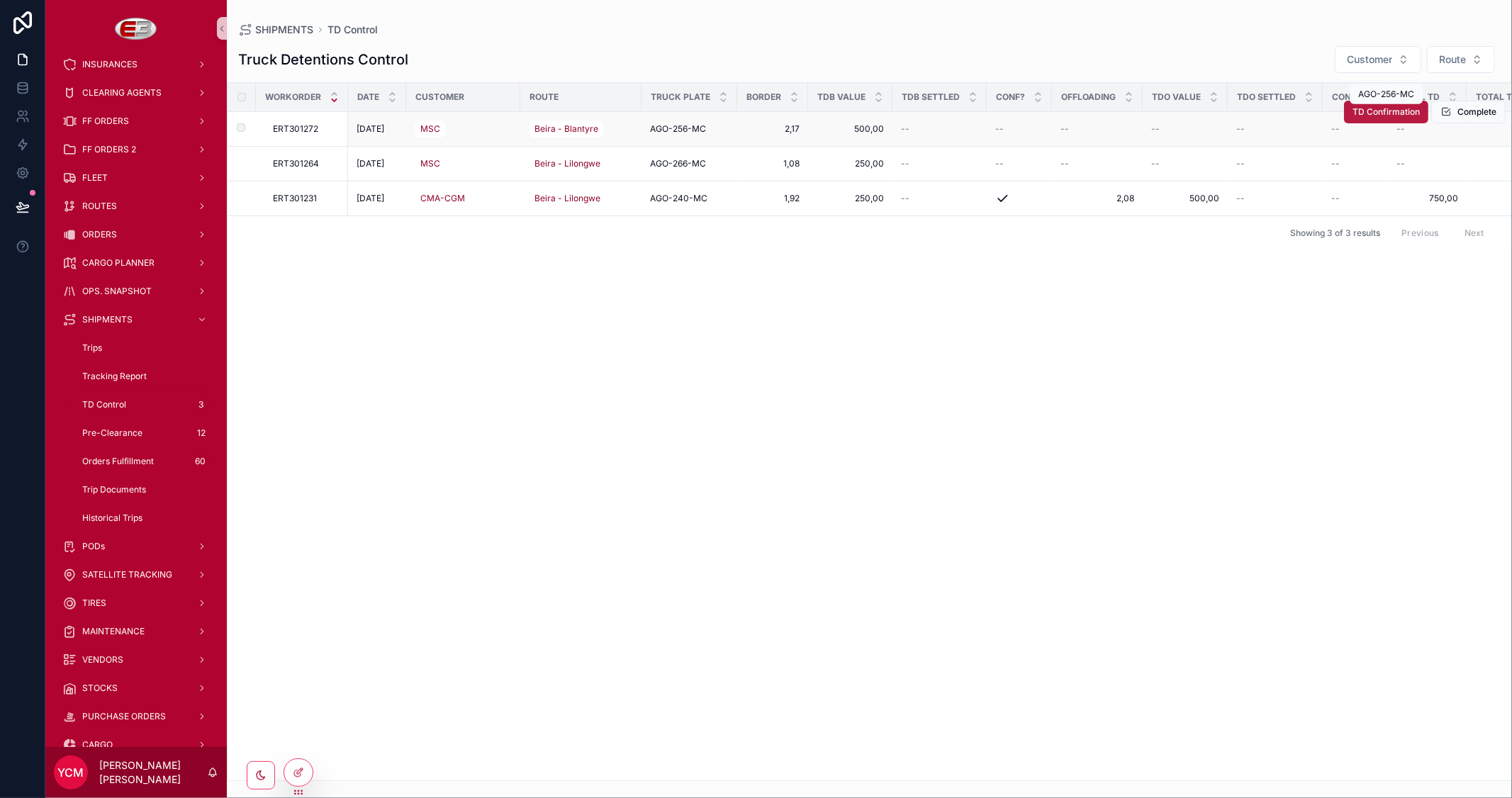
click at [1382, 119] on button "TD Confirmation" at bounding box center [1386, 112] width 84 height 23
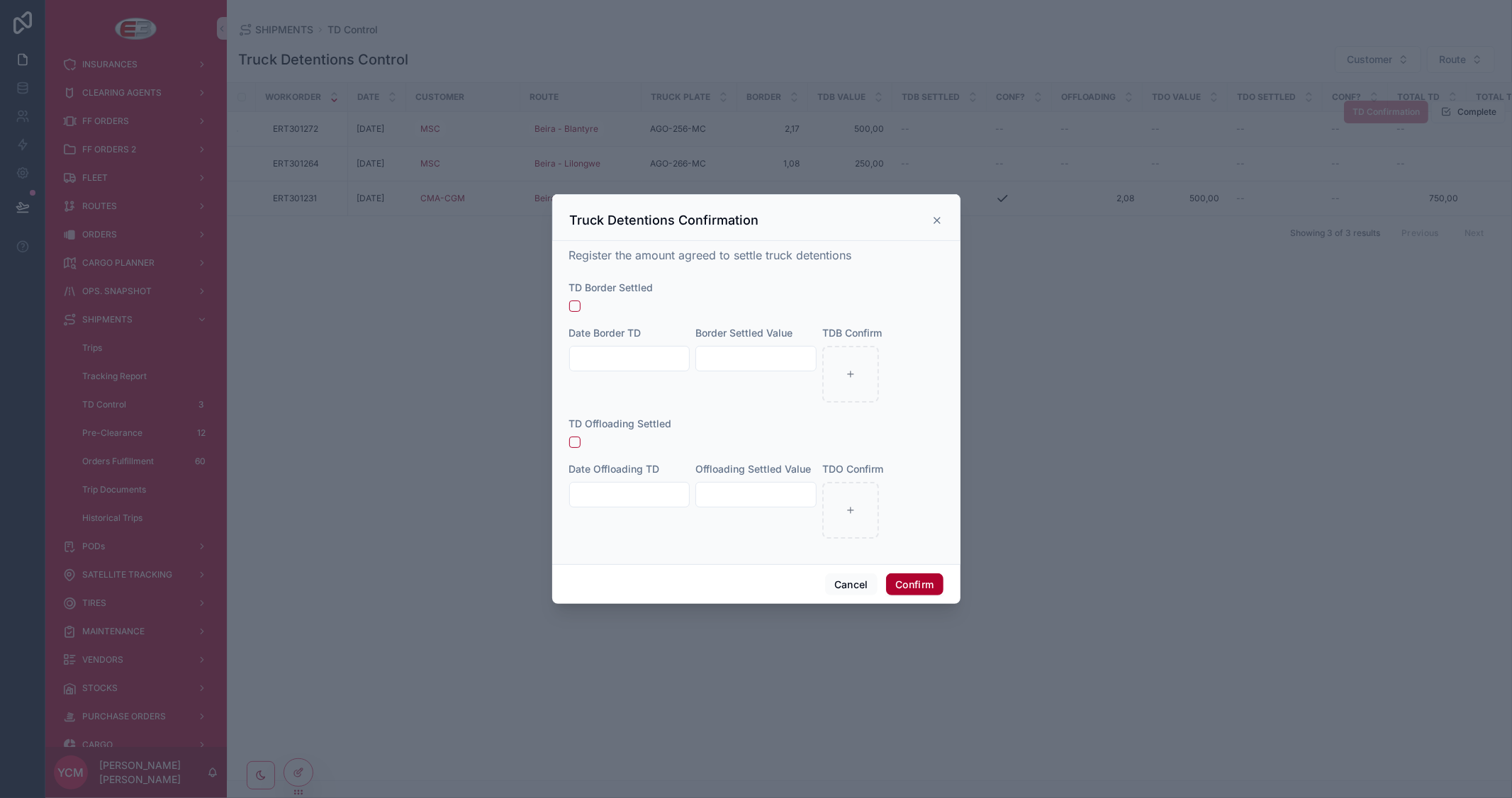
click at [645, 363] on input "text" at bounding box center [630, 359] width 120 height 20
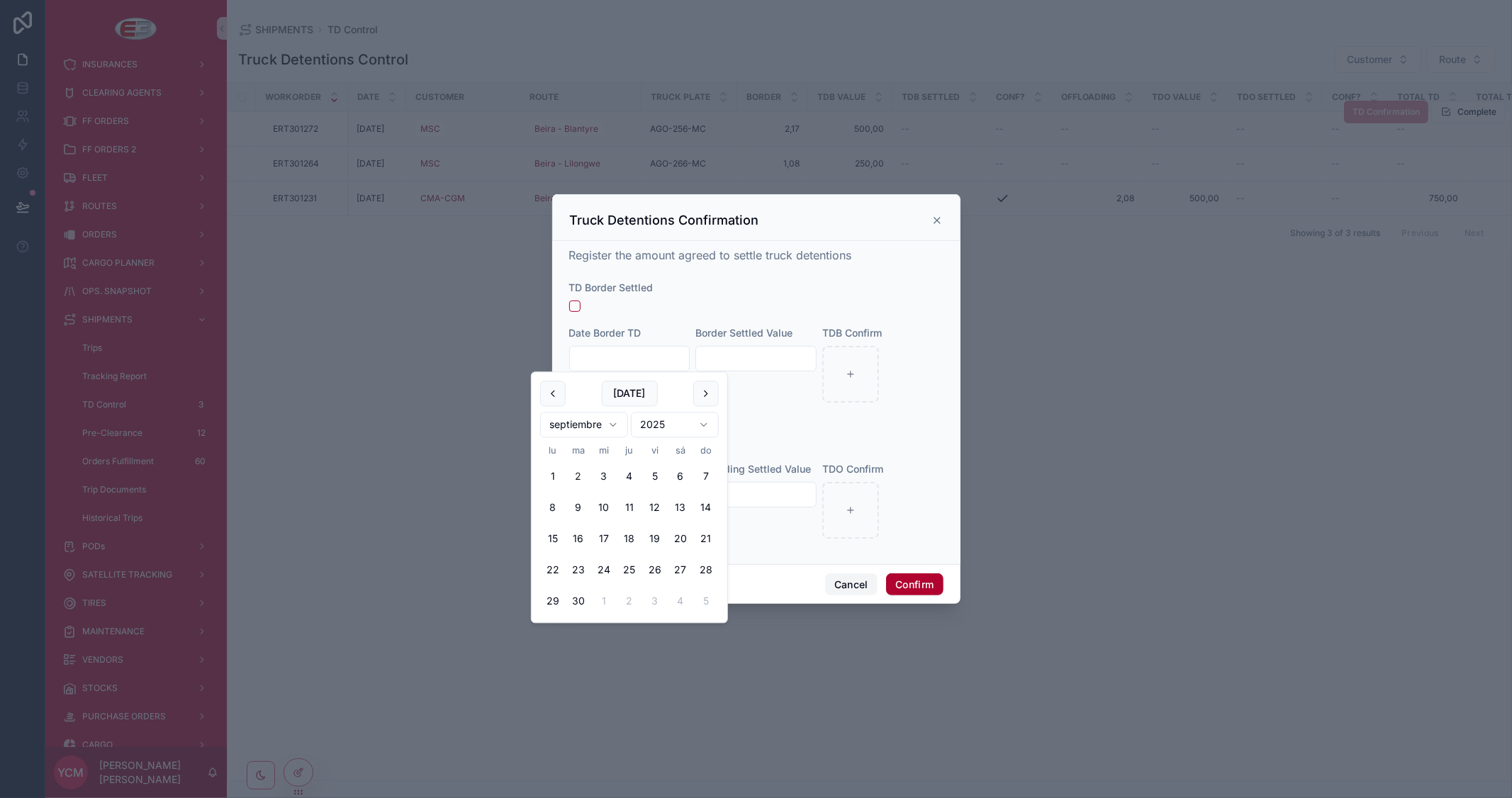
click at [845, 582] on button "Cancel" at bounding box center [852, 585] width 53 height 23
